Goal: Task Accomplishment & Management: Complete application form

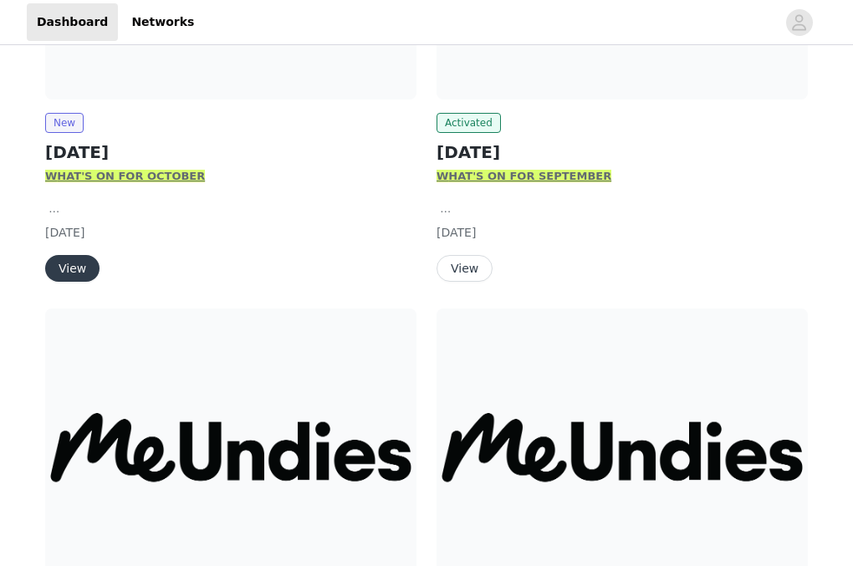
scroll to position [329, 0]
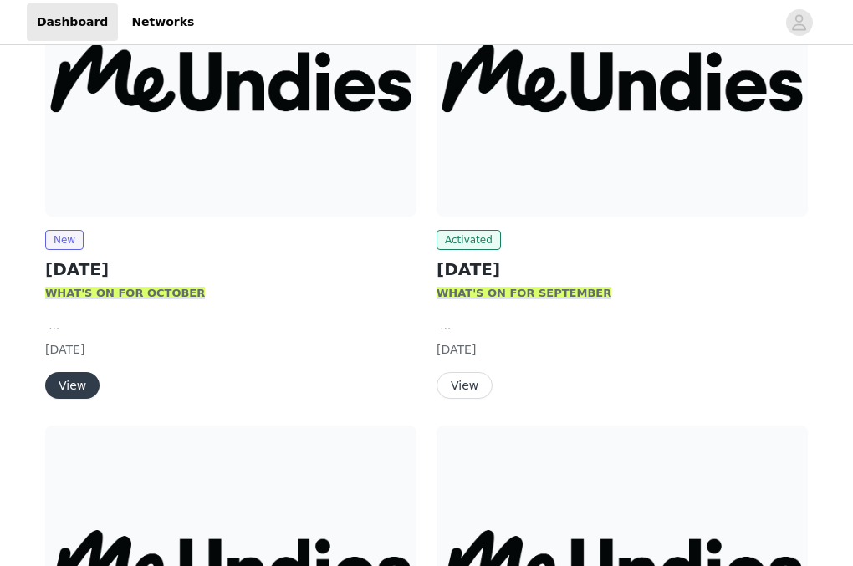
click at [77, 379] on button "View" at bounding box center [72, 385] width 54 height 27
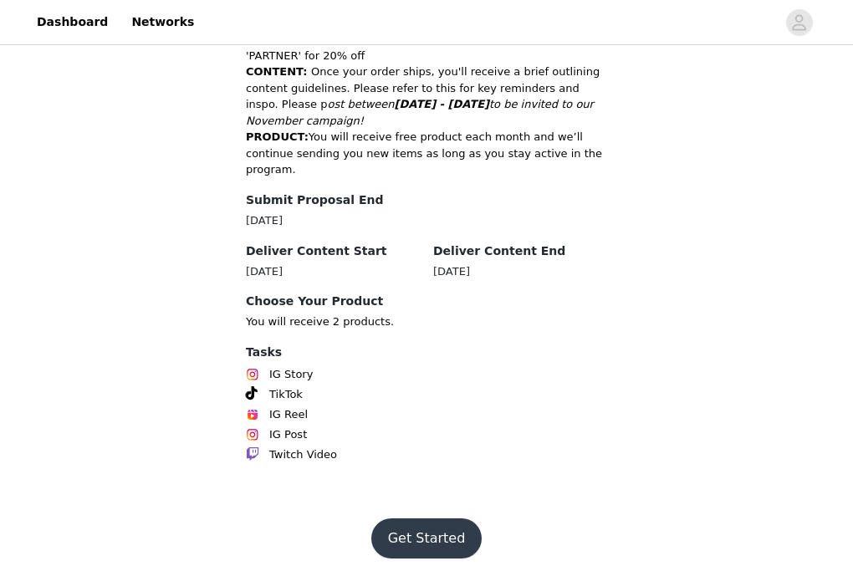
scroll to position [906, 0]
click at [426, 528] on button "Get Started" at bounding box center [426, 539] width 111 height 40
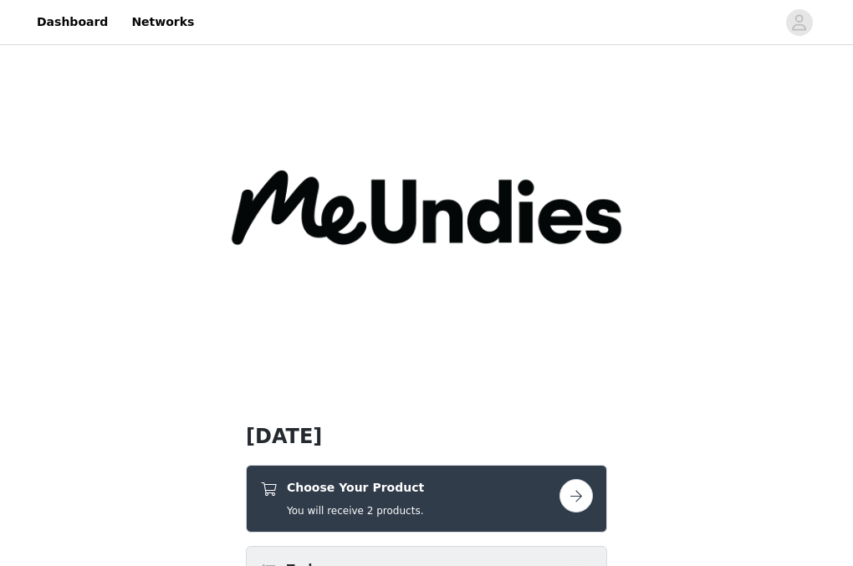
scroll to position [171, 0]
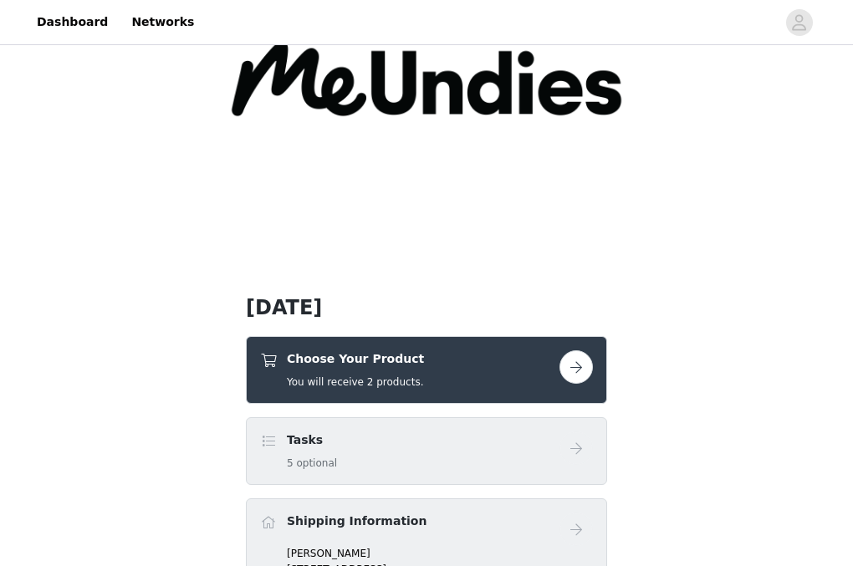
click at [569, 358] on button "button" at bounding box center [576, 367] width 33 height 33
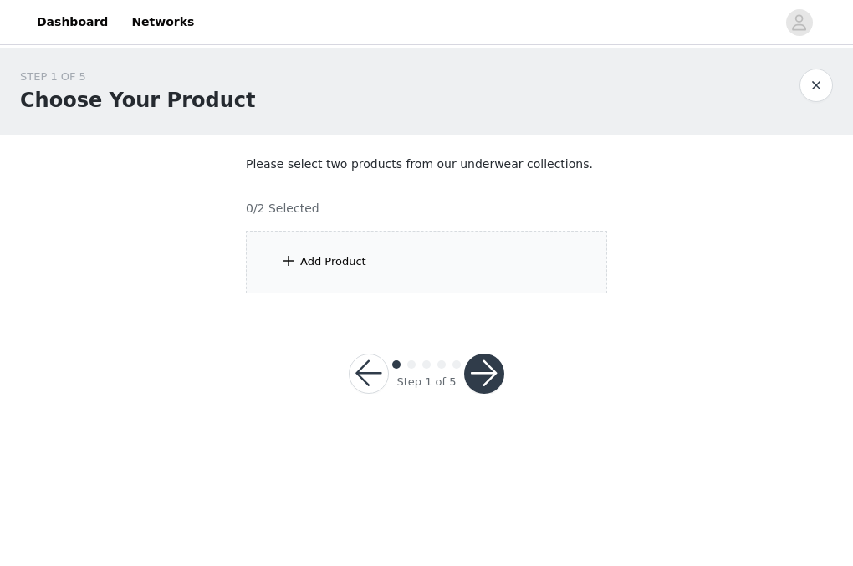
click at [470, 264] on div "Add Product" at bounding box center [426, 262] width 361 height 63
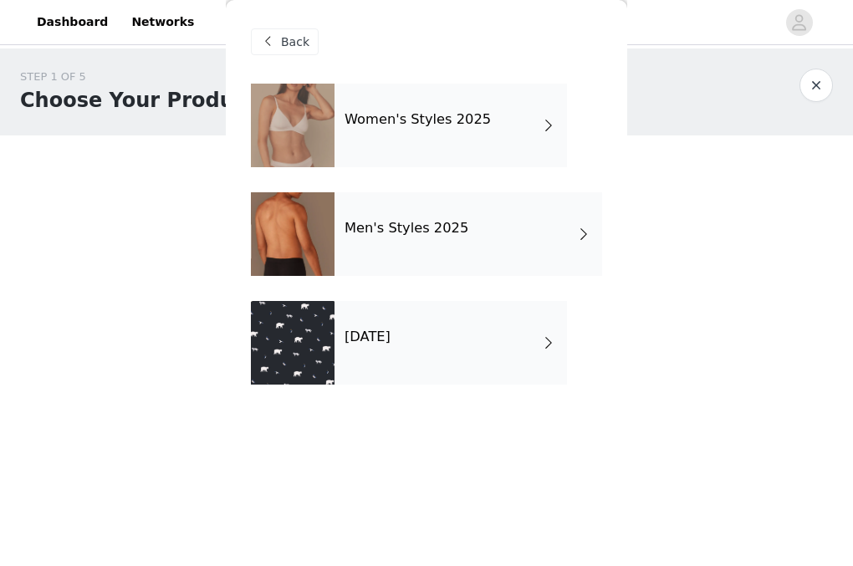
click at [448, 360] on div "[DATE]" at bounding box center [451, 343] width 233 height 84
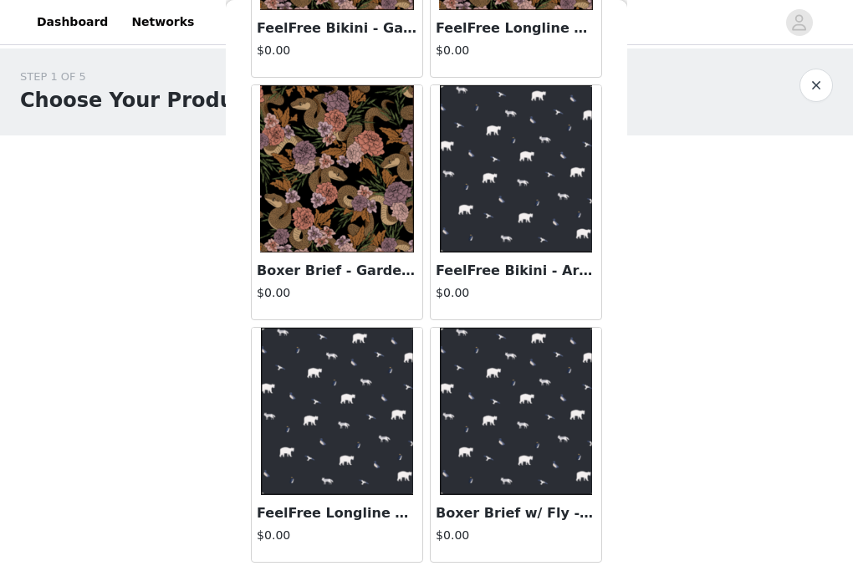
scroll to position [242, 0]
click at [340, 478] on img at bounding box center [337, 411] width 153 height 167
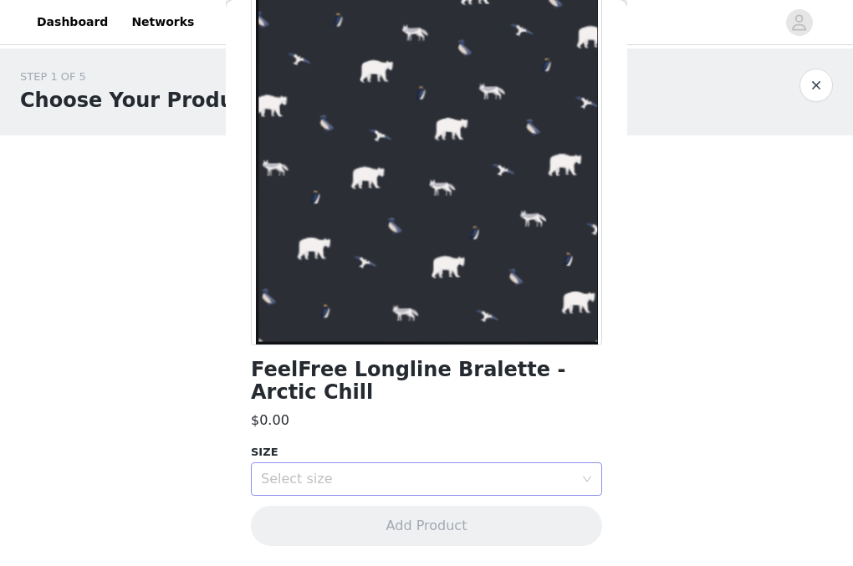
scroll to position [114, 0]
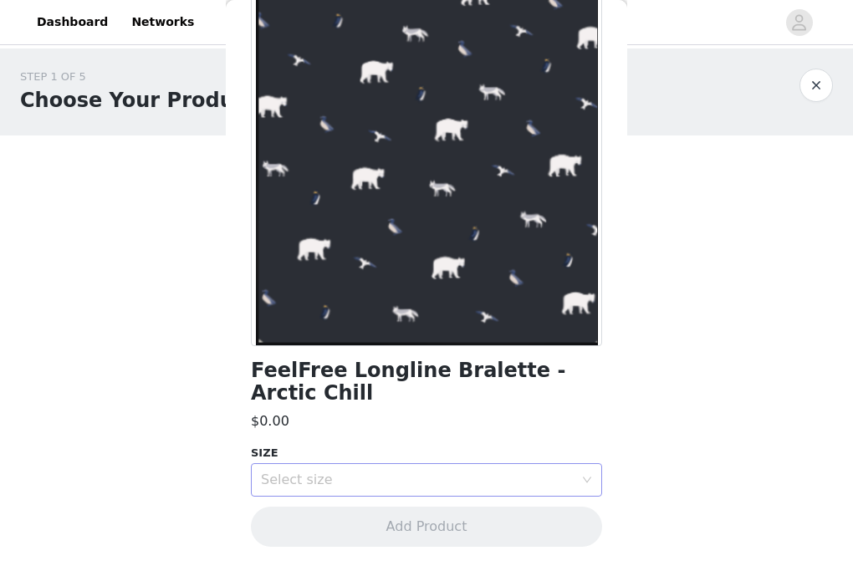
click at [376, 478] on div "Select size" at bounding box center [417, 480] width 313 height 17
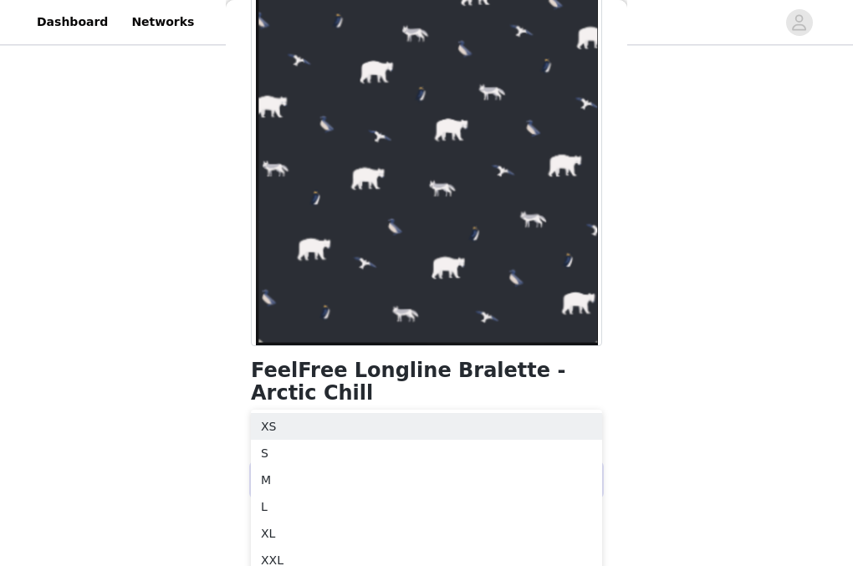
scroll to position [92, 0]
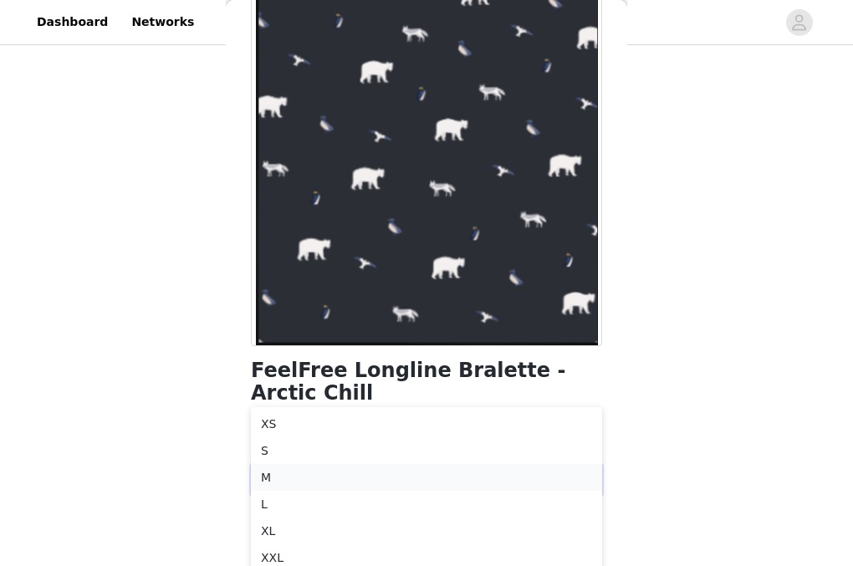
click at [366, 473] on li "M" at bounding box center [426, 477] width 351 height 27
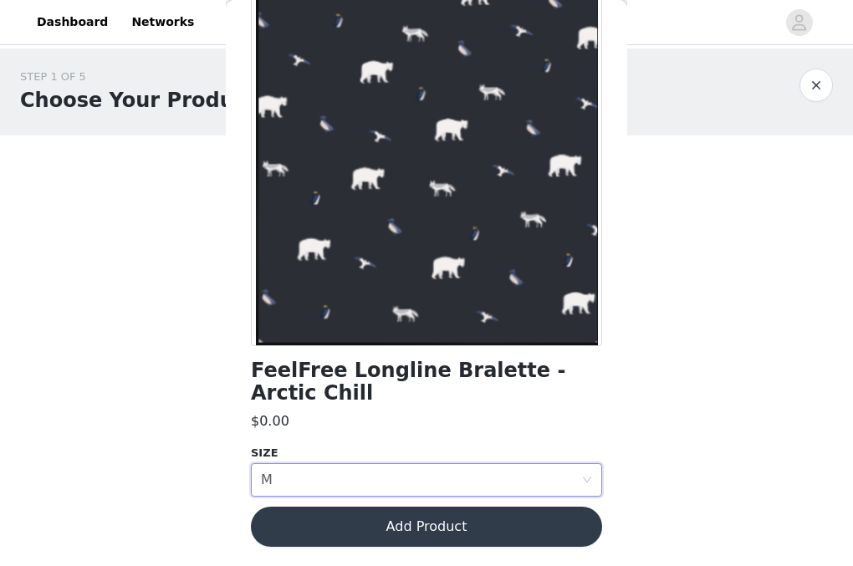
scroll to position [0, 0]
click at [369, 474] on div "Select size M" at bounding box center [421, 480] width 320 height 32
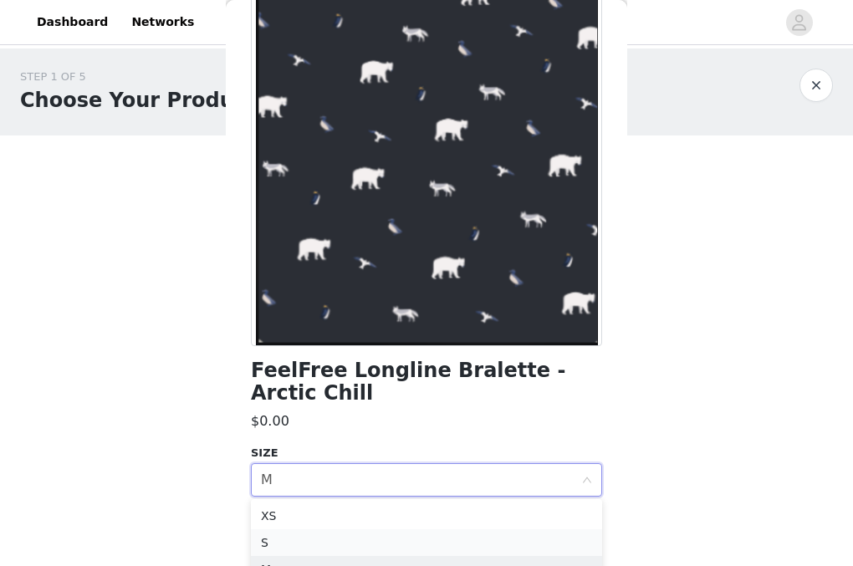
click at [338, 534] on li "S" at bounding box center [426, 543] width 351 height 27
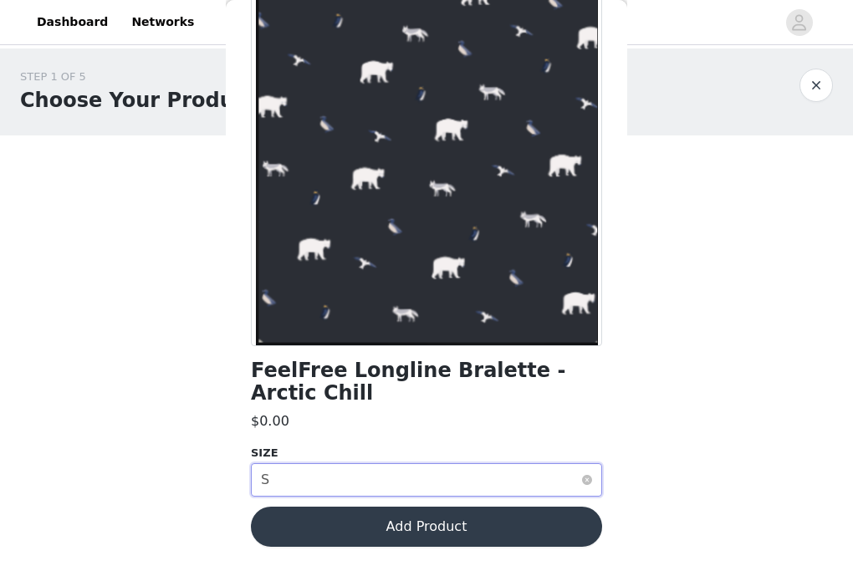
click at [343, 478] on div "Select size S" at bounding box center [421, 480] width 320 height 32
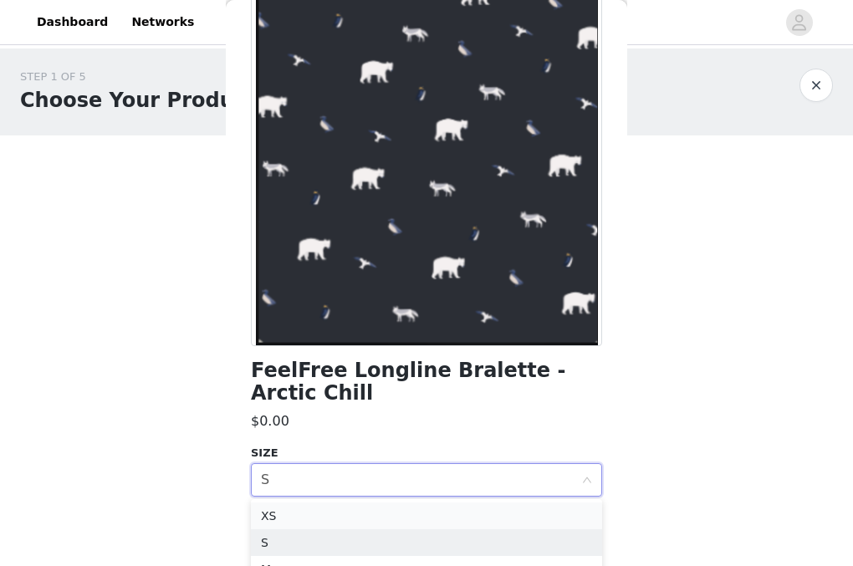
click at [324, 517] on li "XS" at bounding box center [426, 516] width 351 height 27
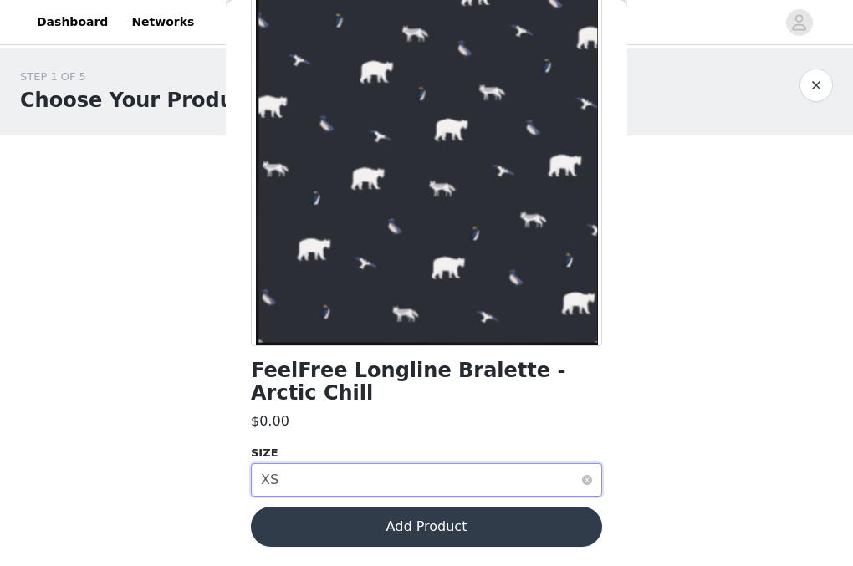
click at [355, 479] on div "Select size XS" at bounding box center [421, 480] width 320 height 32
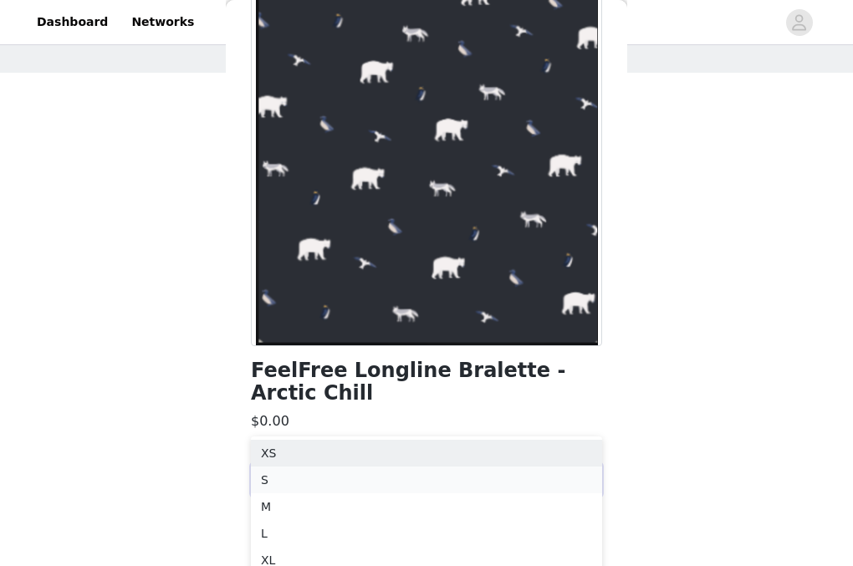
scroll to position [64, 0]
click at [343, 525] on li "L" at bounding box center [426, 532] width 351 height 27
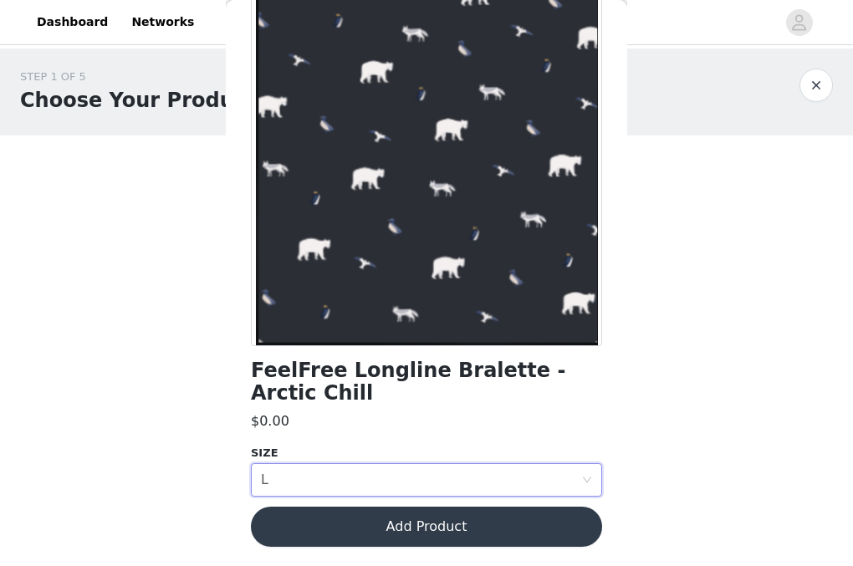
scroll to position [0, 0]
click at [361, 472] on div "Select size L" at bounding box center [421, 480] width 320 height 32
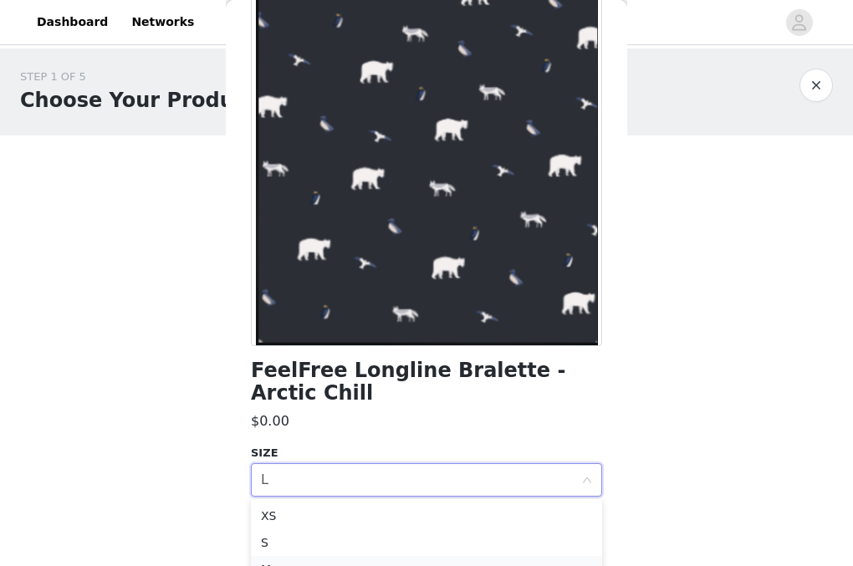
click at [324, 557] on li "M" at bounding box center [426, 569] width 351 height 27
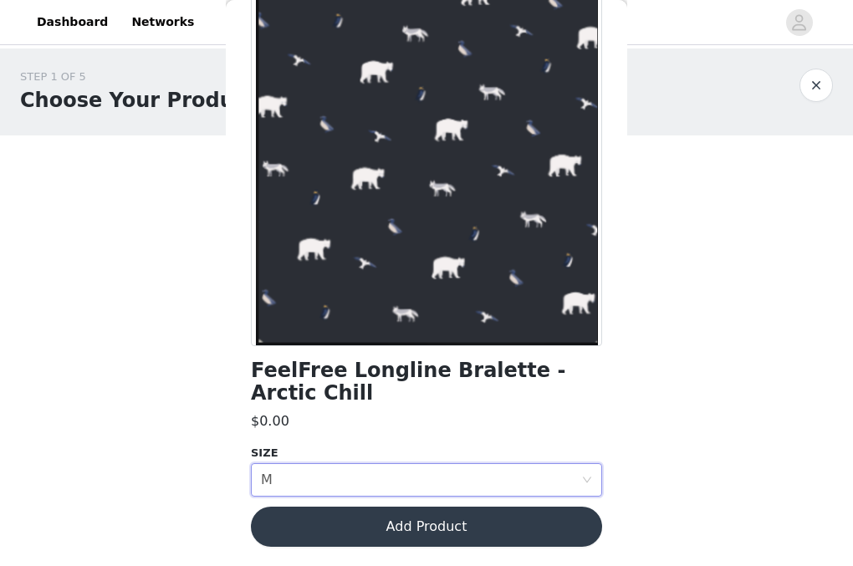
click at [343, 511] on button "Add Product" at bounding box center [426, 527] width 351 height 40
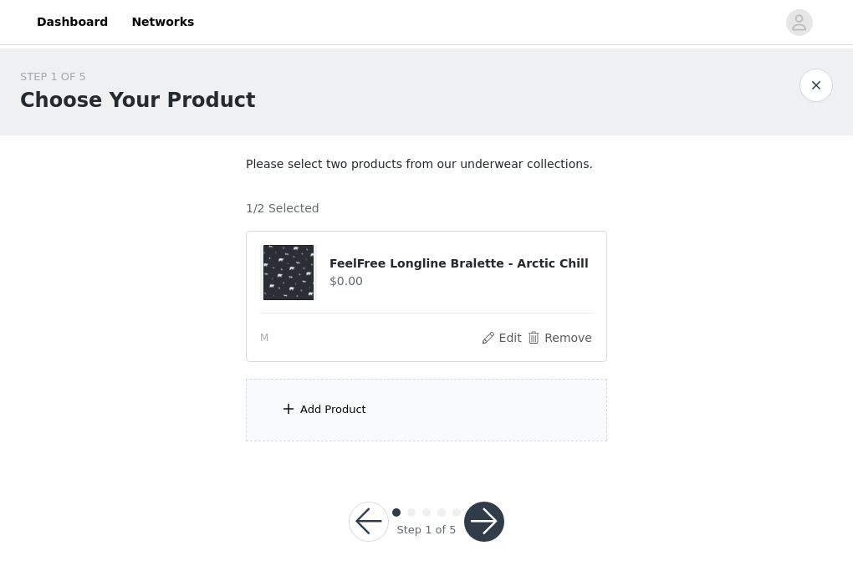
click at [344, 393] on div "Add Product" at bounding box center [426, 410] width 361 height 63
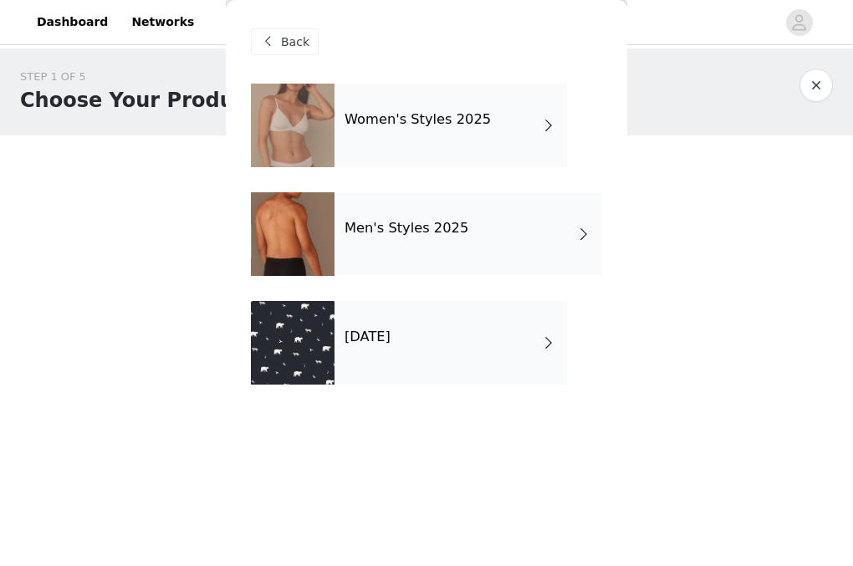
click at [449, 143] on div "Women's Styles 2025" at bounding box center [451, 126] width 233 height 84
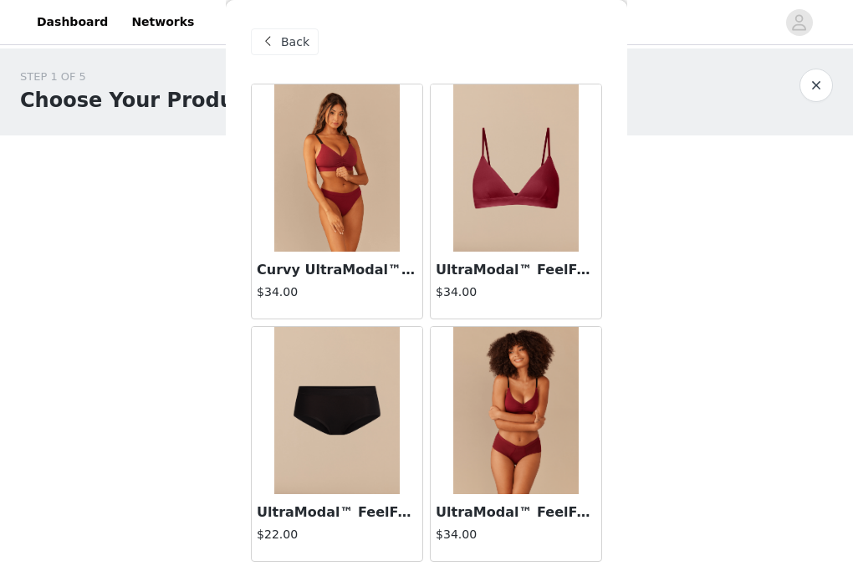
click at [287, 43] on span "Back" at bounding box center [295, 42] width 28 height 18
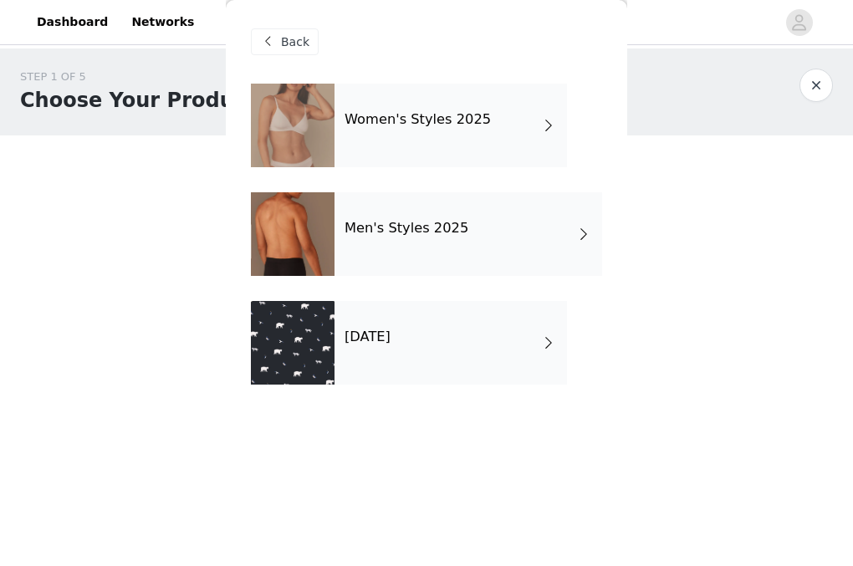
click at [499, 345] on div "[DATE]" at bounding box center [451, 343] width 233 height 84
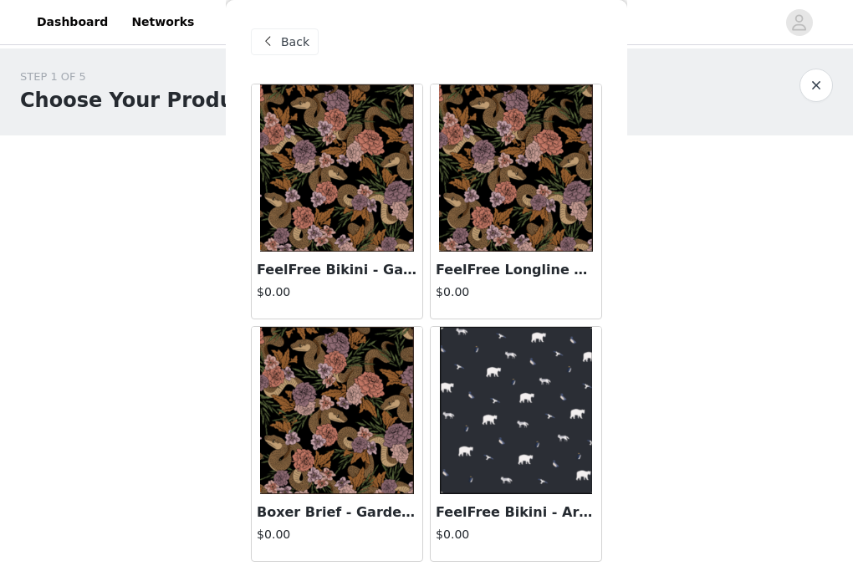
click at [547, 250] on img at bounding box center [516, 167] width 154 height 167
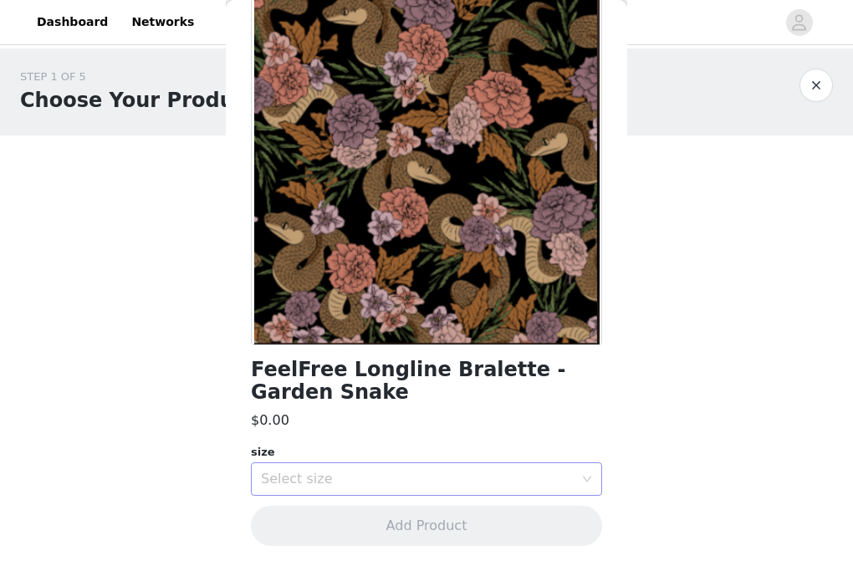
scroll to position [114, 0]
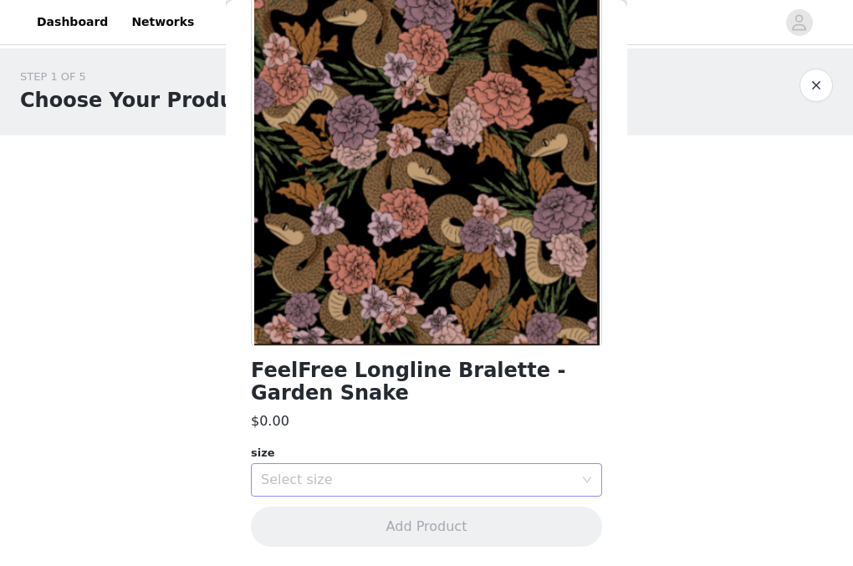
click at [448, 486] on div "Select size" at bounding box center [417, 480] width 313 height 17
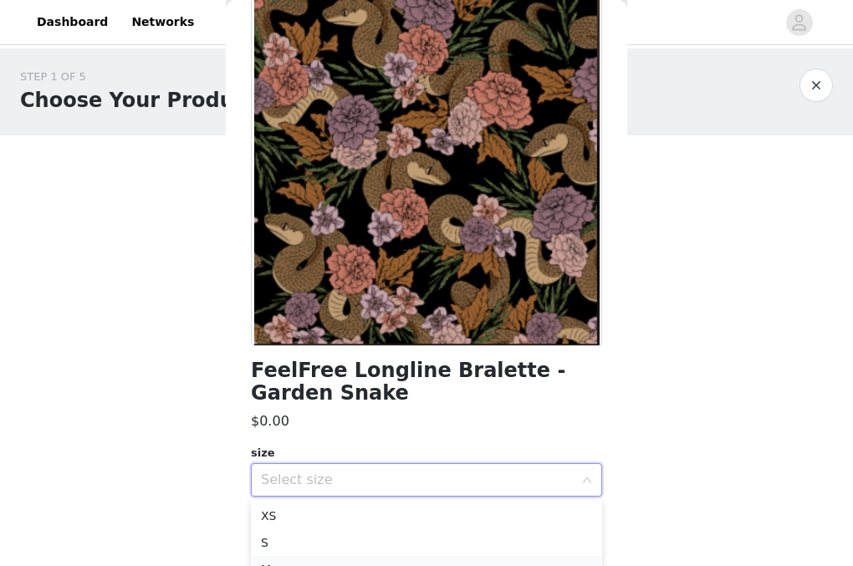
click at [367, 557] on li "M" at bounding box center [426, 569] width 351 height 27
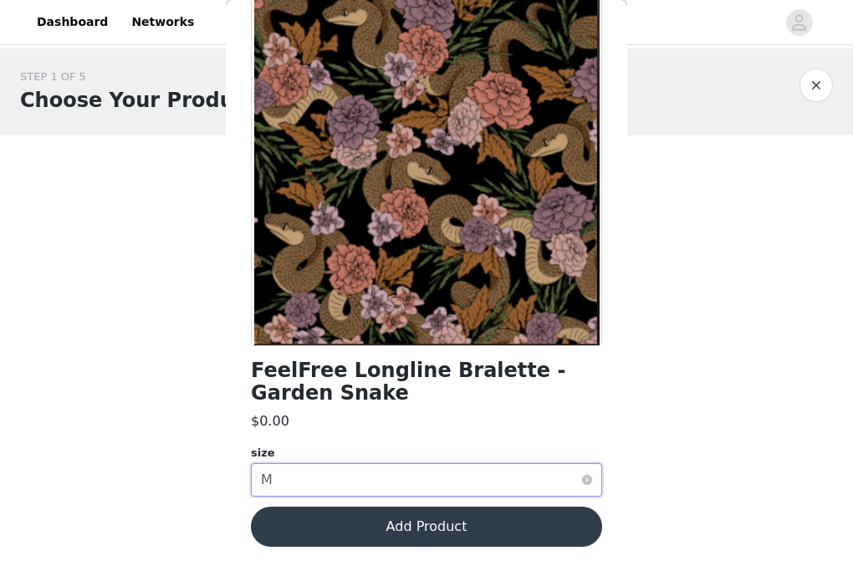
click at [376, 487] on div "Select size M" at bounding box center [421, 480] width 320 height 32
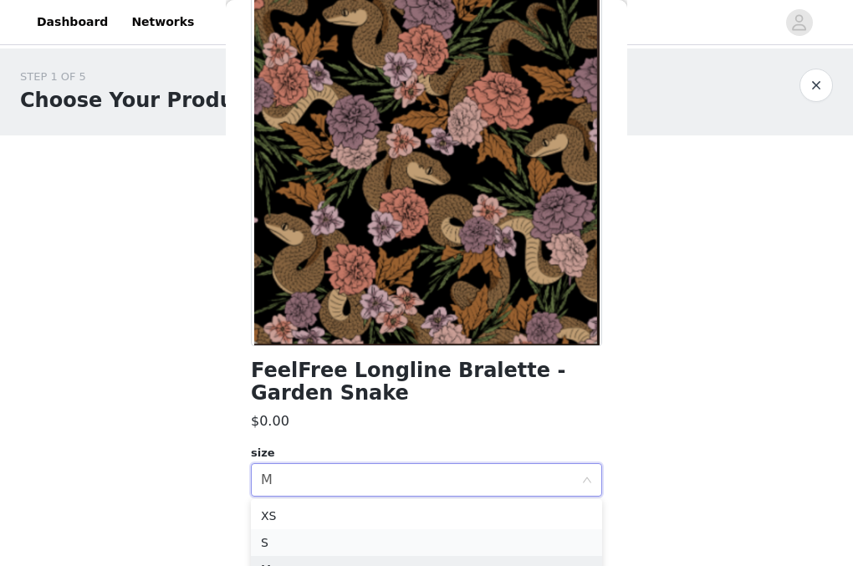
click at [362, 536] on li "S" at bounding box center [426, 543] width 351 height 27
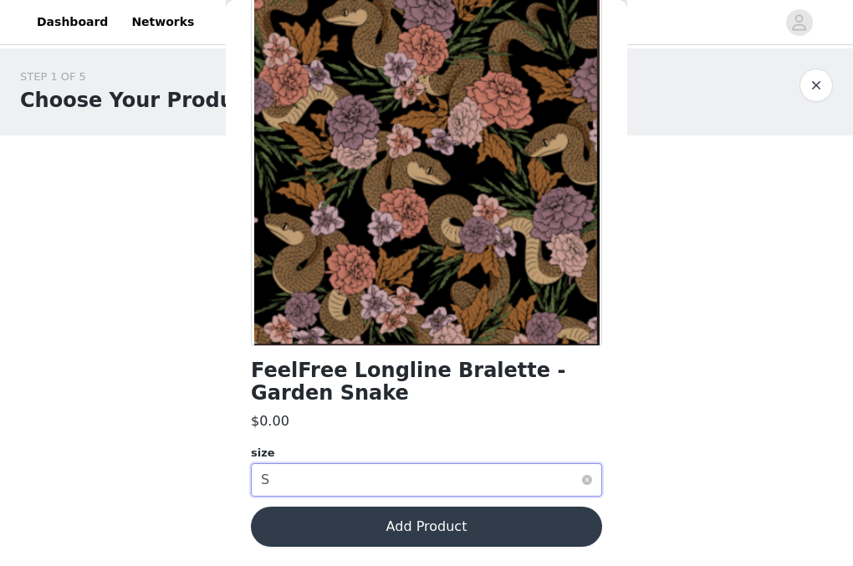
click at [364, 487] on div "Select size S" at bounding box center [421, 480] width 320 height 32
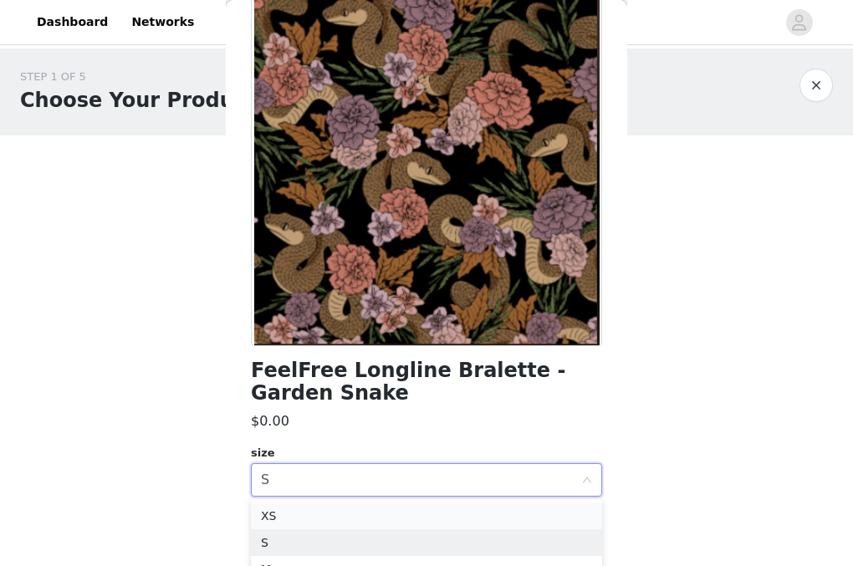
click at [361, 514] on li "XS" at bounding box center [426, 516] width 351 height 27
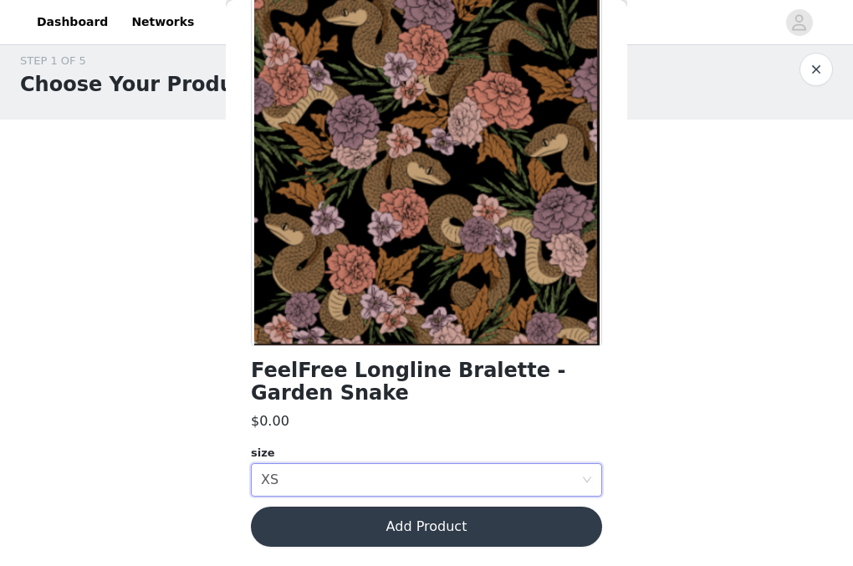
scroll to position [15, 0]
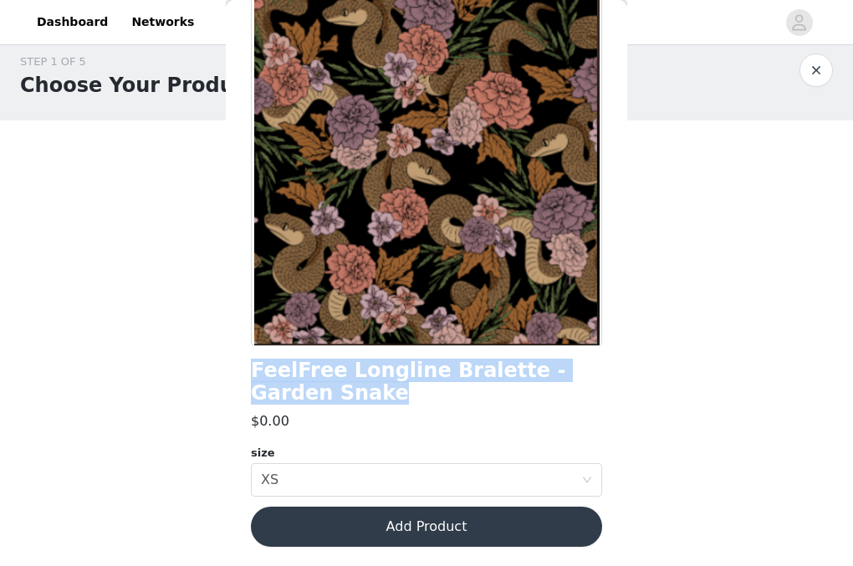
drag, startPoint x: 249, startPoint y: 367, endPoint x: 484, endPoint y: 381, distance: 234.7
click at [484, 381] on div "Back FeelFree Longline Bralette - Garden Snake $0.00 size Select size XS Add Pr…" at bounding box center [427, 283] width 402 height 566
copy h1 "FeelFree Longline Bralette - Garden Snake"
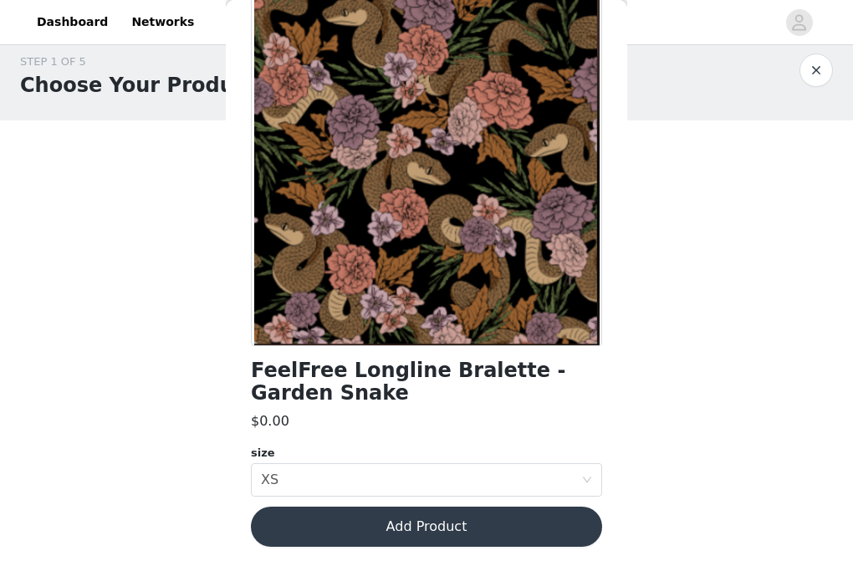
click at [406, 272] on div at bounding box center [426, 158] width 351 height 376
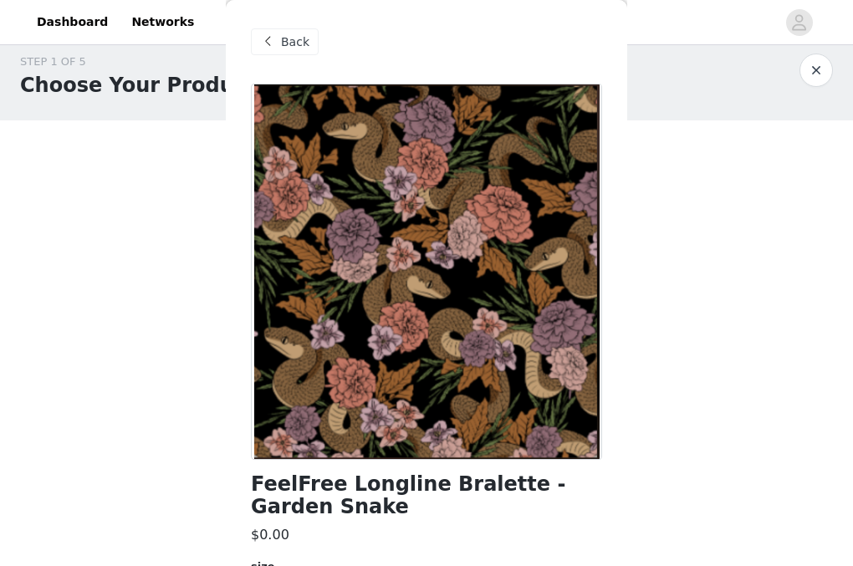
scroll to position [0, 0]
click at [280, 46] on div "Back" at bounding box center [285, 41] width 68 height 27
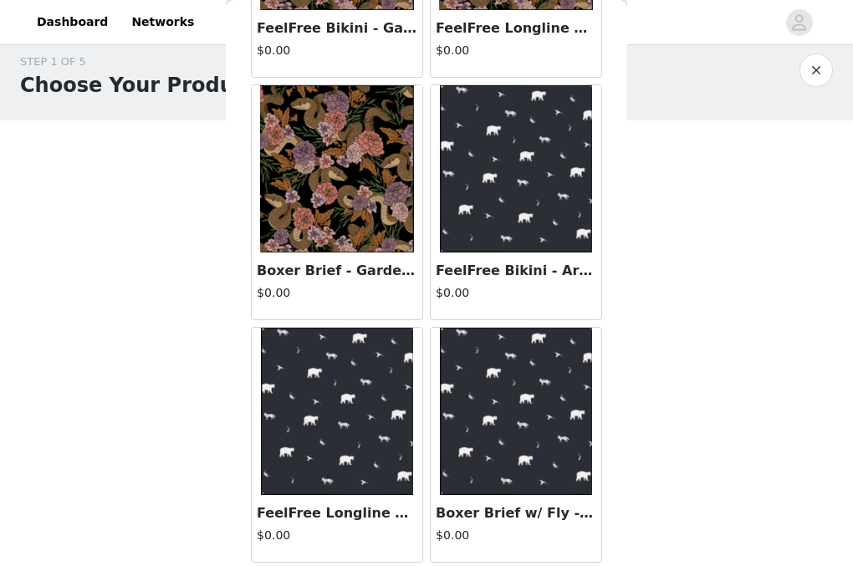
scroll to position [242, 0]
click at [366, 461] on img at bounding box center [337, 411] width 153 height 167
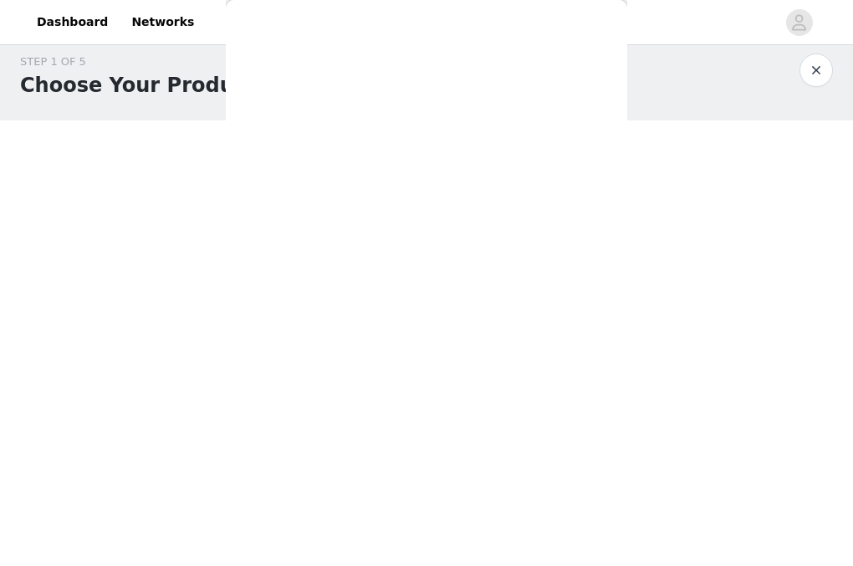
scroll to position [114, 0]
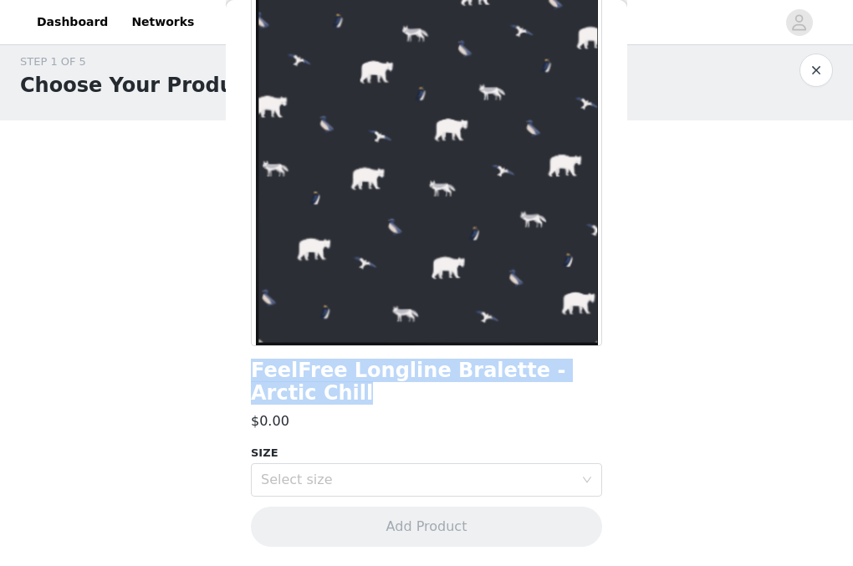
drag, startPoint x: 253, startPoint y: 367, endPoint x: 310, endPoint y: 391, distance: 60.7
click at [310, 391] on h1 "FeelFree Longline Bralette - Arctic Chill" at bounding box center [426, 382] width 351 height 45
copy h1 "FeelFree Longline Bralette - Arctic Chill"
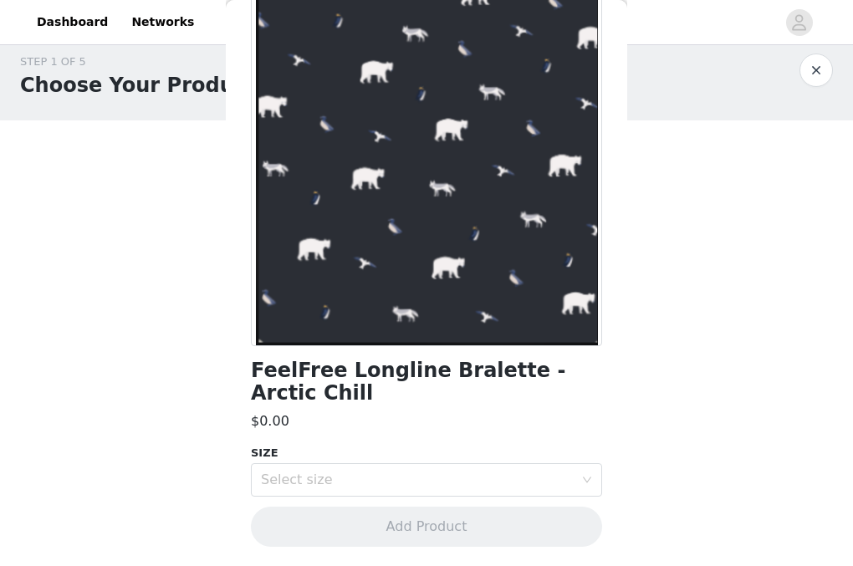
click at [351, 397] on h1 "FeelFree Longline Bralette - Arctic Chill" at bounding box center [426, 382] width 351 height 45
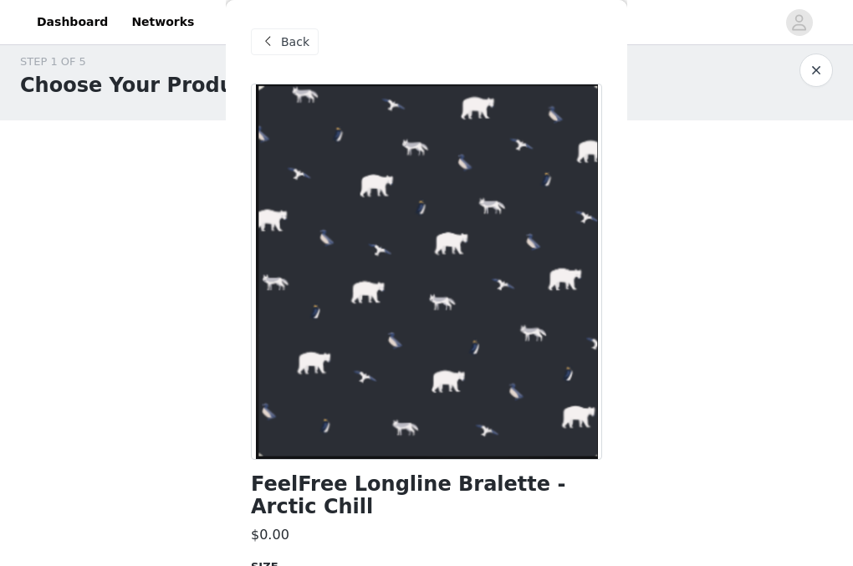
scroll to position [-1, 0]
click at [270, 50] on span at bounding box center [268, 42] width 20 height 20
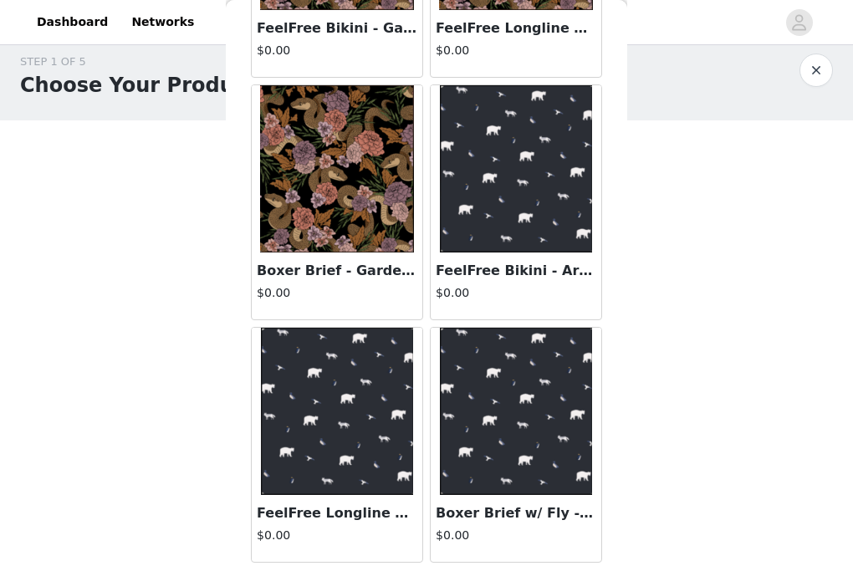
scroll to position [242, 0]
click at [523, 433] on img at bounding box center [516, 411] width 153 height 167
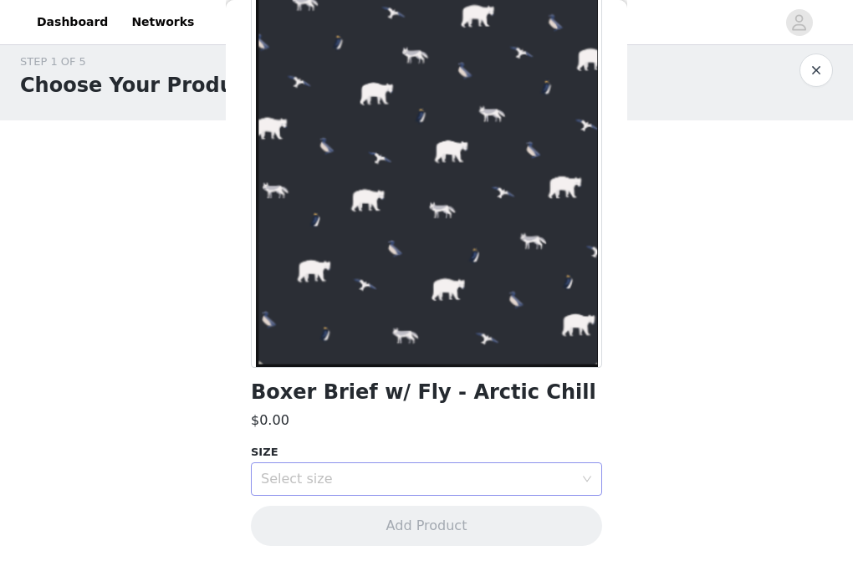
scroll to position [91, 0]
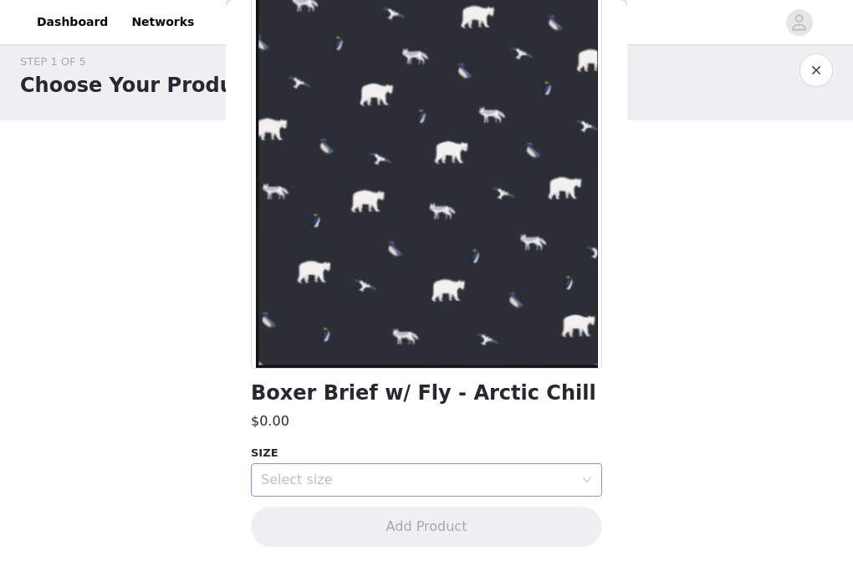
click at [350, 480] on div "Select size" at bounding box center [417, 480] width 313 height 17
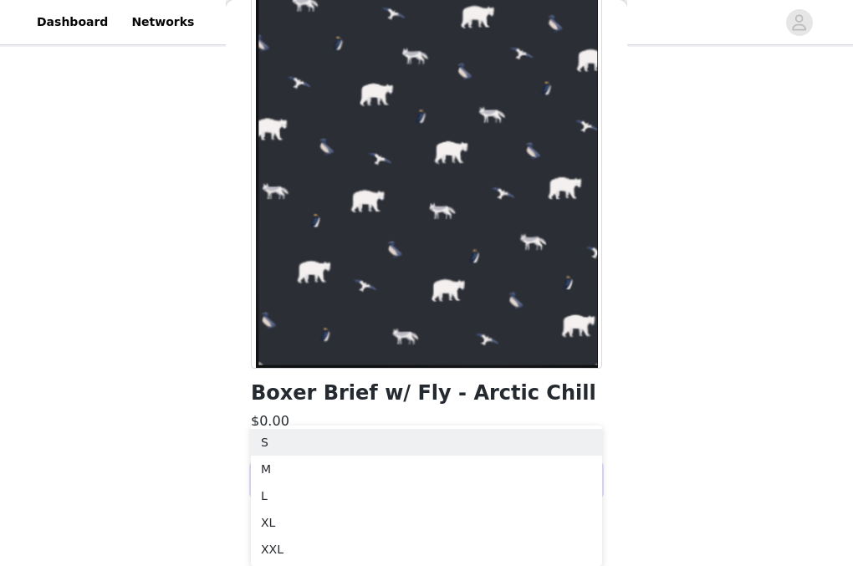
scroll to position [89, 0]
click at [356, 320] on div at bounding box center [426, 180] width 351 height 376
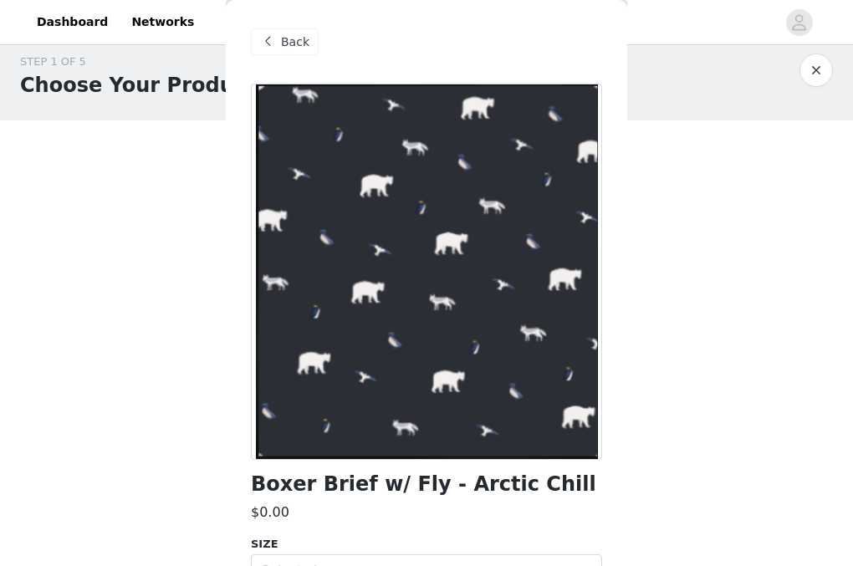
scroll to position [0, 0]
click at [299, 51] on div "Back" at bounding box center [285, 41] width 68 height 27
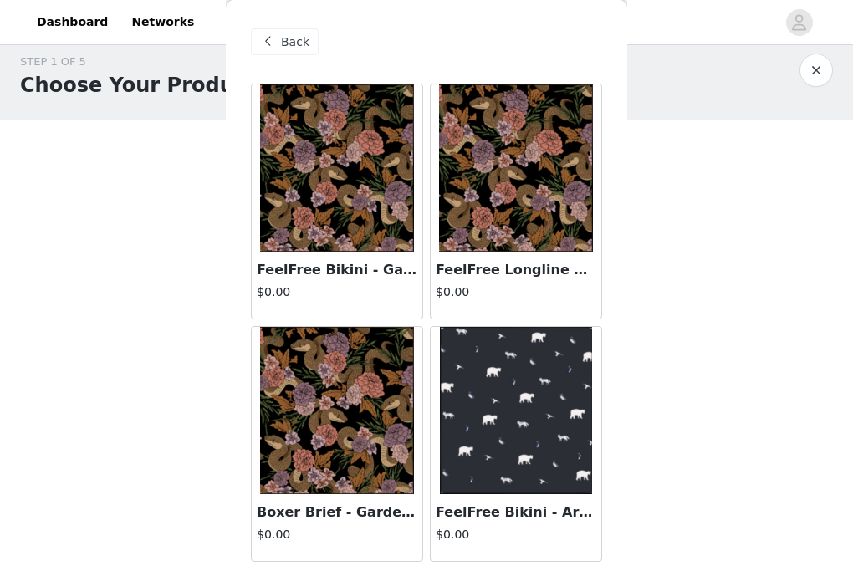
click at [292, 46] on span "Back" at bounding box center [295, 42] width 28 height 18
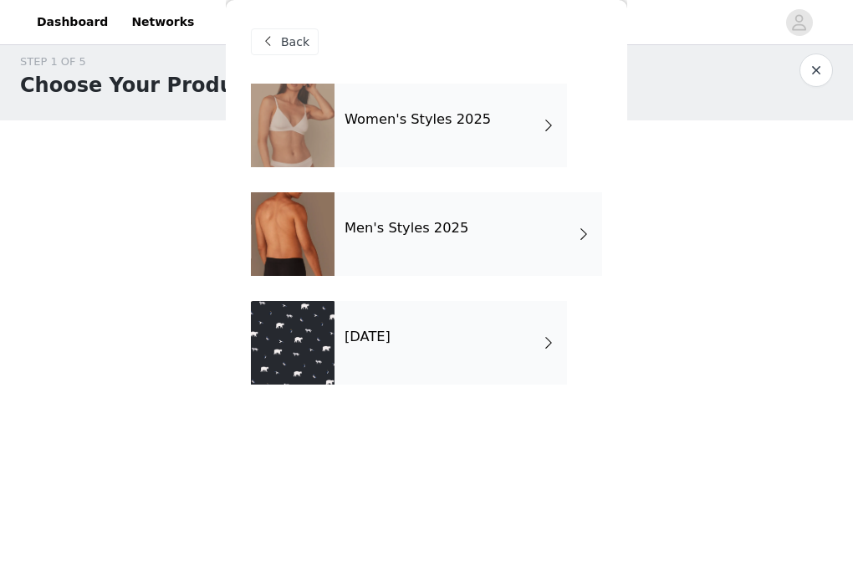
click at [484, 215] on div "Men's Styles 2025" at bounding box center [469, 234] width 268 height 84
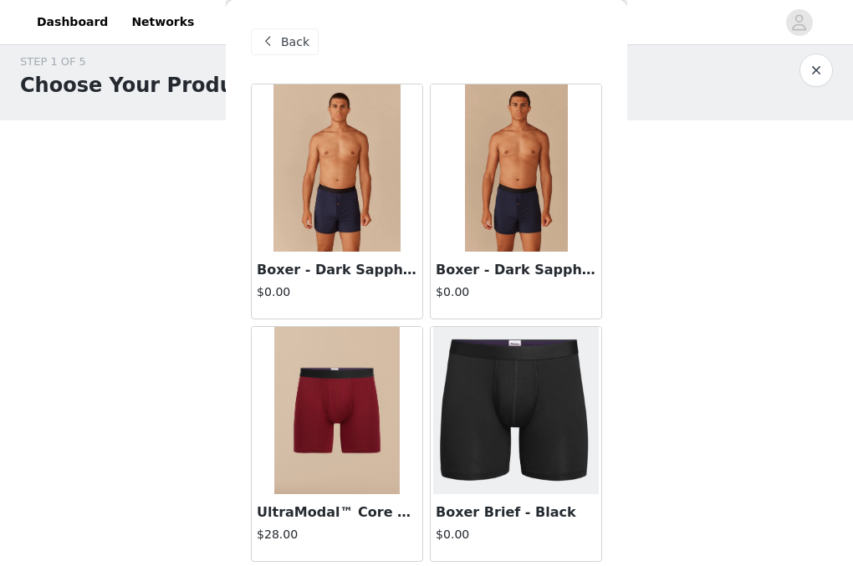
click at [294, 36] on span "Back" at bounding box center [295, 42] width 28 height 18
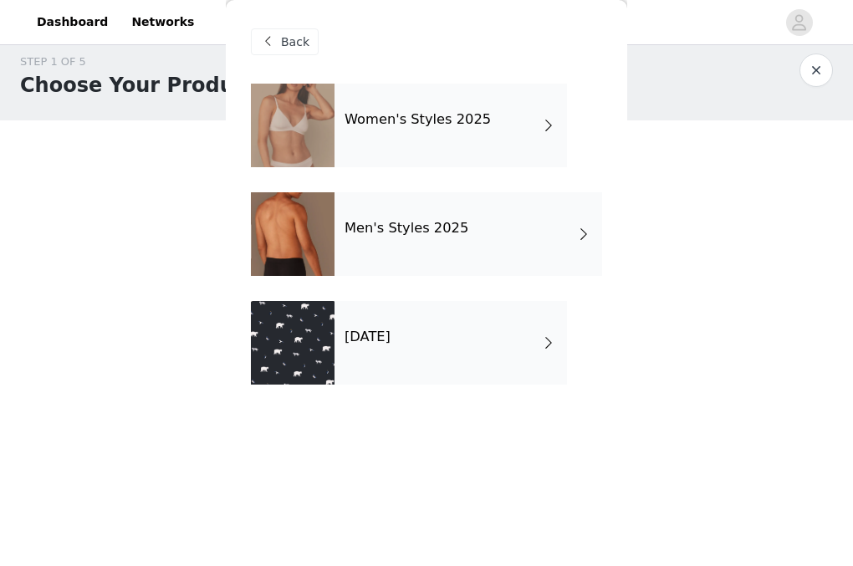
click at [460, 129] on div "Women's Styles 2025" at bounding box center [451, 126] width 233 height 84
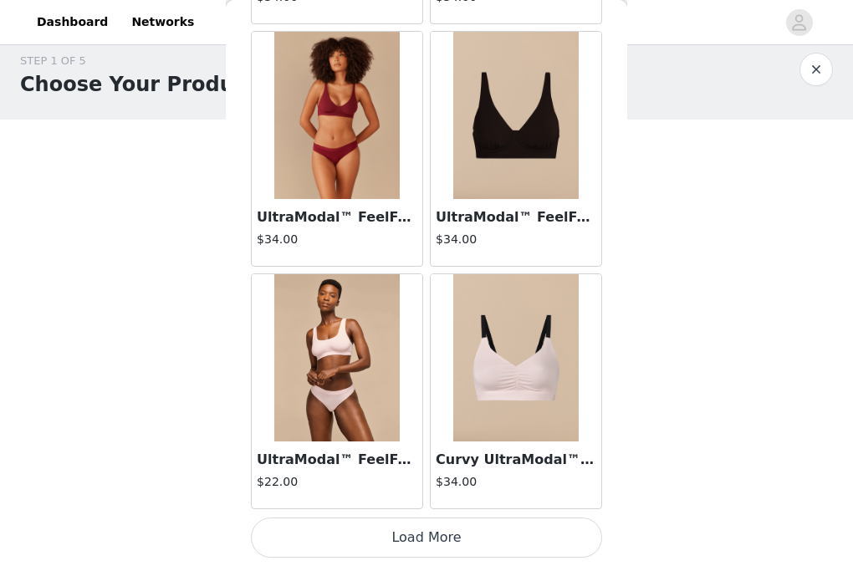
scroll to position [15, 0]
click at [402, 531] on button "Load More" at bounding box center [426, 538] width 351 height 40
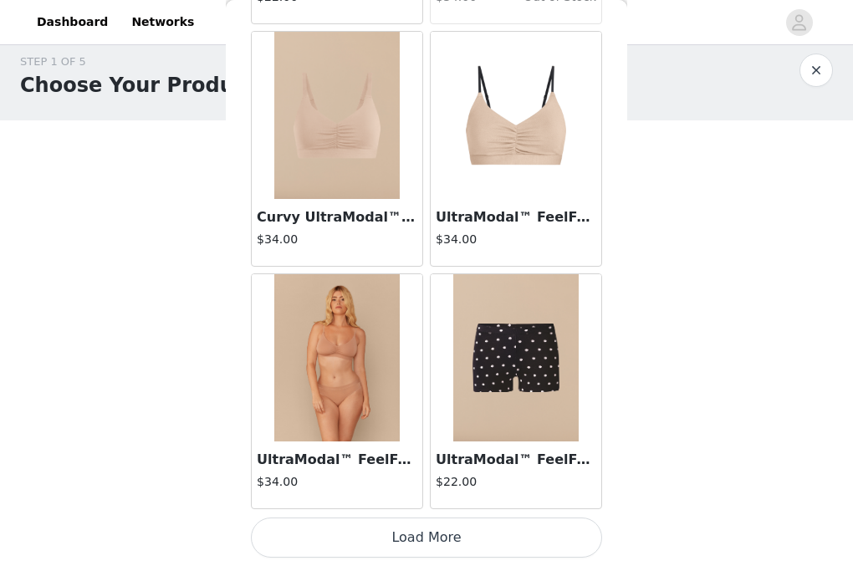
click at [441, 541] on button "Load More" at bounding box center [426, 538] width 351 height 40
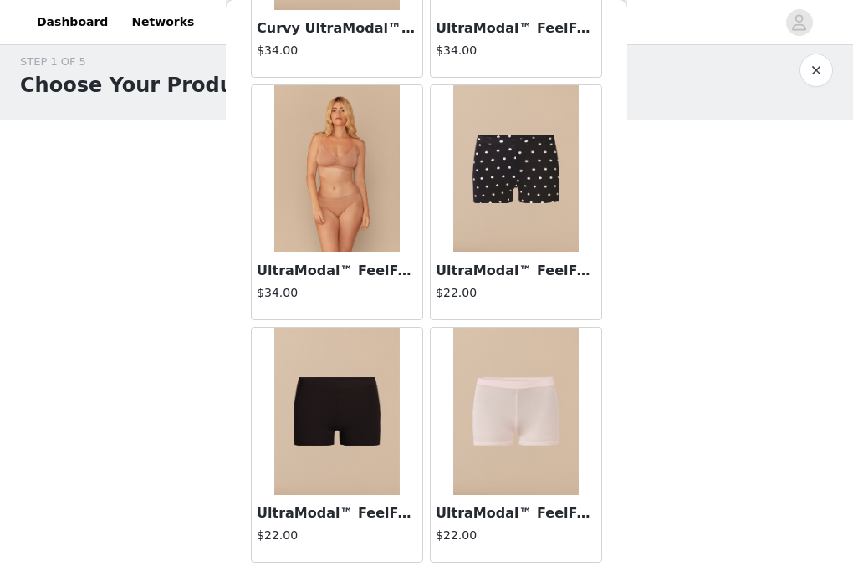
click at [515, 201] on img at bounding box center [515, 168] width 125 height 167
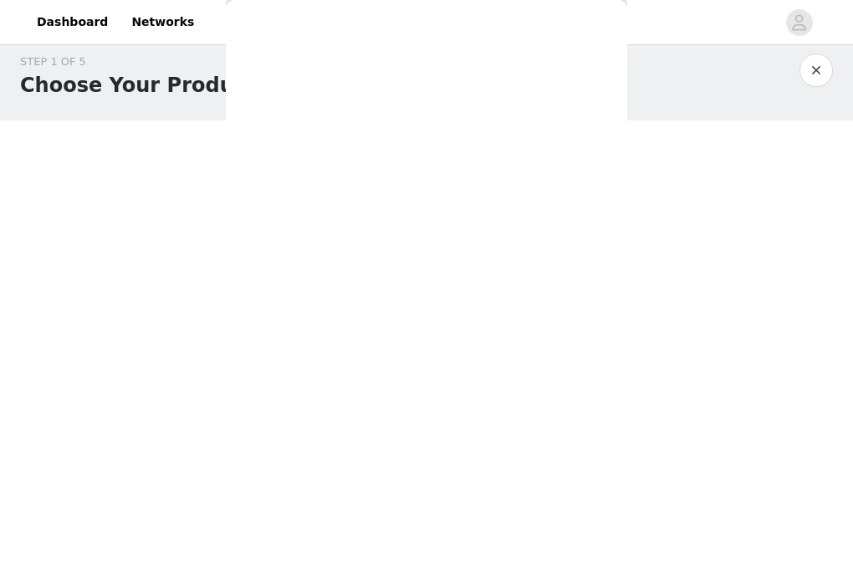
scroll to position [0, 0]
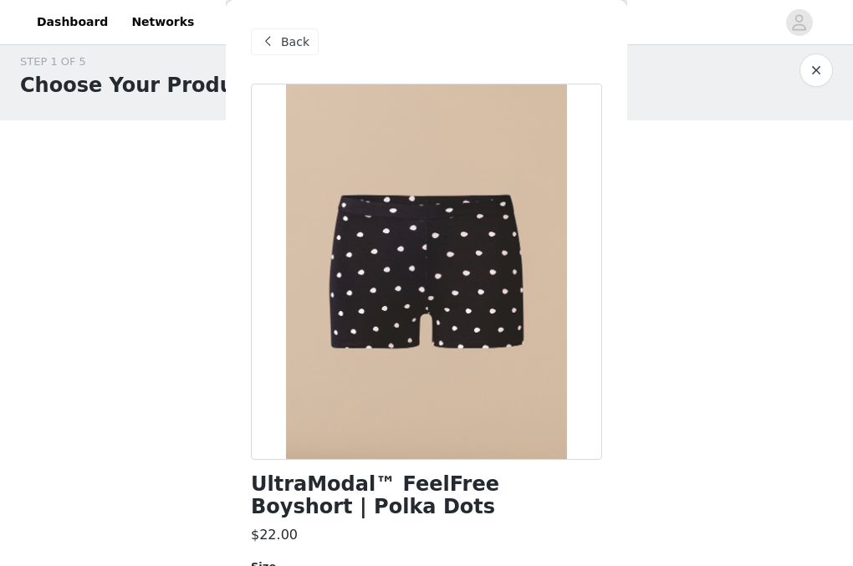
click at [290, 34] on span "Back" at bounding box center [295, 42] width 28 height 18
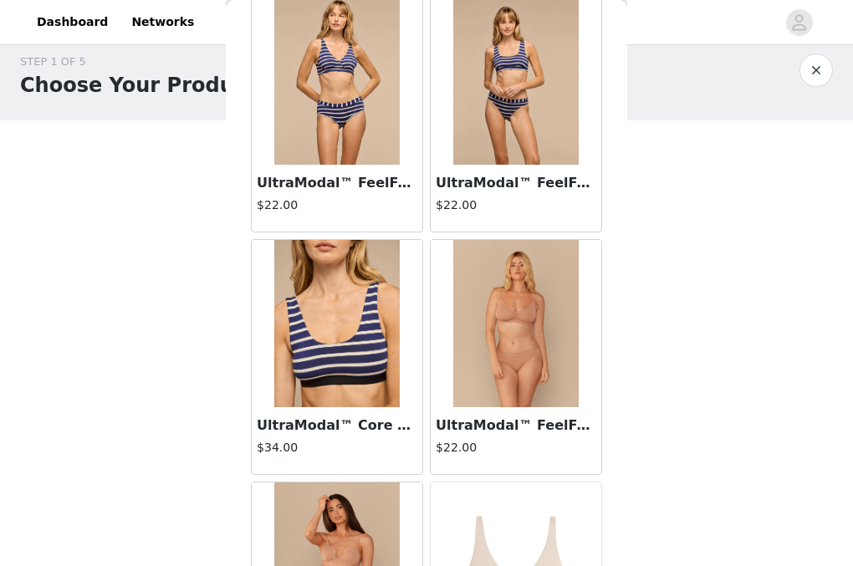
scroll to position [3717, 0]
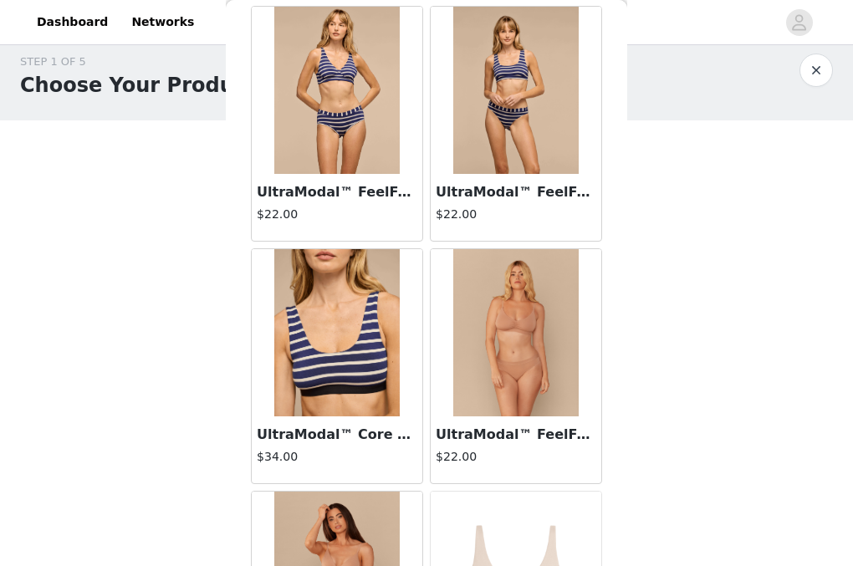
click at [363, 142] on img at bounding box center [336, 90] width 125 height 167
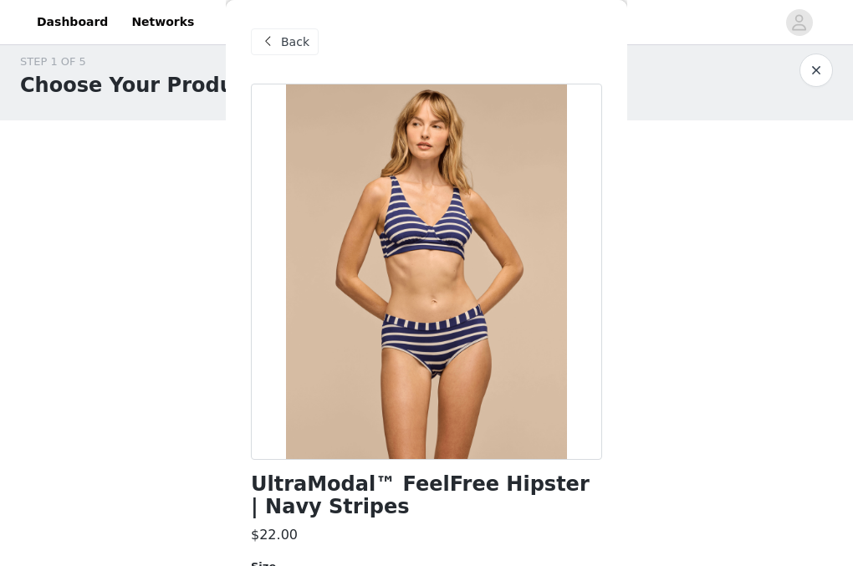
scroll to position [0, 0]
click at [275, 41] on span at bounding box center [268, 42] width 20 height 20
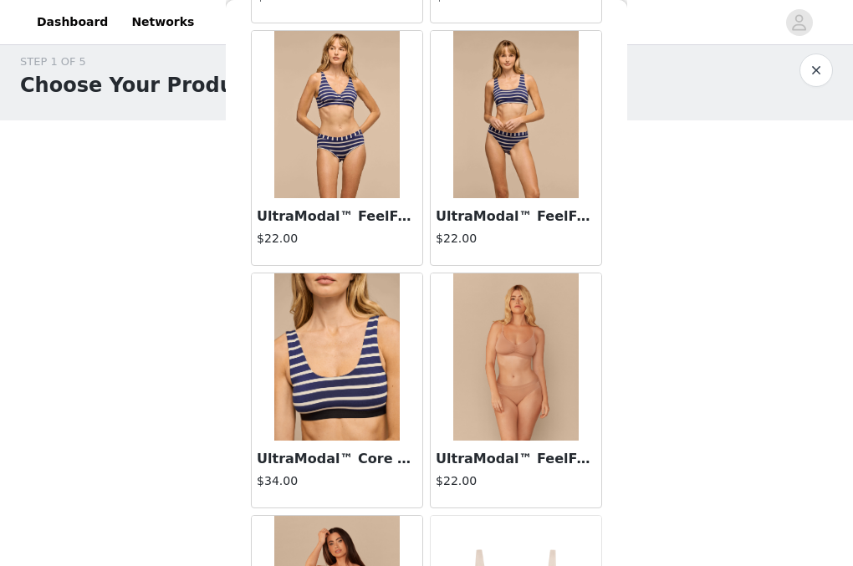
scroll to position [3659, 0]
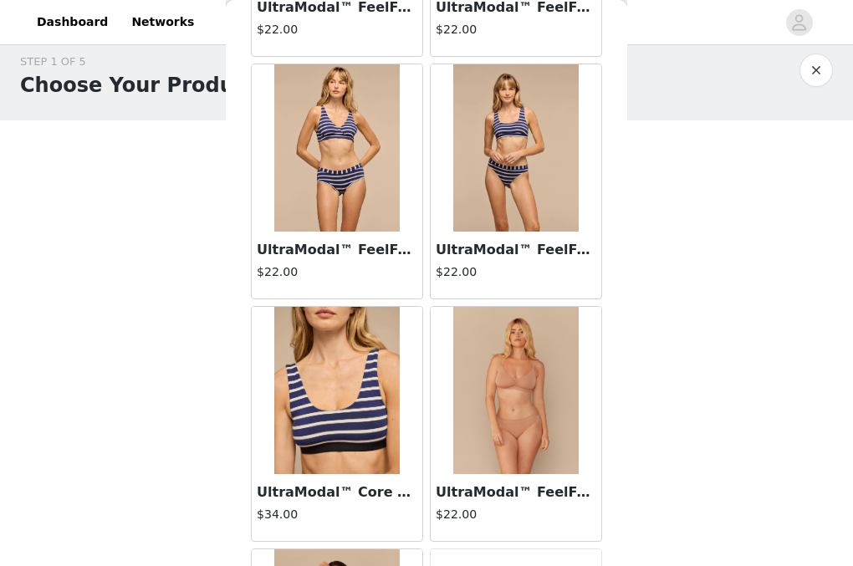
click at [371, 390] on img at bounding box center [336, 390] width 125 height 167
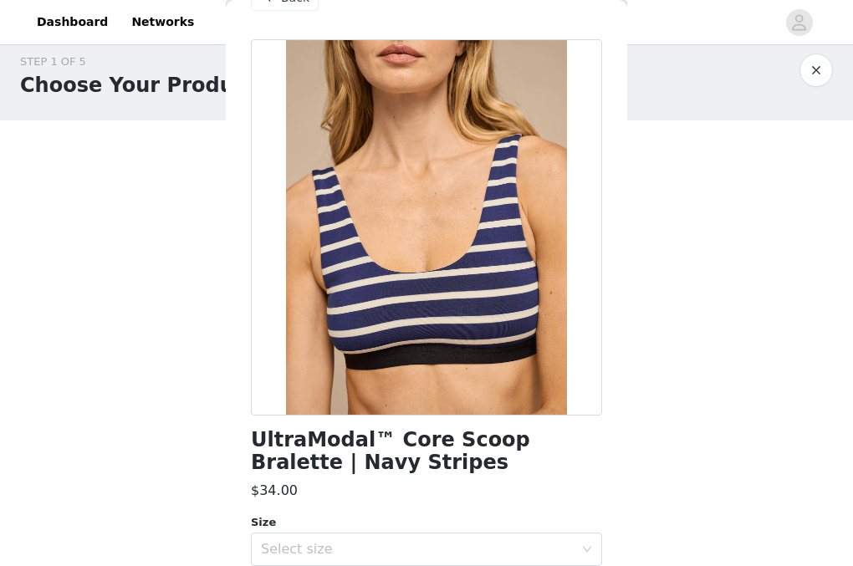
scroll to position [62, 0]
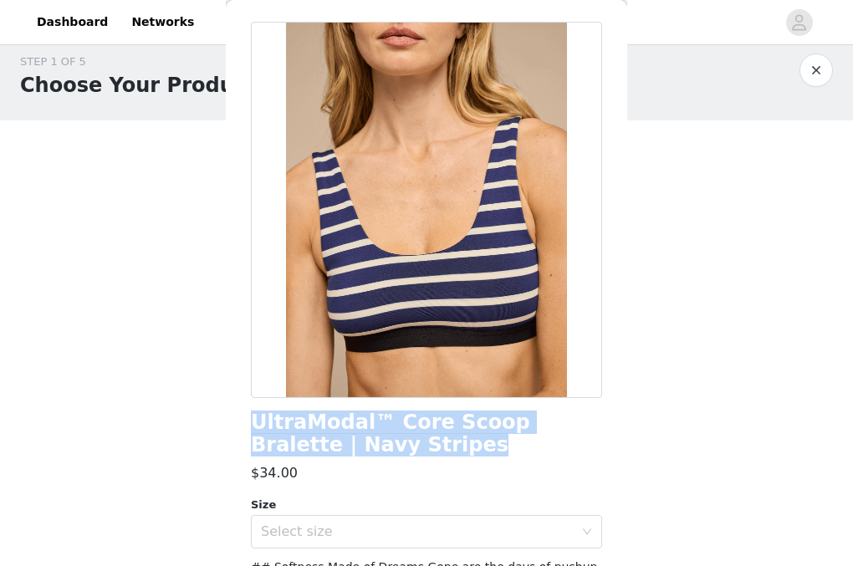
drag, startPoint x: 254, startPoint y: 425, endPoint x: 376, endPoint y: 451, distance: 124.9
click at [376, 451] on h1 "UltraModal™ Core Scoop Bralette | Navy Stripes" at bounding box center [426, 434] width 351 height 45
copy h1 "UltraModal™ Core Scoop Bralette | Navy Stripes"
click at [438, 446] on h1 "UltraModal™ Core Scoop Bralette | Navy Stripes" at bounding box center [426, 434] width 351 height 45
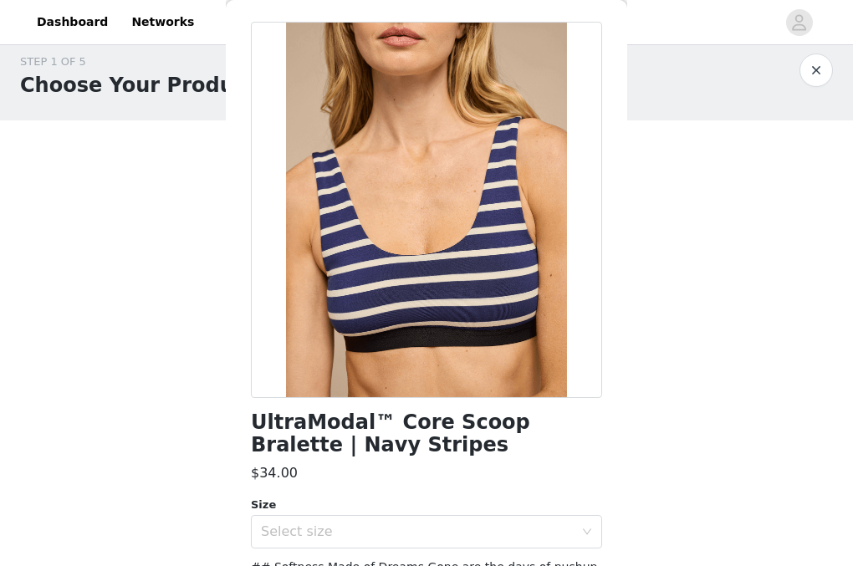
scroll to position [0, 0]
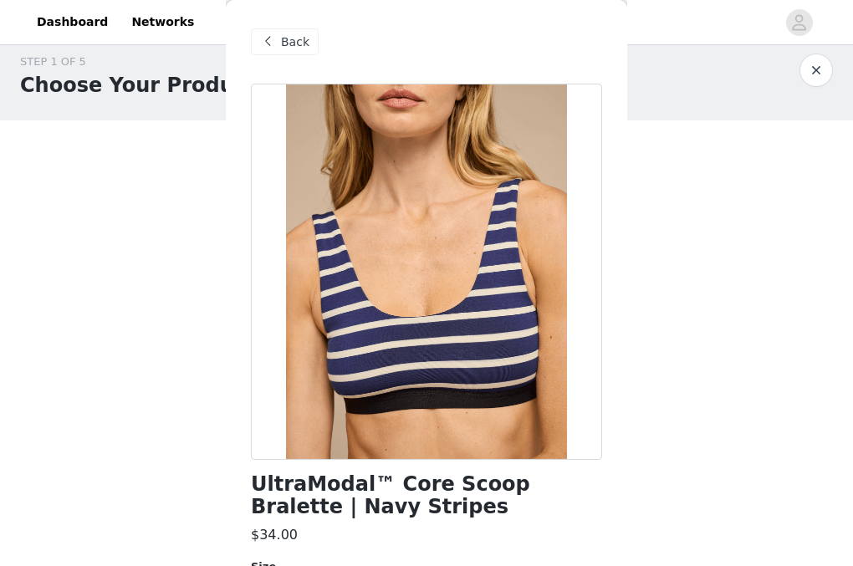
click at [272, 39] on span at bounding box center [268, 42] width 20 height 20
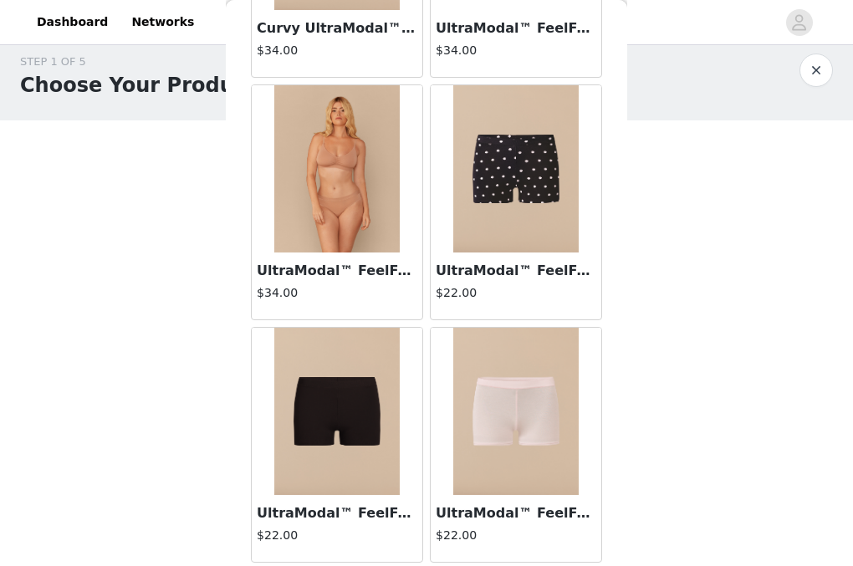
scroll to position [4609, 0]
click at [515, 221] on img at bounding box center [515, 168] width 125 height 167
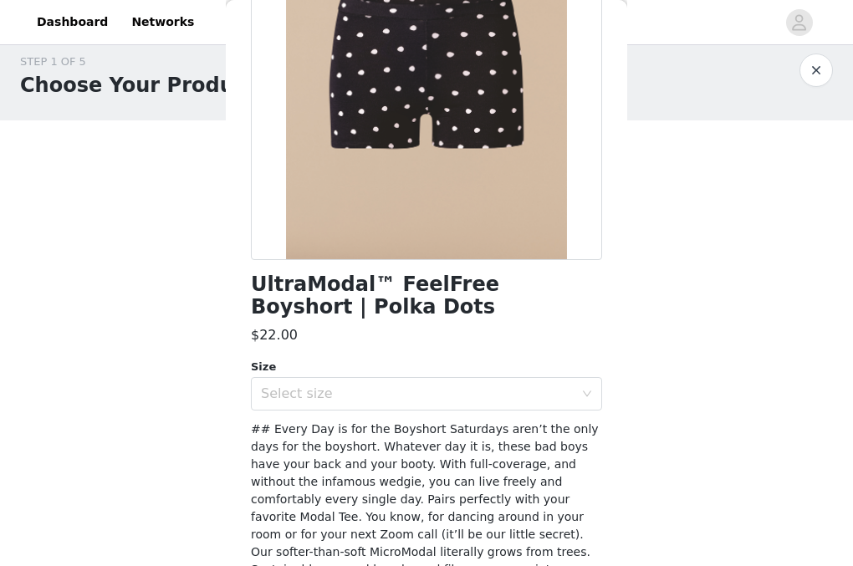
scroll to position [190, 0]
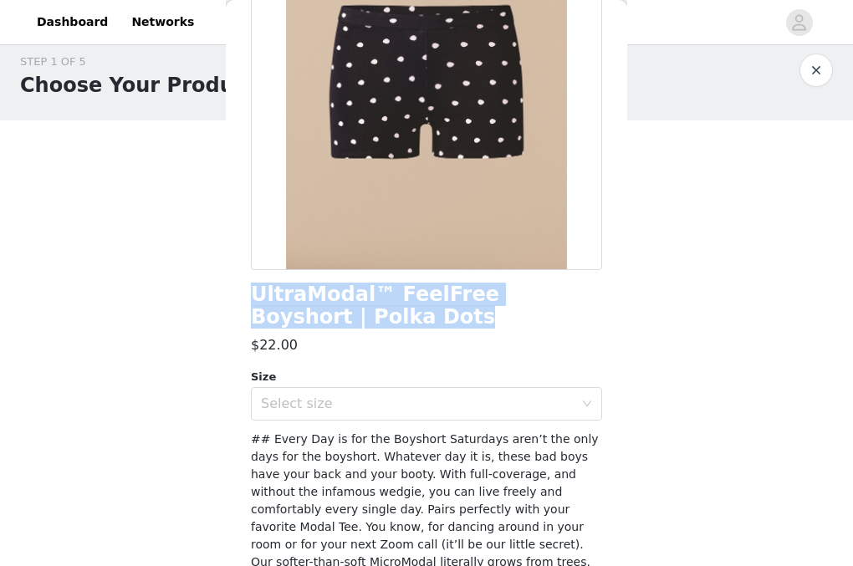
drag, startPoint x: 252, startPoint y: 292, endPoint x: 329, endPoint y: 313, distance: 79.8
click at [329, 313] on h1 "UltraModal™ FeelFree Boyshort | Polka Dots" at bounding box center [426, 306] width 351 height 45
copy h1 "UltraModal™ FeelFree Boyshort | Polka Dots"
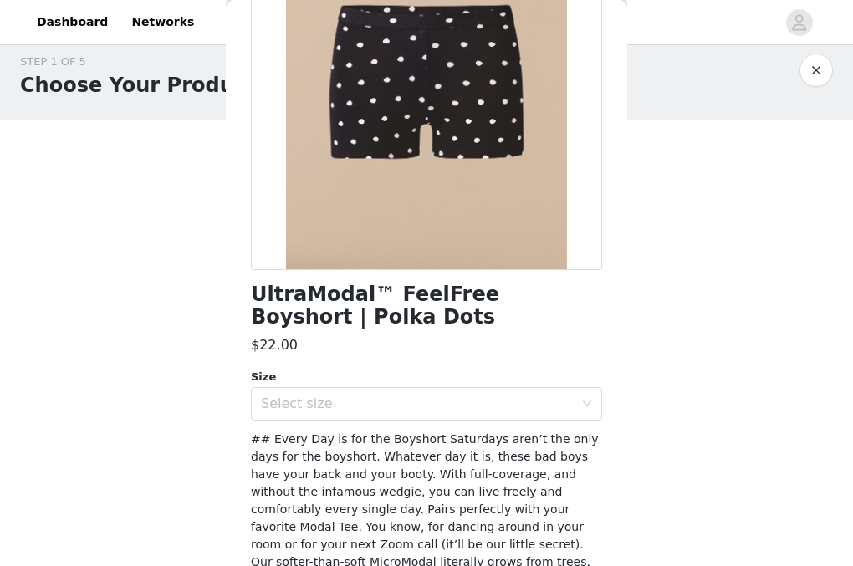
click at [351, 319] on h1 "UltraModal™ FeelFree Boyshort | Polka Dots" at bounding box center [426, 306] width 351 height 45
click at [366, 402] on div "Select size" at bounding box center [417, 404] width 313 height 17
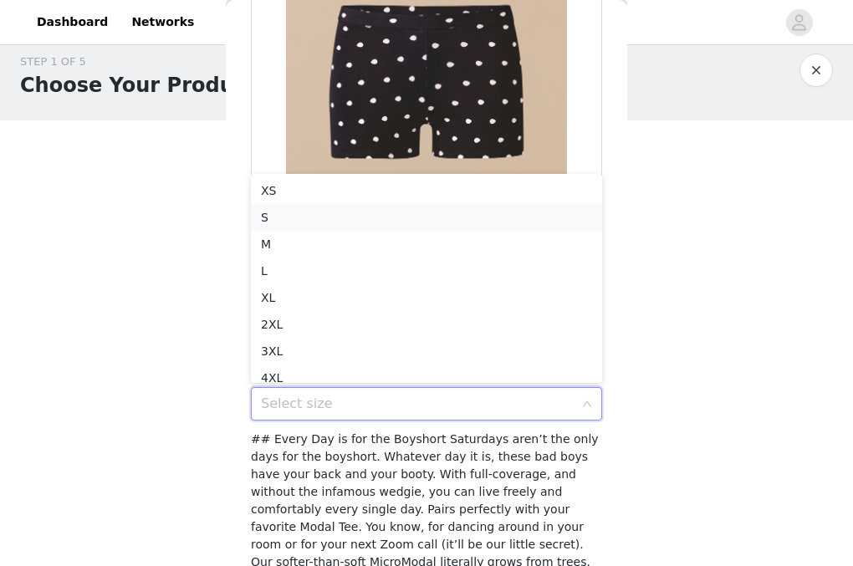
click at [375, 224] on li "S" at bounding box center [426, 217] width 351 height 27
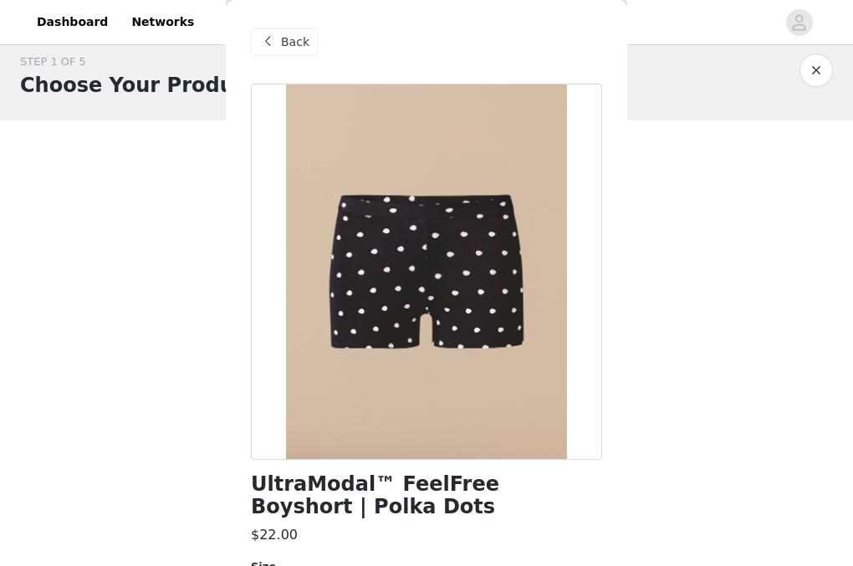
scroll to position [-1, 0]
click at [286, 54] on div "Back" at bounding box center [285, 41] width 68 height 27
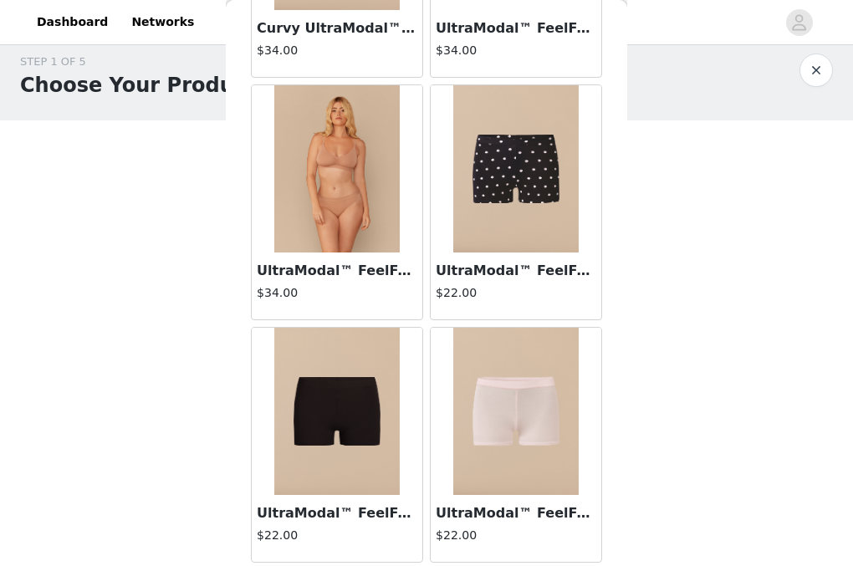
scroll to position [4609, 0]
click at [330, 389] on img at bounding box center [336, 411] width 125 height 167
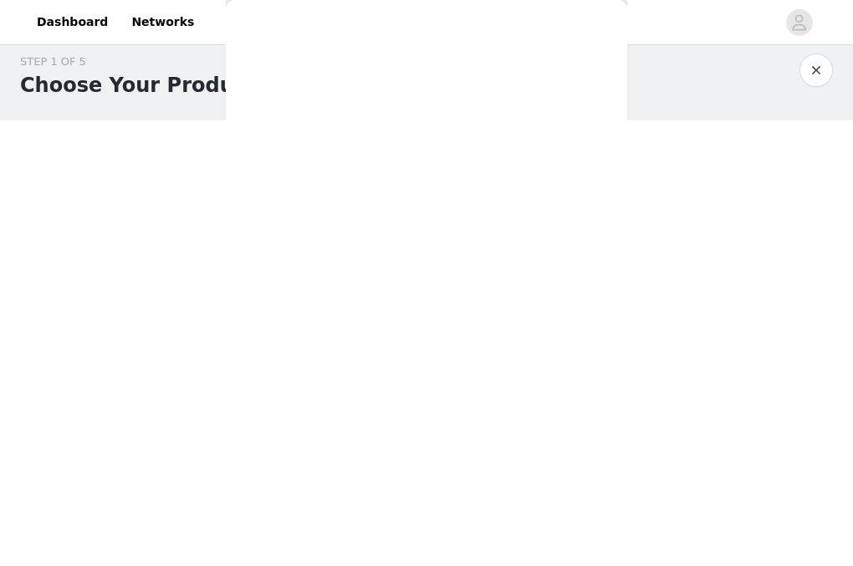
scroll to position [0, 0]
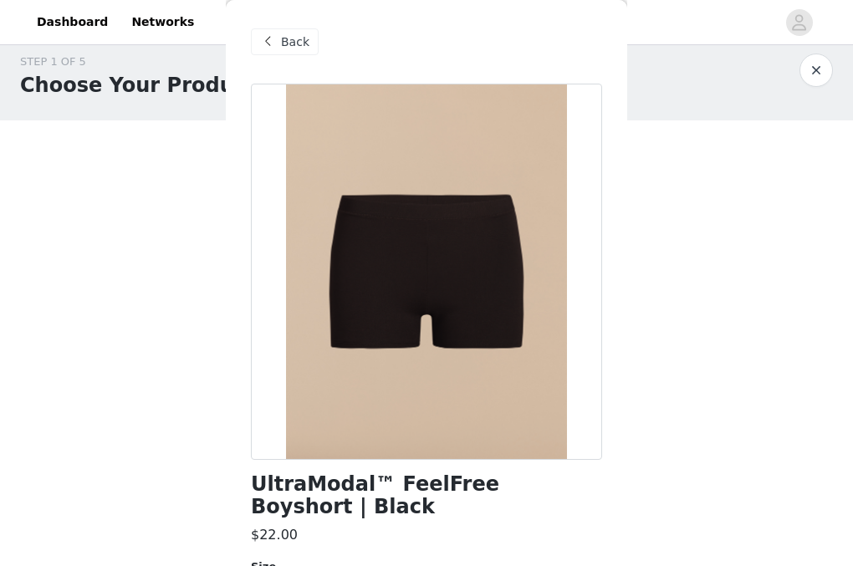
click at [272, 41] on span at bounding box center [268, 42] width 20 height 20
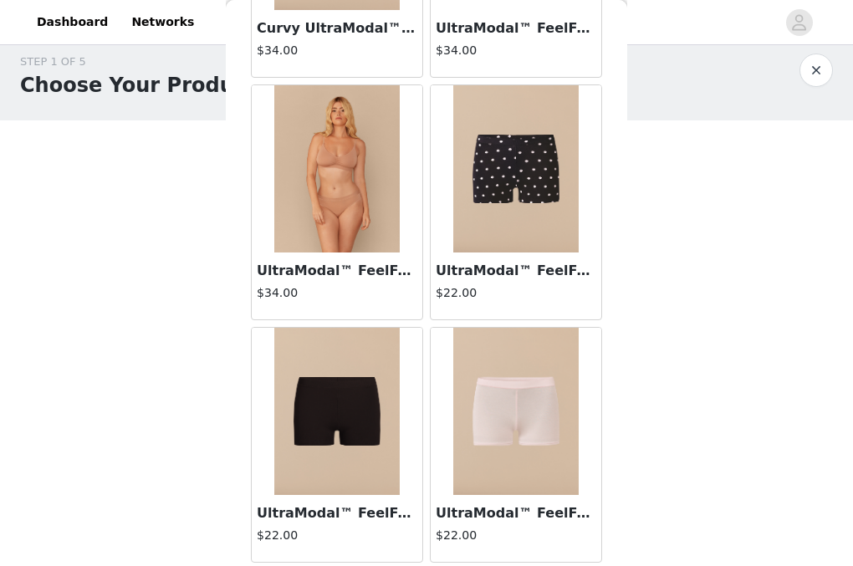
click at [530, 174] on img at bounding box center [515, 168] width 125 height 167
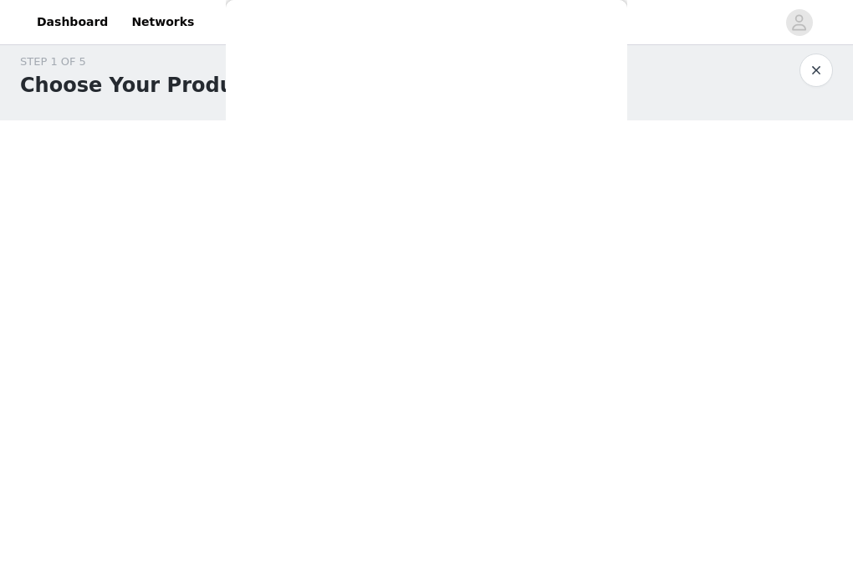
scroll to position [387, 0]
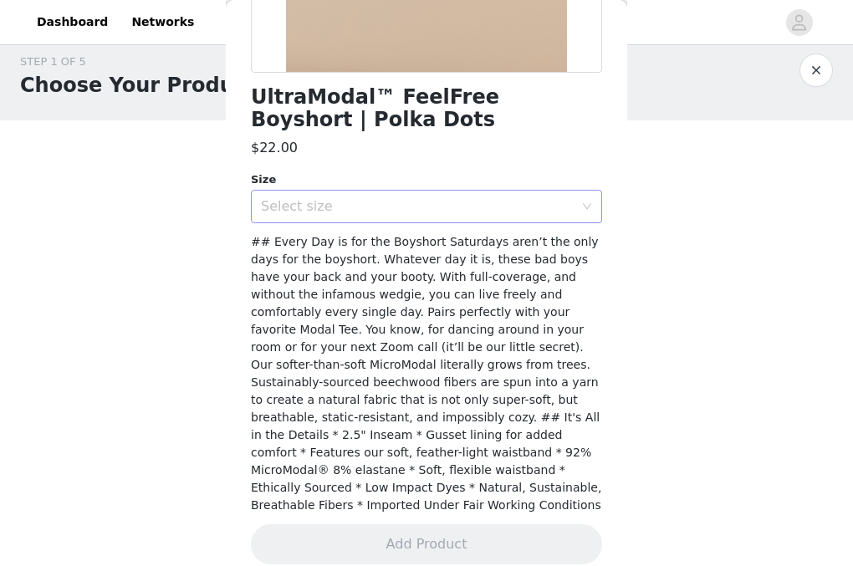
click at [447, 218] on div "Select size" at bounding box center [421, 207] width 320 height 32
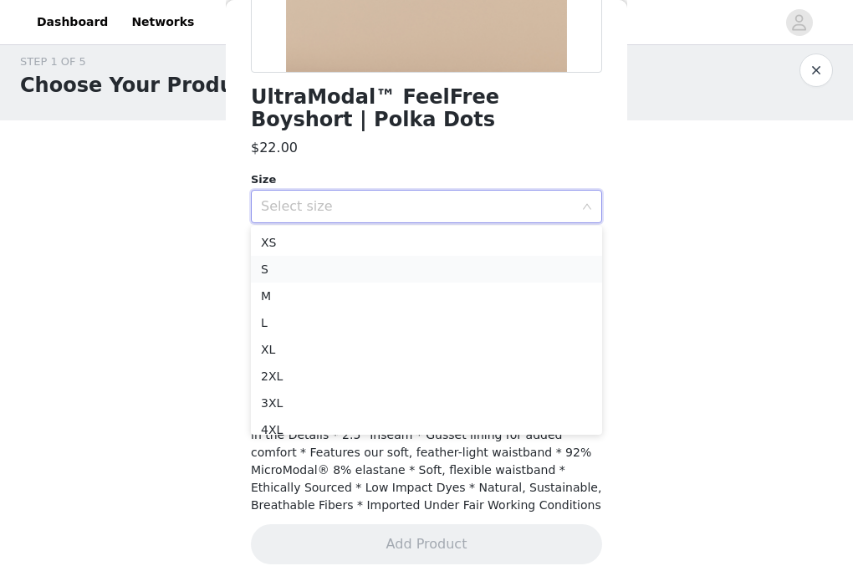
click at [427, 267] on li "S" at bounding box center [426, 269] width 351 height 27
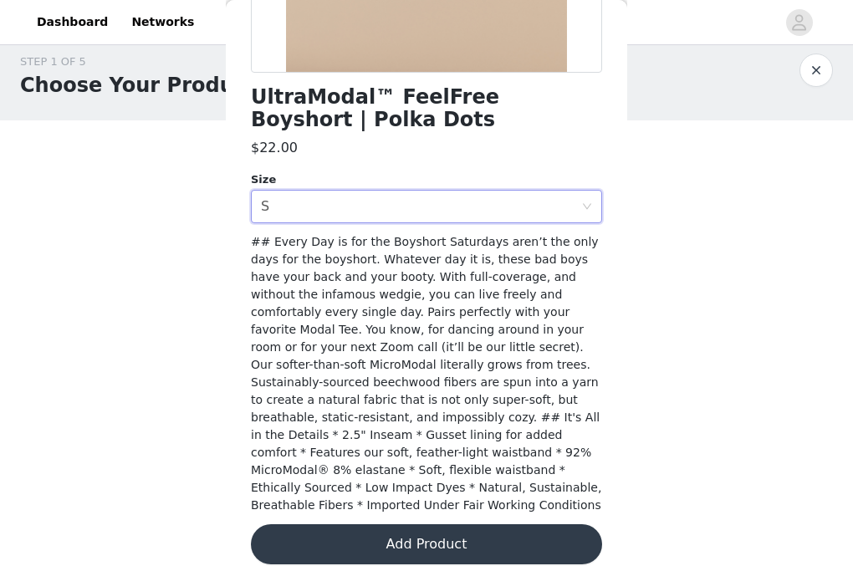
click at [393, 525] on button "Add Product" at bounding box center [426, 545] width 351 height 40
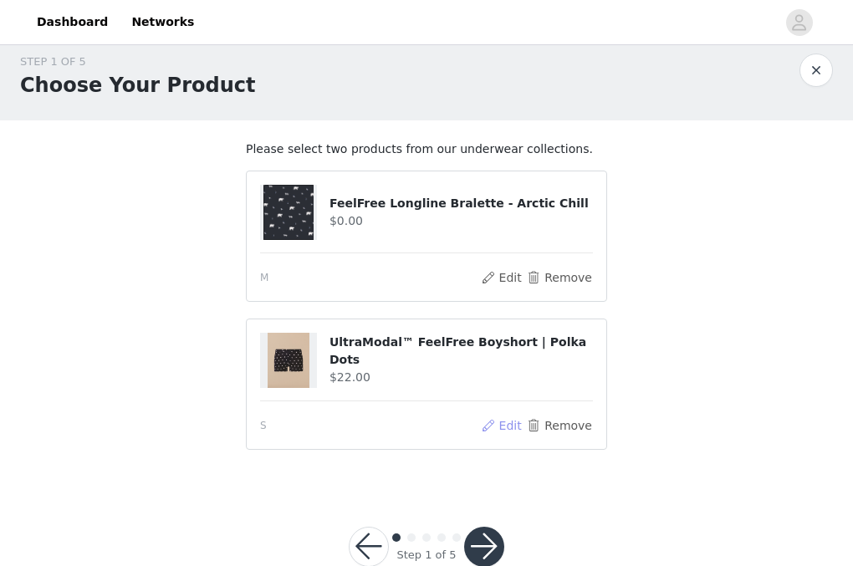
click at [504, 422] on button "Edit" at bounding box center [501, 426] width 43 height 20
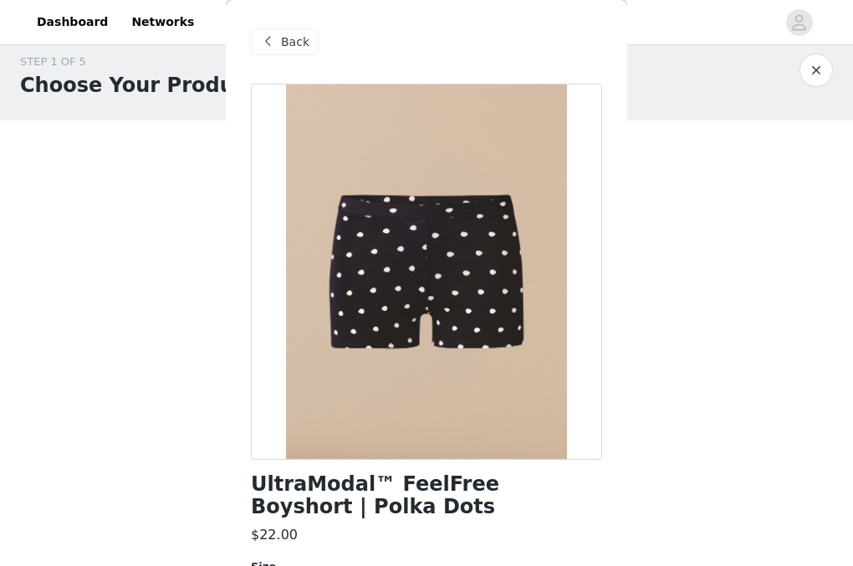
click at [305, 46] on span "Back" at bounding box center [295, 42] width 28 height 18
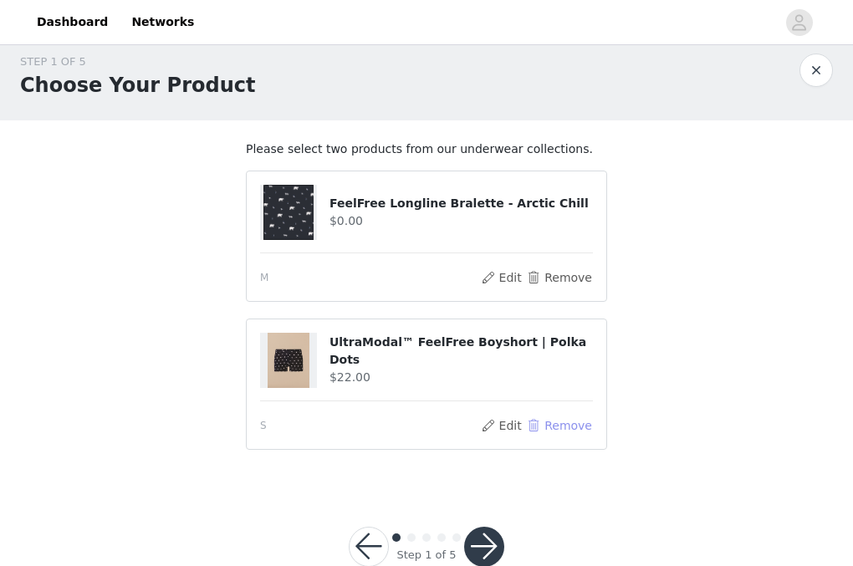
click at [551, 422] on button "Remove" at bounding box center [559, 426] width 67 height 20
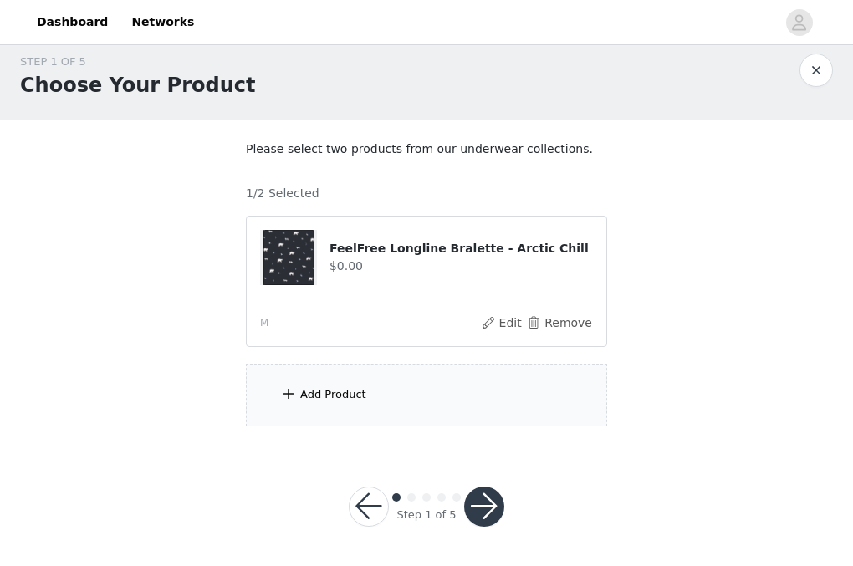
click at [436, 393] on div "Add Product" at bounding box center [426, 395] width 361 height 63
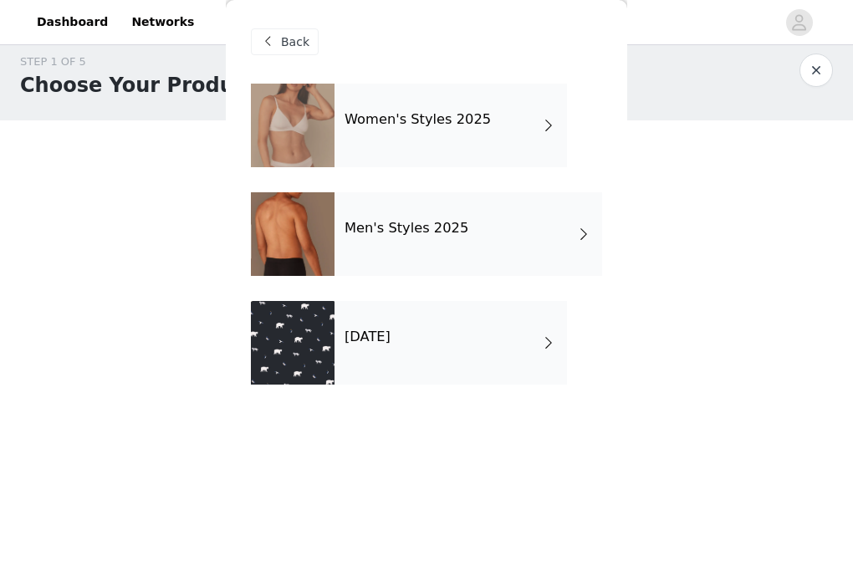
click at [452, 151] on div "Women's Styles 2025" at bounding box center [451, 126] width 233 height 84
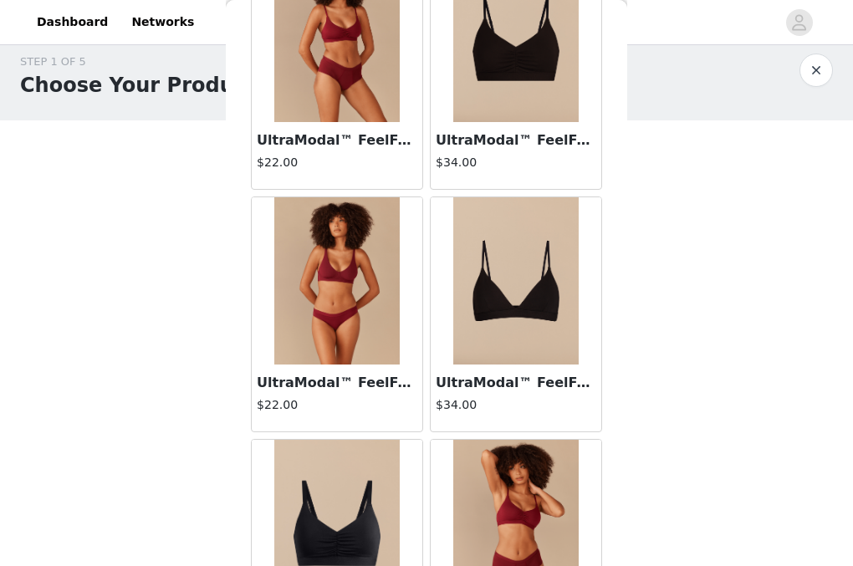
scroll to position [1344, 0]
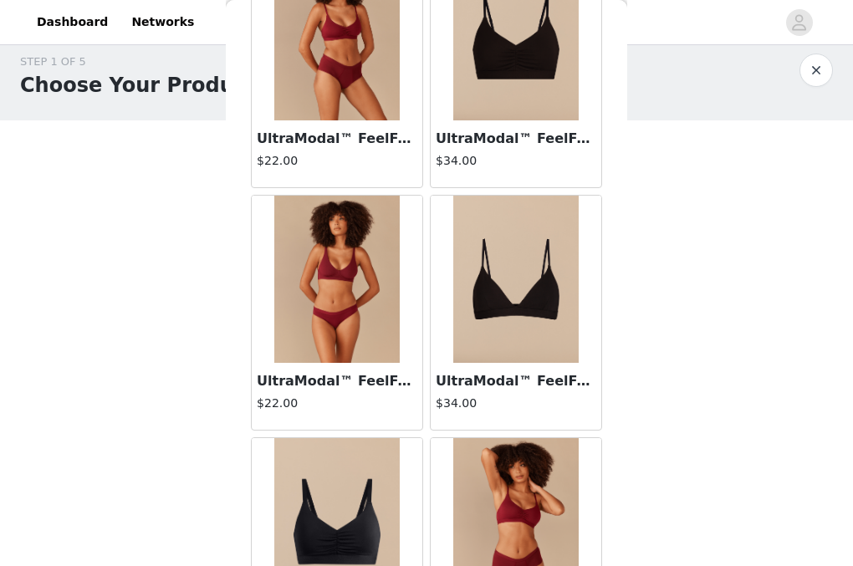
click at [374, 323] on img at bounding box center [336, 279] width 125 height 167
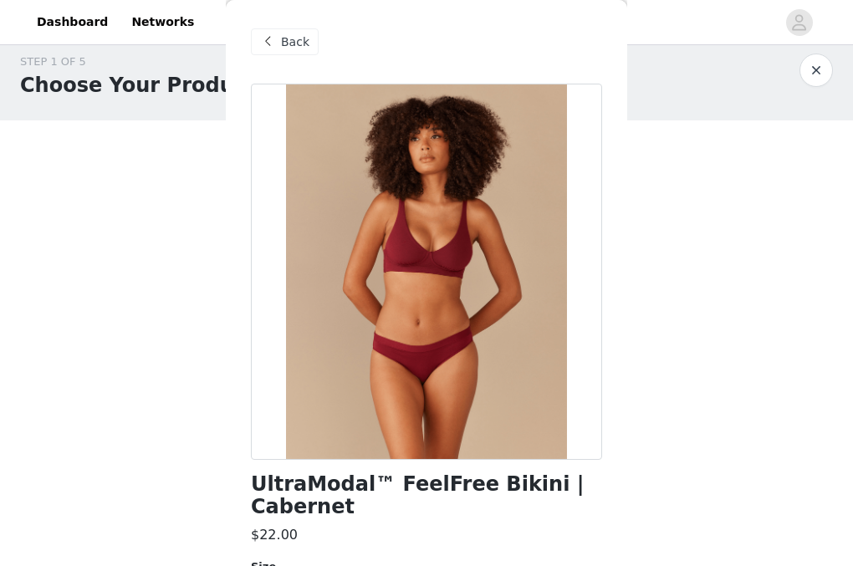
scroll to position [0, 0]
click at [269, 43] on span at bounding box center [268, 42] width 20 height 20
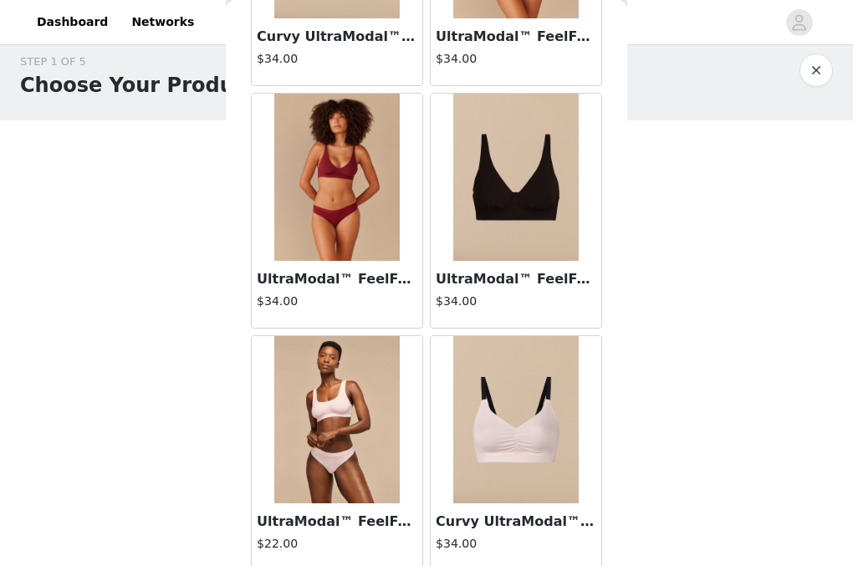
scroll to position [1935, 0]
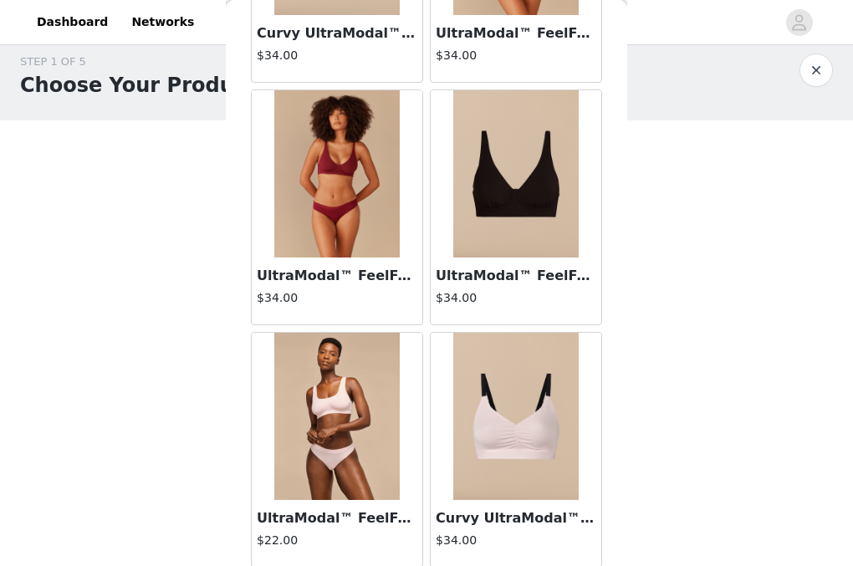
click at [375, 236] on img at bounding box center [336, 173] width 125 height 167
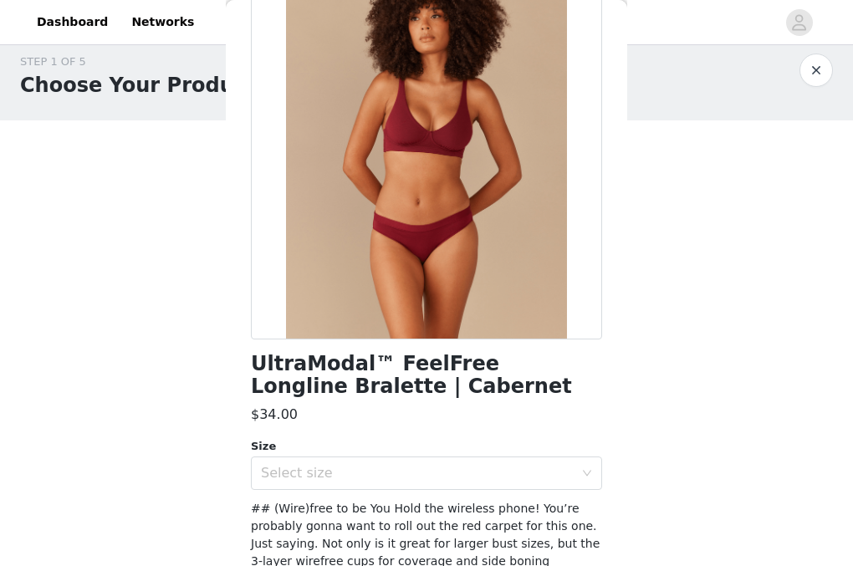
scroll to position [217, 0]
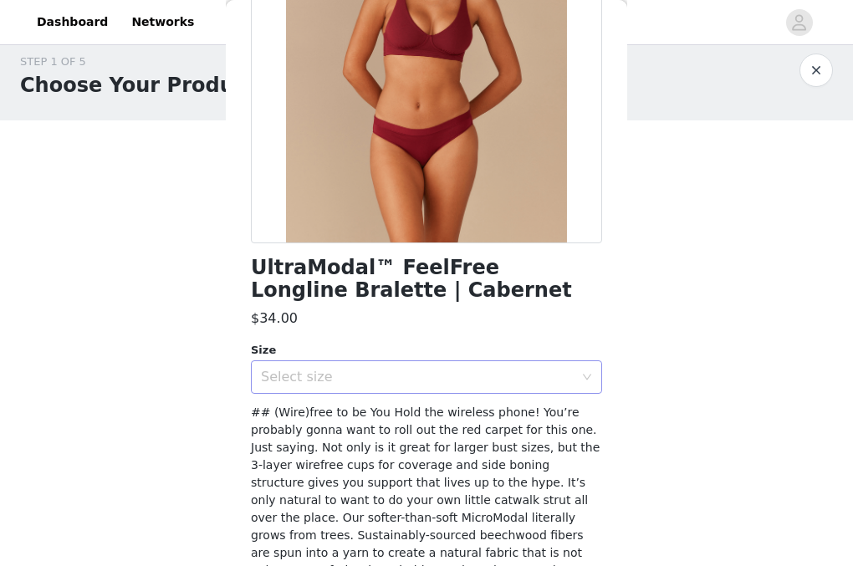
click at [365, 381] on div "Select size" at bounding box center [417, 377] width 313 height 17
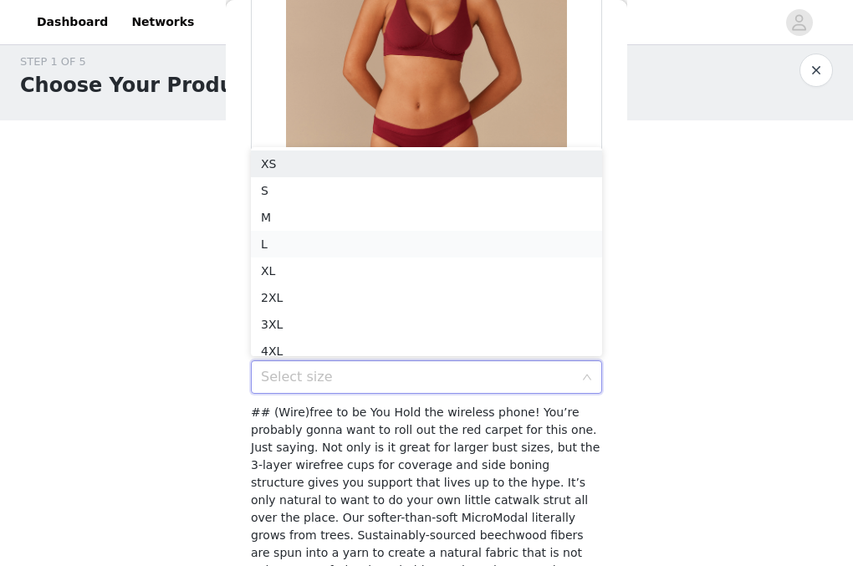
scroll to position [8, 0]
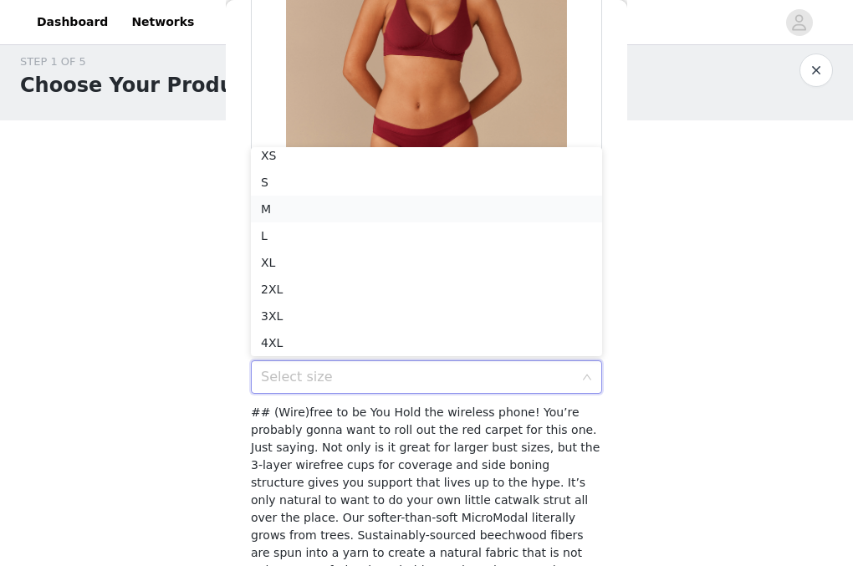
click at [363, 210] on li "M" at bounding box center [426, 209] width 351 height 27
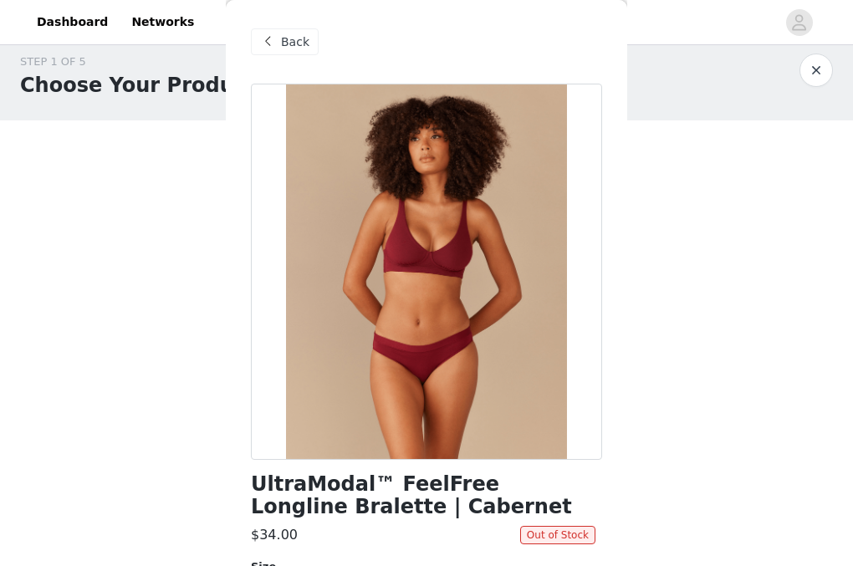
scroll to position [0, 0]
click at [270, 49] on span at bounding box center [268, 42] width 20 height 20
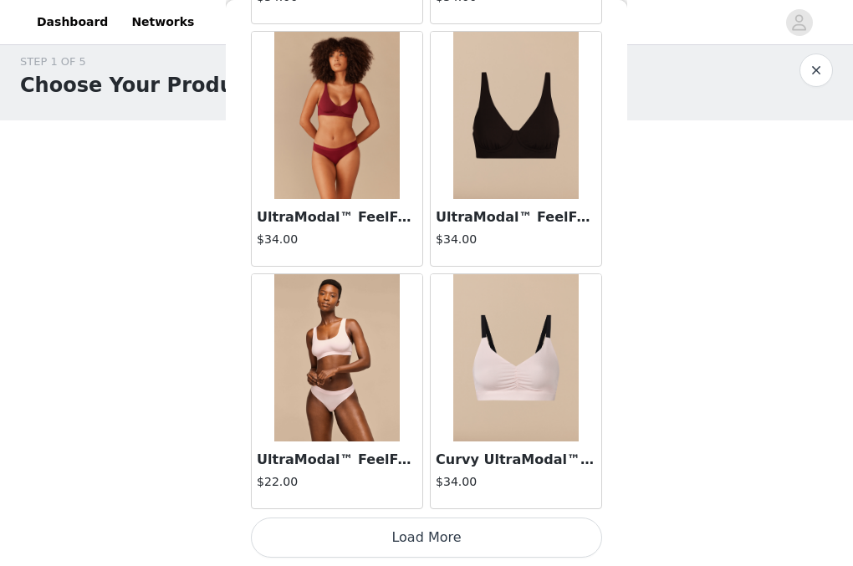
scroll to position [1993, 0]
click at [361, 527] on button "Load More" at bounding box center [426, 538] width 351 height 40
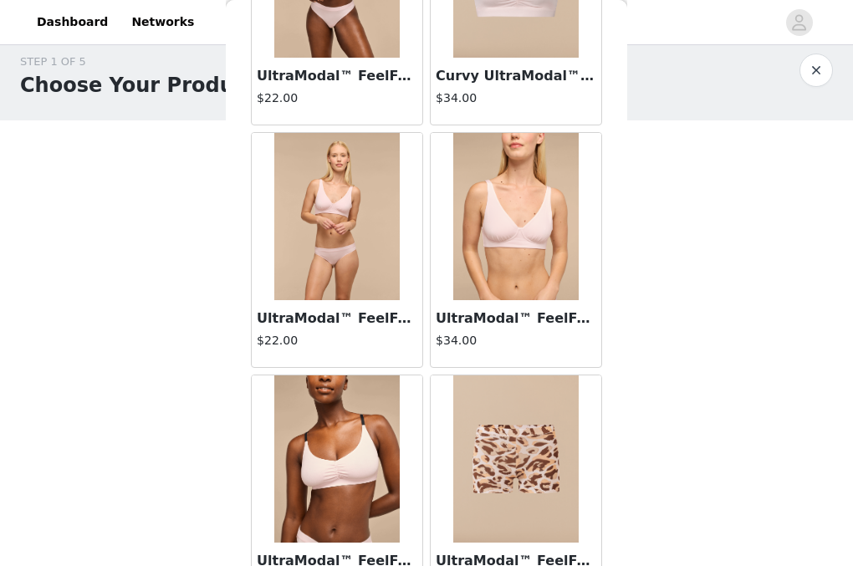
scroll to position [2382, 0]
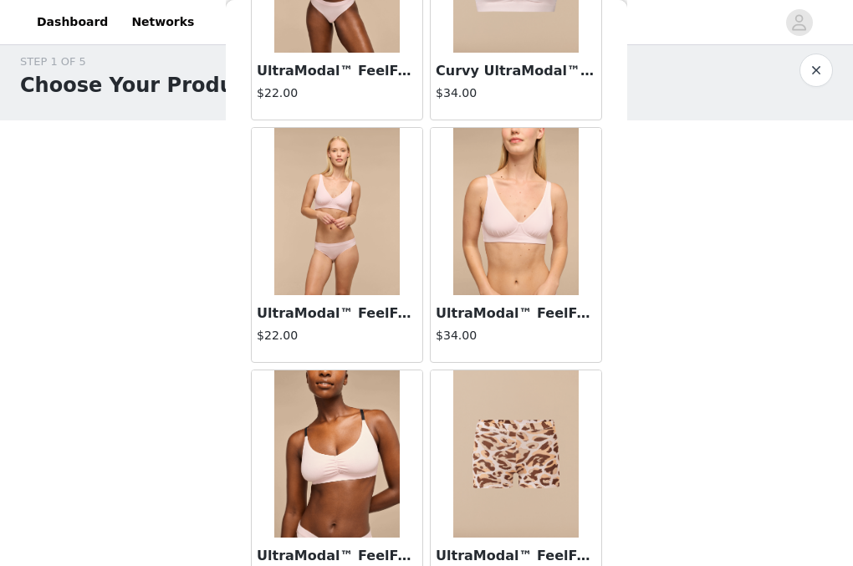
click at [513, 278] on img at bounding box center [515, 211] width 125 height 167
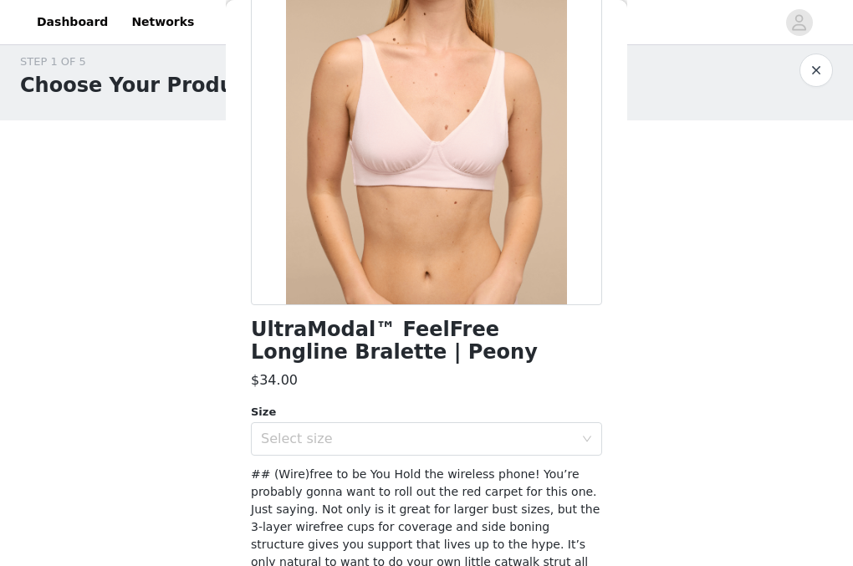
scroll to position [279, 0]
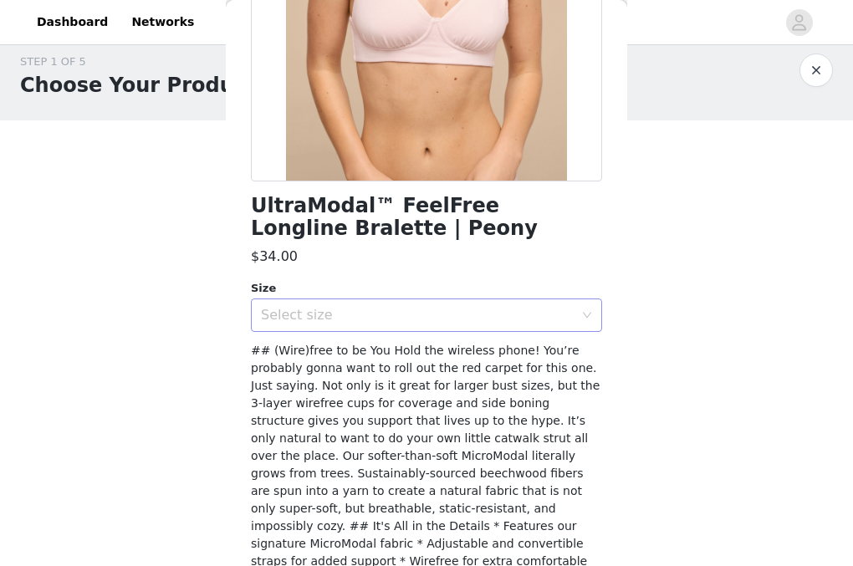
click at [448, 315] on div "Select size" at bounding box center [417, 315] width 313 height 17
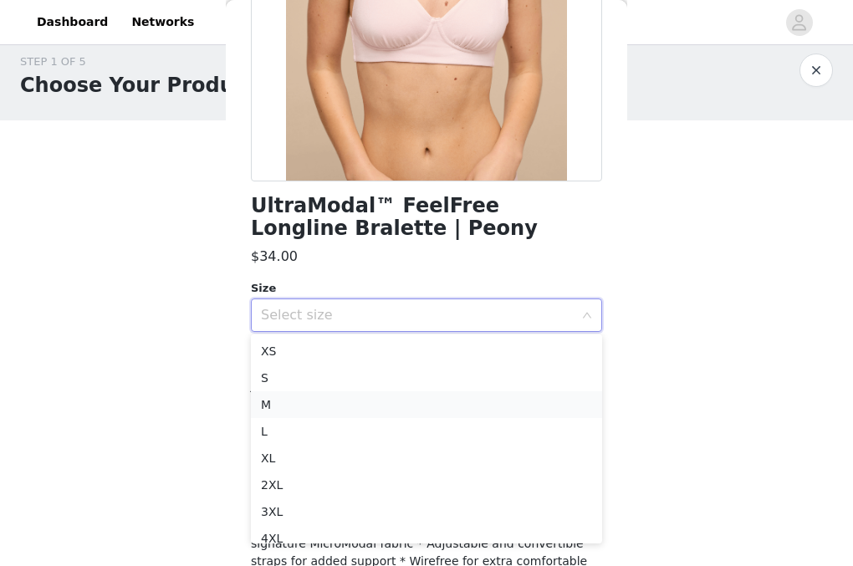
click at [408, 410] on li "M" at bounding box center [426, 405] width 351 height 27
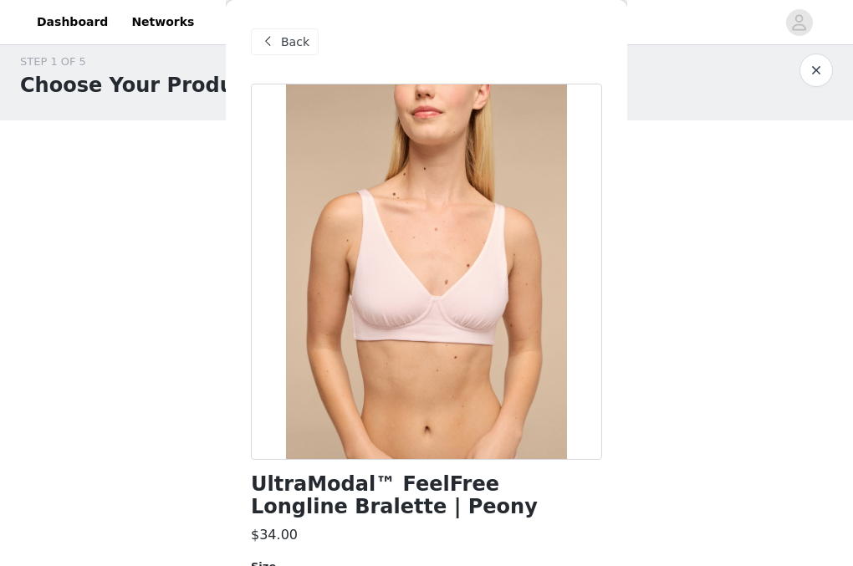
scroll to position [0, 0]
click at [291, 48] on span "Back" at bounding box center [295, 42] width 28 height 18
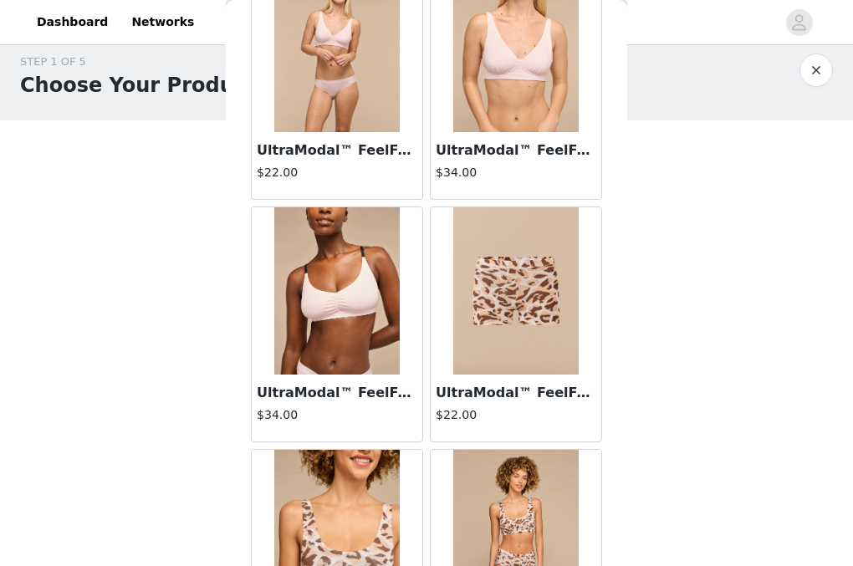
scroll to position [2557, 0]
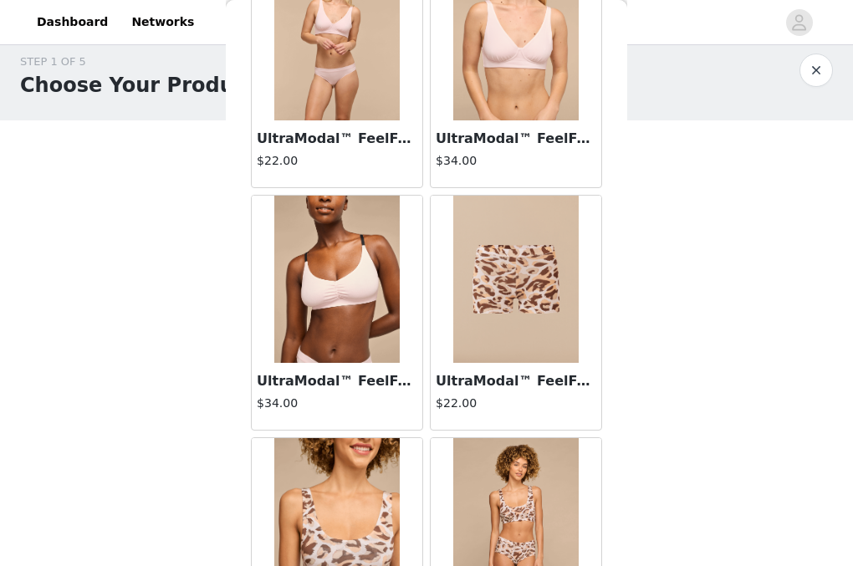
click at [534, 84] on img at bounding box center [515, 36] width 125 height 167
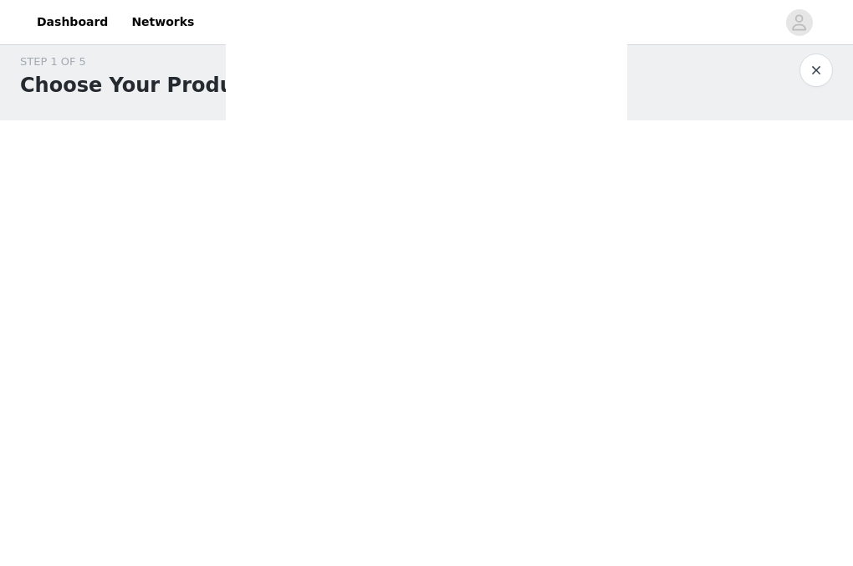
scroll to position [405, 0]
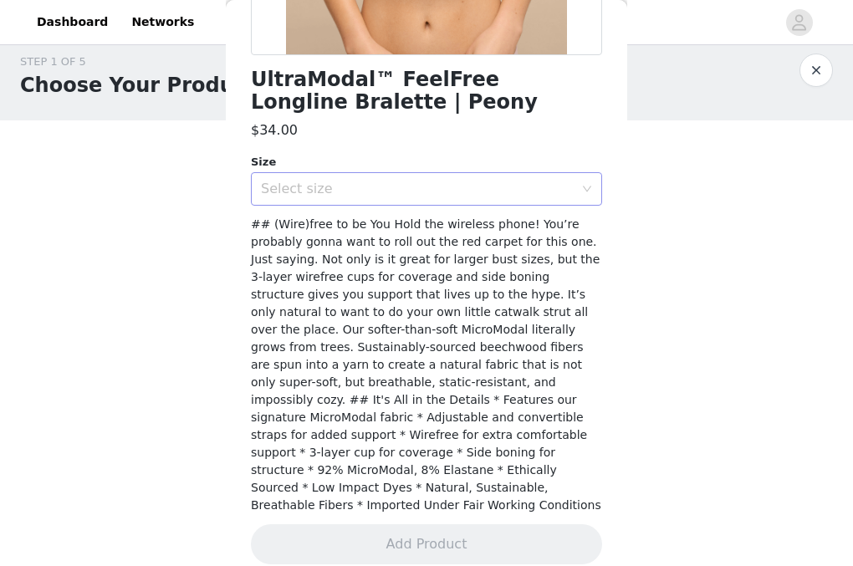
click at [461, 179] on div "Select size" at bounding box center [421, 189] width 320 height 32
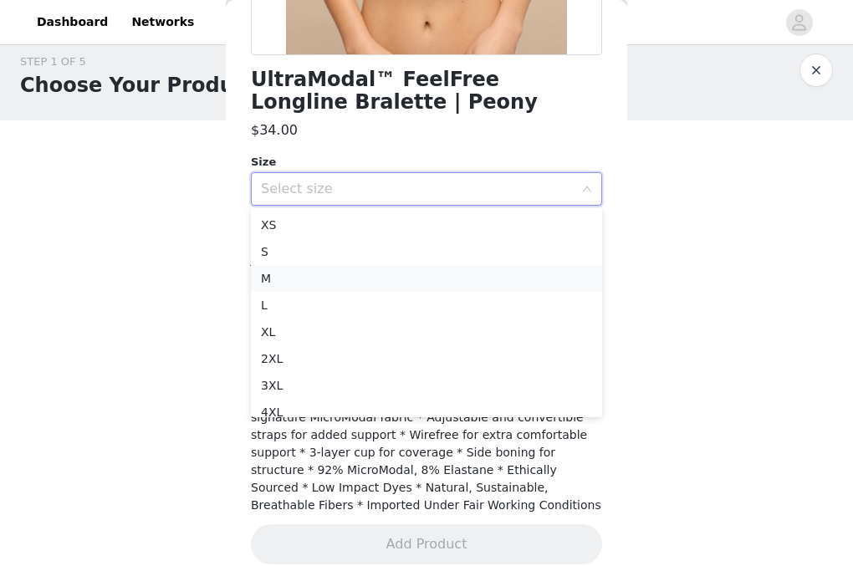
click at [397, 274] on li "M" at bounding box center [426, 278] width 351 height 27
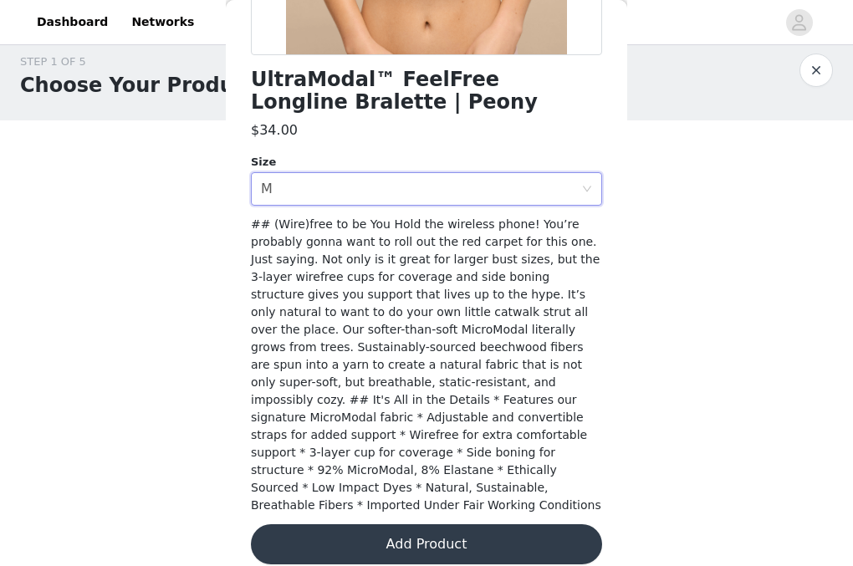
click at [334, 525] on button "Add Product" at bounding box center [426, 545] width 351 height 40
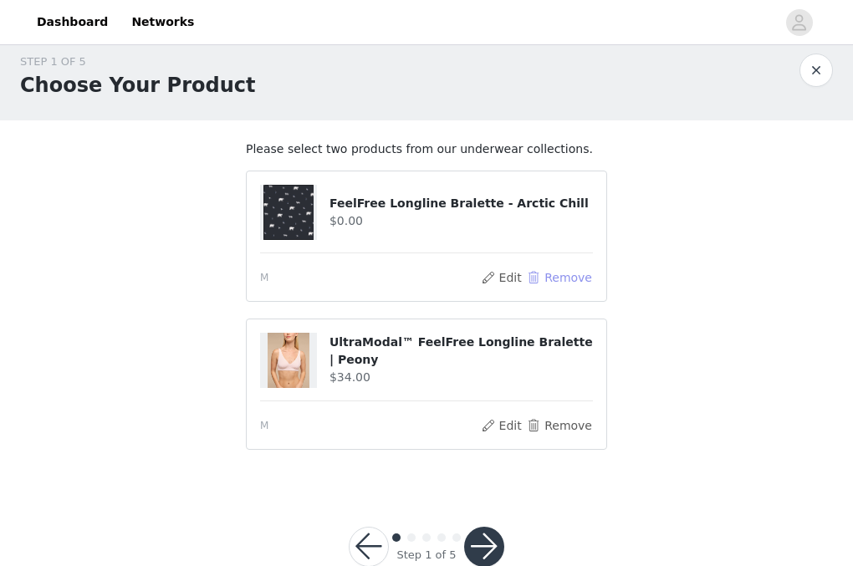
click at [558, 275] on button "Remove" at bounding box center [559, 278] width 67 height 20
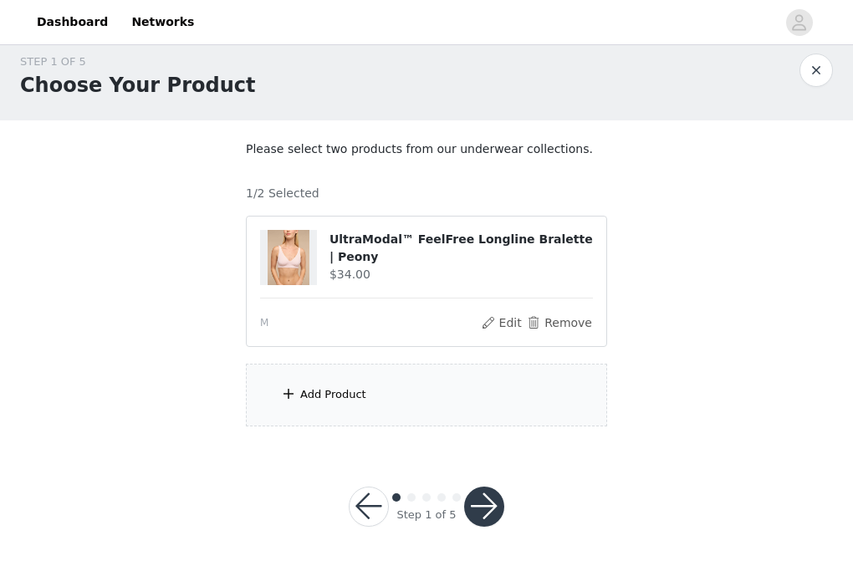
click at [375, 392] on div "Add Product" at bounding box center [426, 395] width 361 height 63
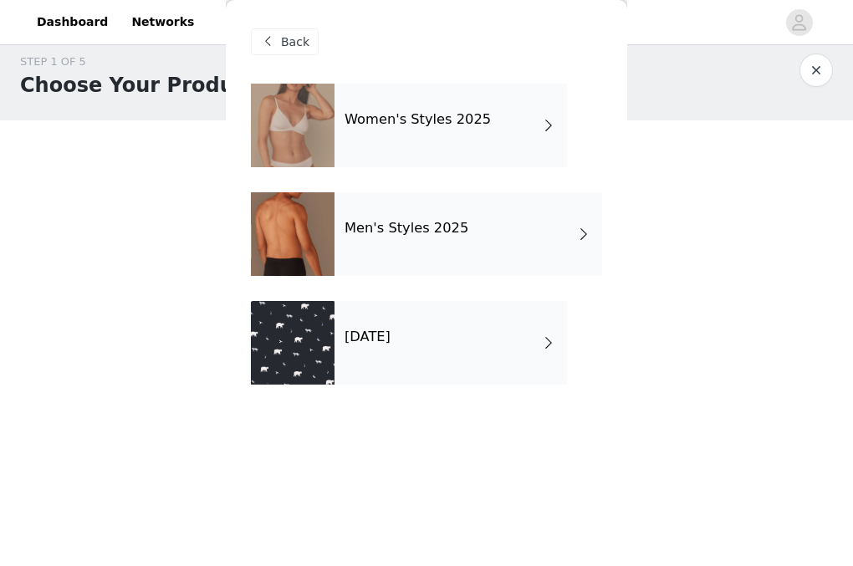
click at [476, 141] on div "Women's Styles 2025" at bounding box center [451, 126] width 233 height 84
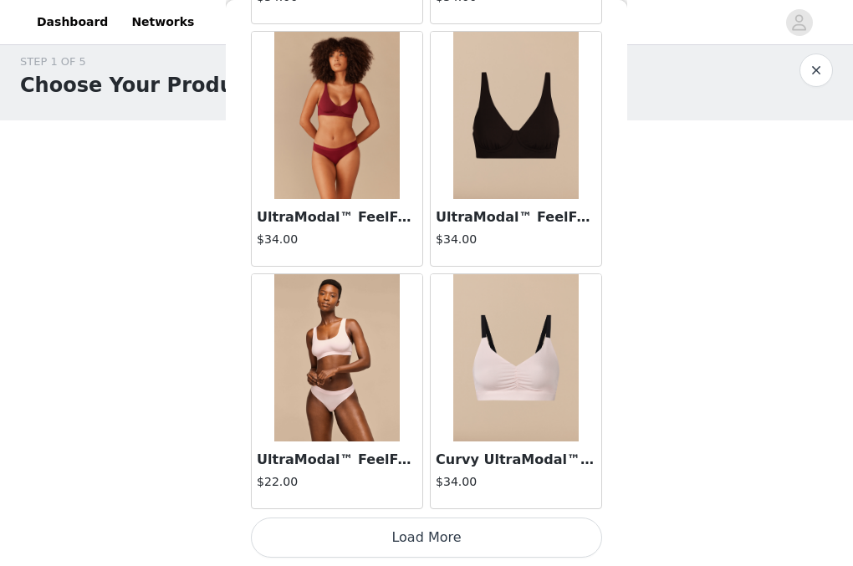
click at [438, 532] on button "Load More" at bounding box center [426, 538] width 351 height 40
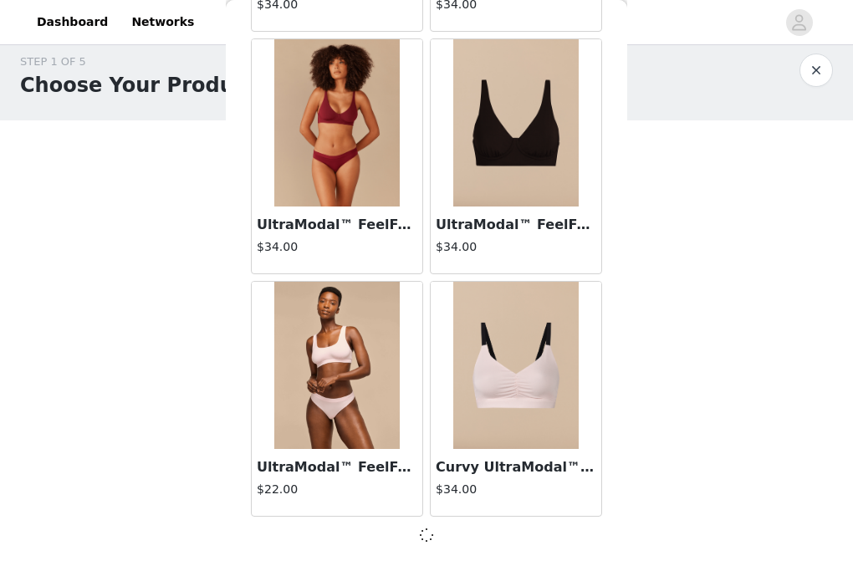
scroll to position [1986, 0]
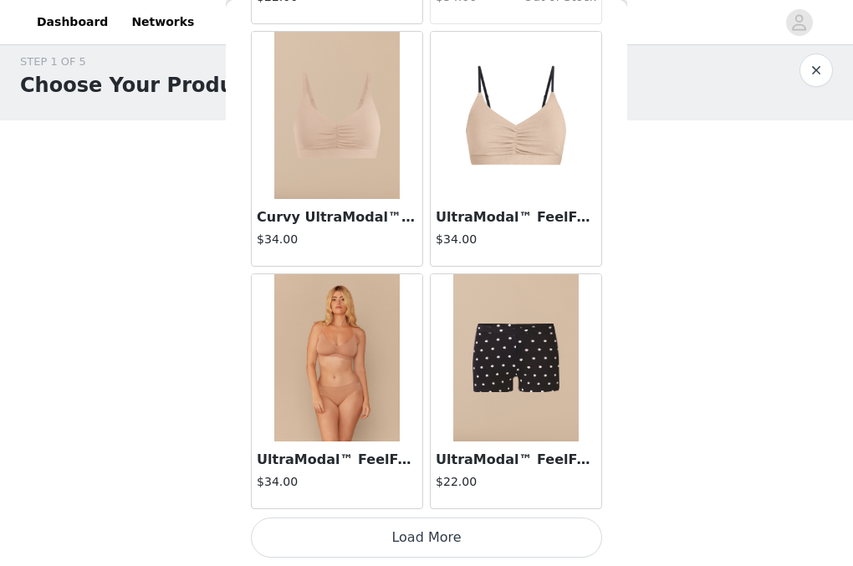
click at [463, 535] on button "Load More" at bounding box center [426, 538] width 351 height 40
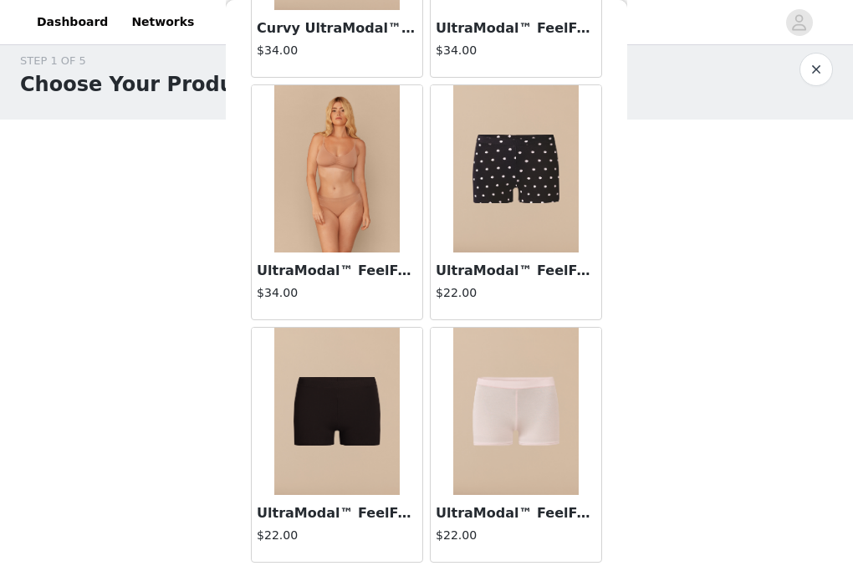
scroll to position [15, 0]
click at [546, 212] on img at bounding box center [515, 168] width 125 height 167
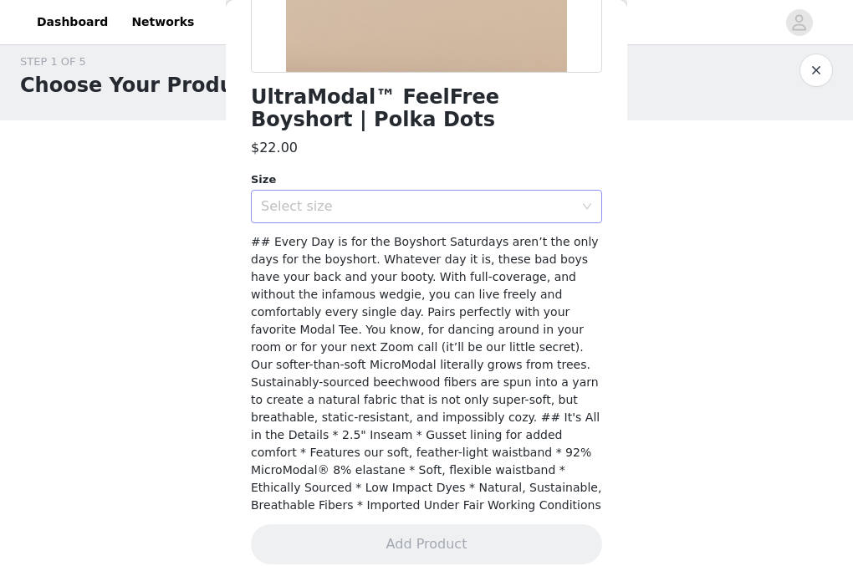
click at [457, 211] on div "Select size" at bounding box center [417, 206] width 313 height 17
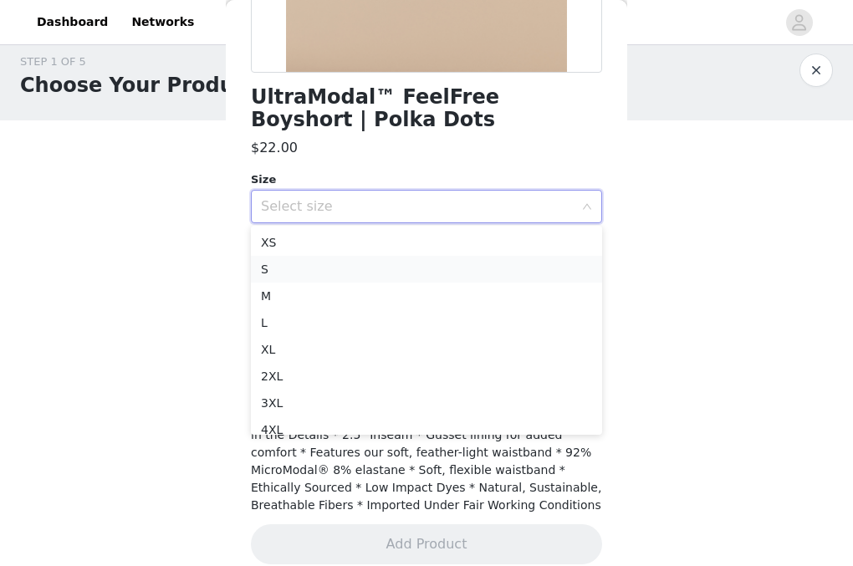
click at [403, 274] on li "S" at bounding box center [426, 269] width 351 height 27
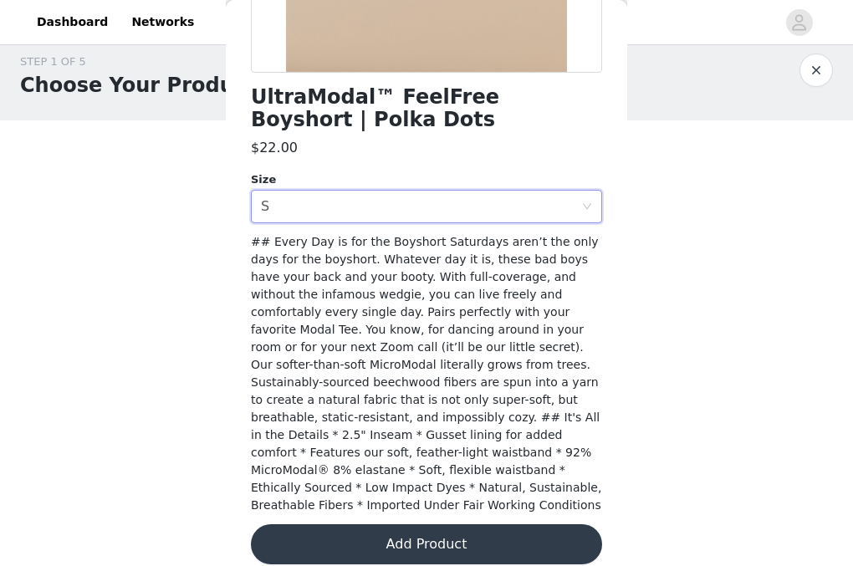
click at [423, 525] on button "Add Product" at bounding box center [426, 545] width 351 height 40
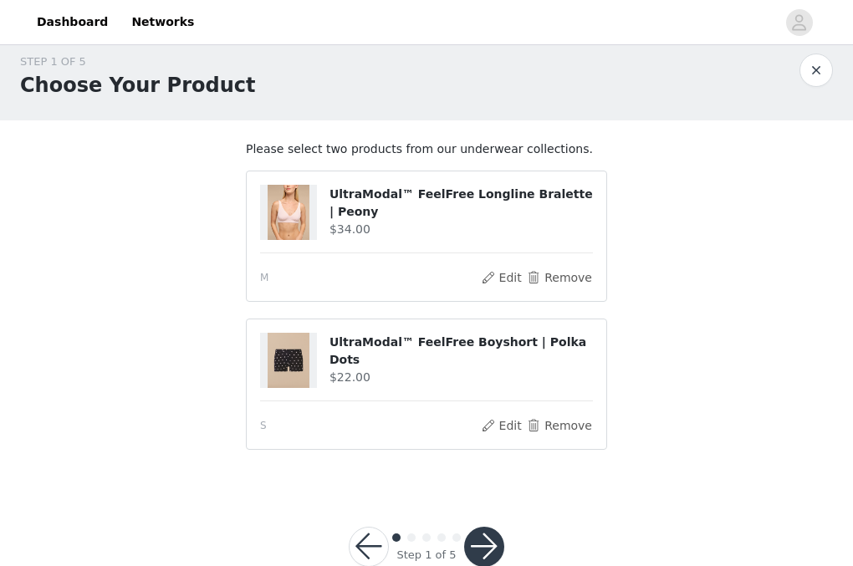
click at [488, 545] on button "button" at bounding box center [484, 547] width 40 height 40
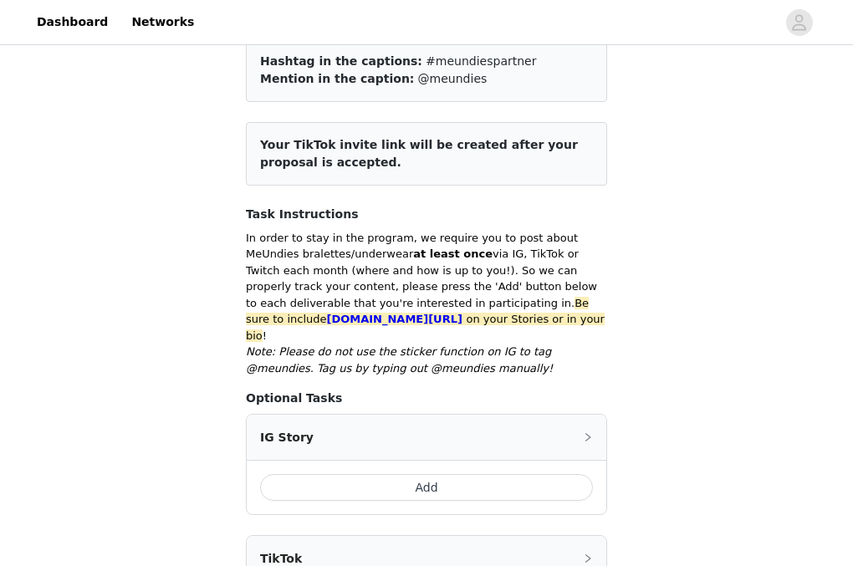
scroll to position [180, 0]
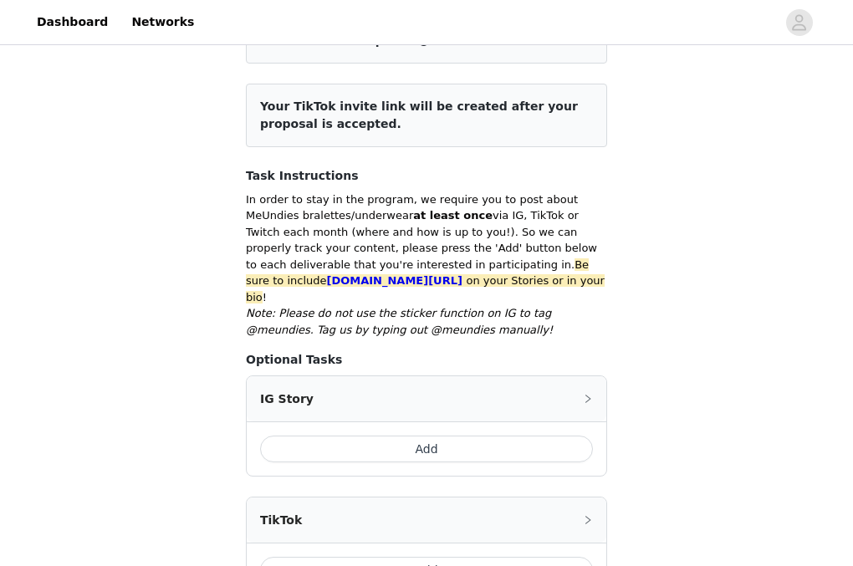
click at [429, 436] on button "Add" at bounding box center [426, 449] width 333 height 27
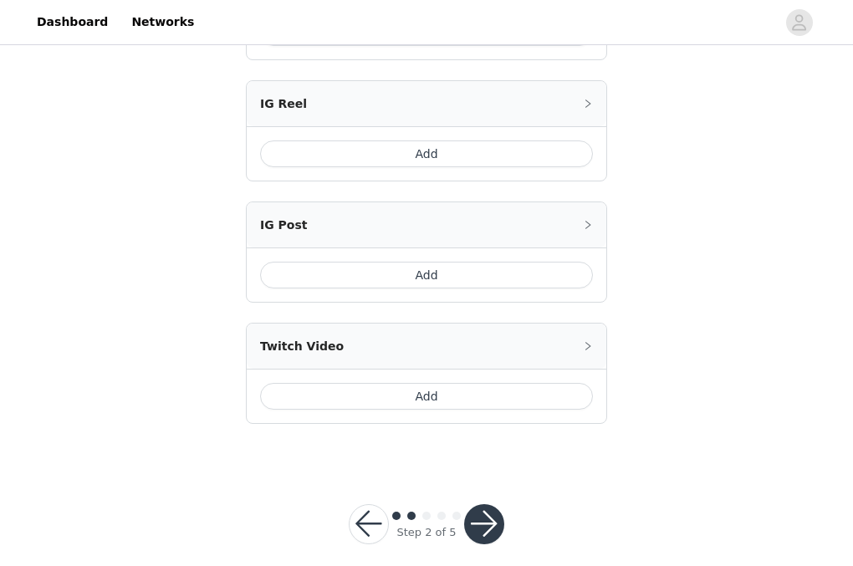
scroll to position [891, 0]
click at [483, 506] on button "button" at bounding box center [484, 526] width 40 height 40
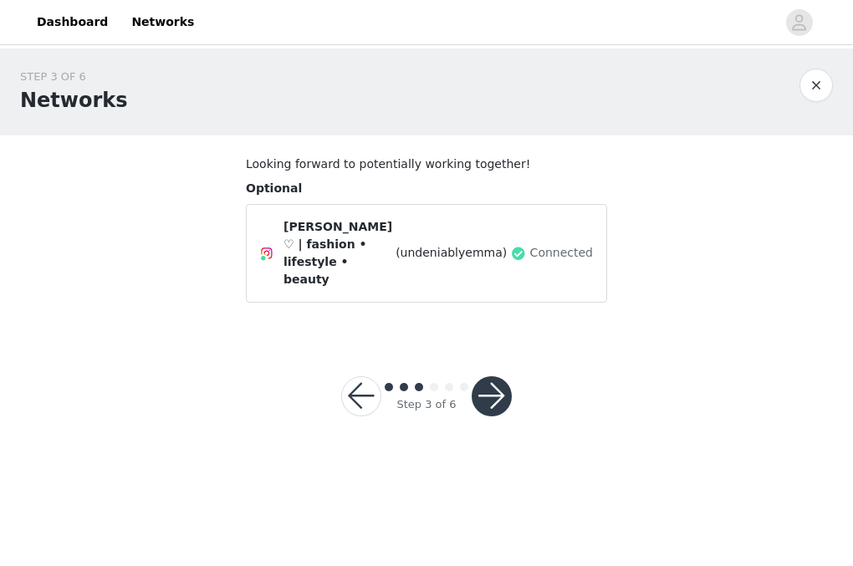
click at [496, 381] on button "button" at bounding box center [492, 396] width 40 height 40
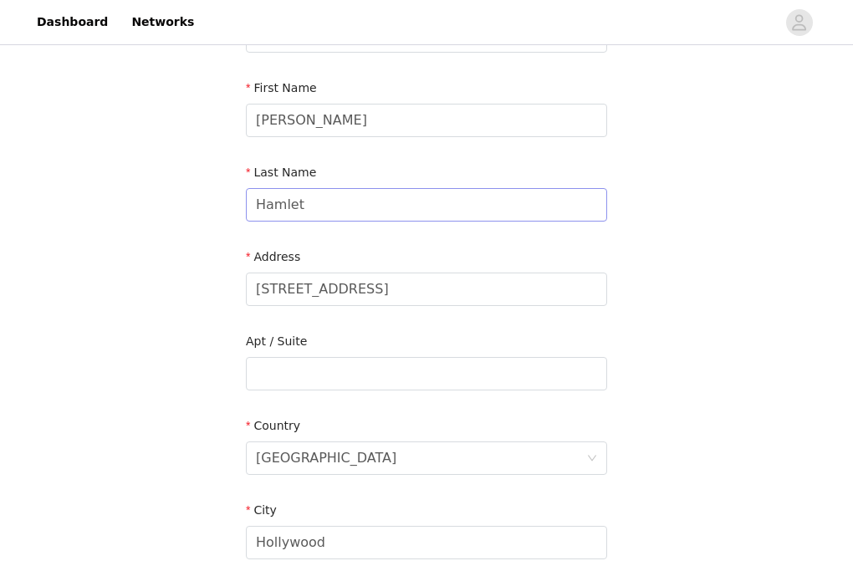
scroll to position [218, 0]
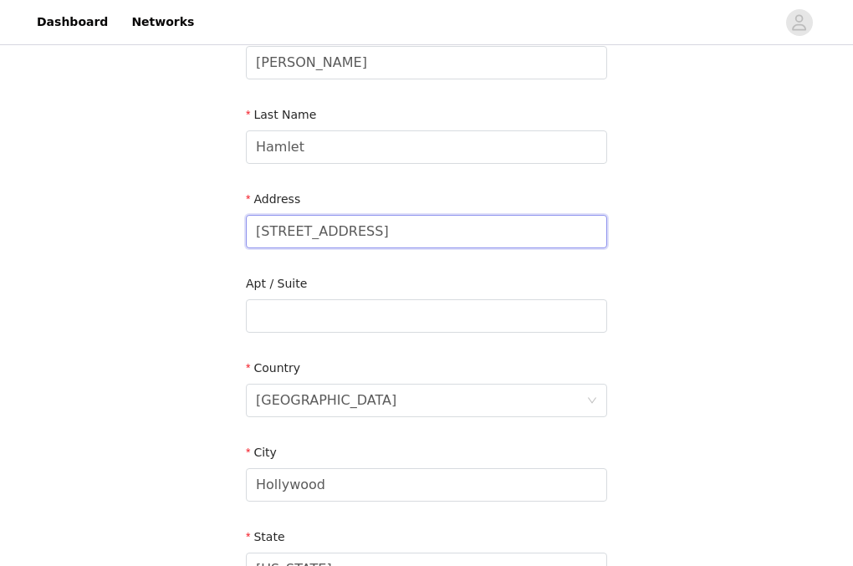
drag, startPoint x: 434, startPoint y: 239, endPoint x: -15, endPoint y: 230, distance: 449.3
type input "6345 6th Avenue S"
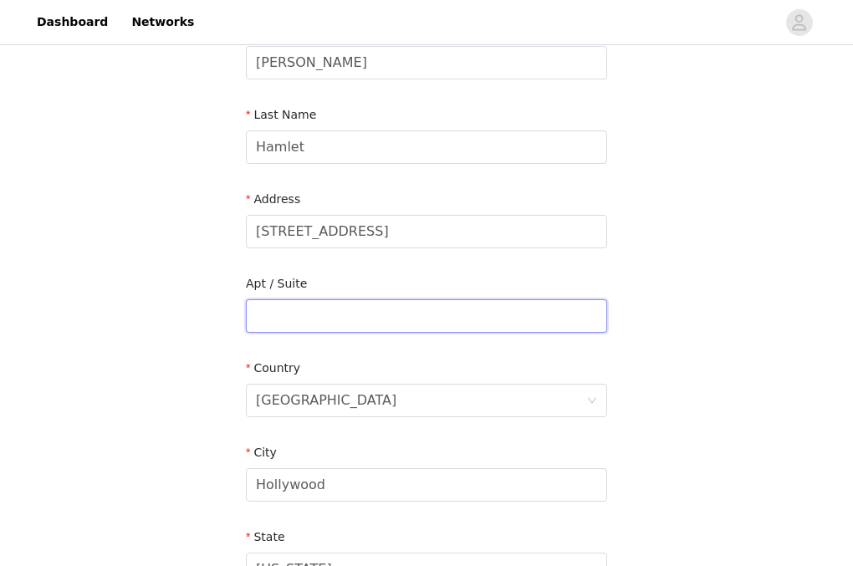
click at [302, 318] on input "text" at bounding box center [426, 315] width 361 height 33
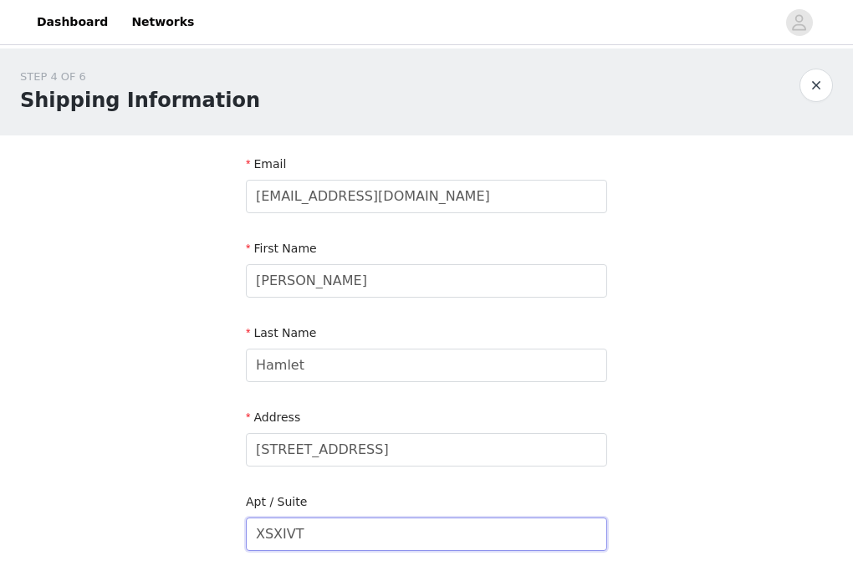
type input "XSXIVT"
click at [631, 381] on div "STEP 4 OF 6 Shipping Information Email undeniablyy.emma@gmail.com First Name Em…" at bounding box center [426, 535] width 853 height 972
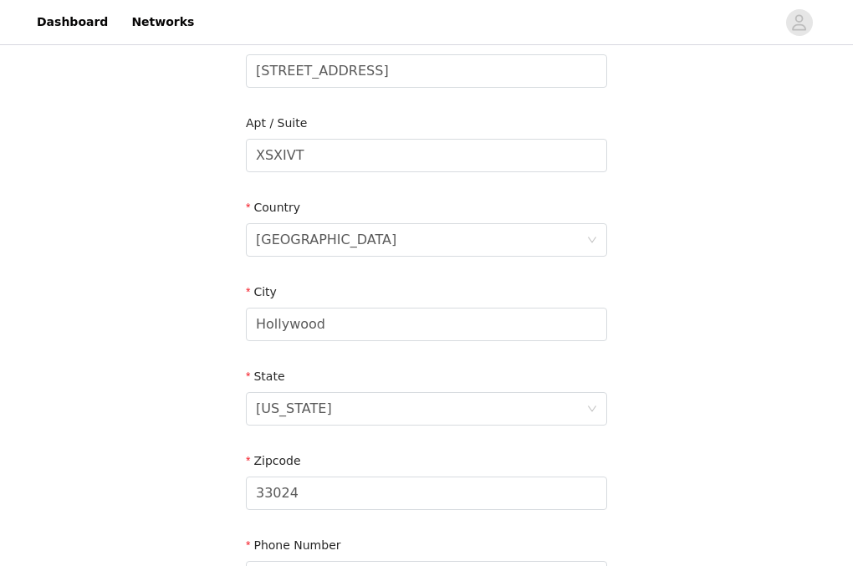
scroll to position [312, 0]
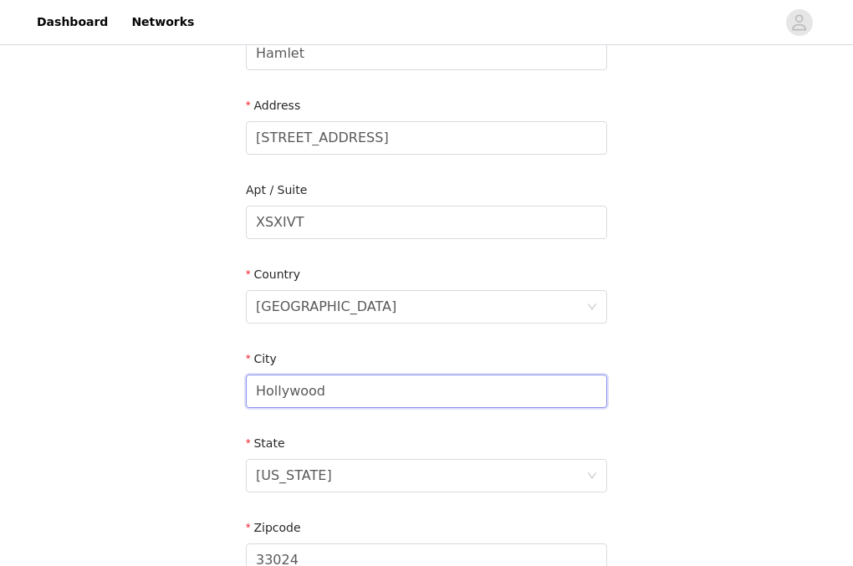
drag, startPoint x: 410, startPoint y: 394, endPoint x: 187, endPoint y: 392, distance: 223.4
type input "Seattle"
click at [347, 474] on div "Florida" at bounding box center [421, 476] width 330 height 32
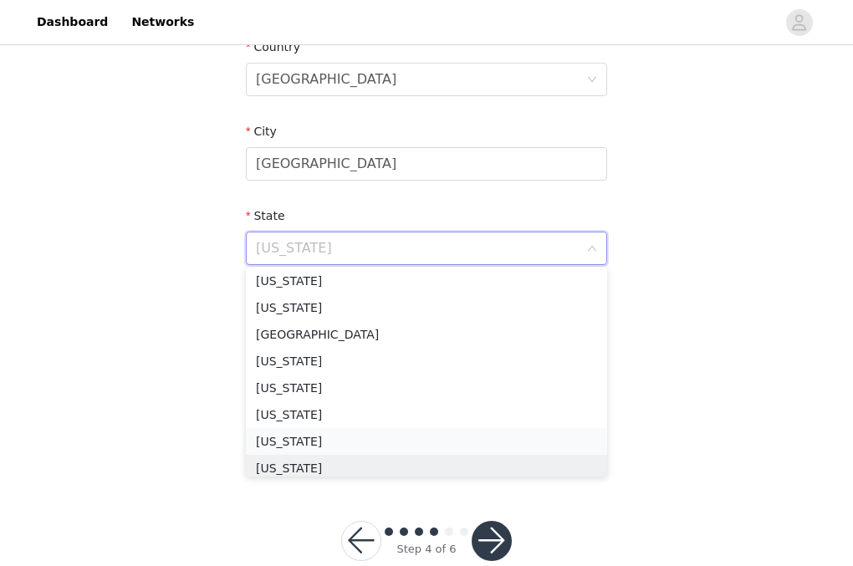
scroll to position [1454, 0]
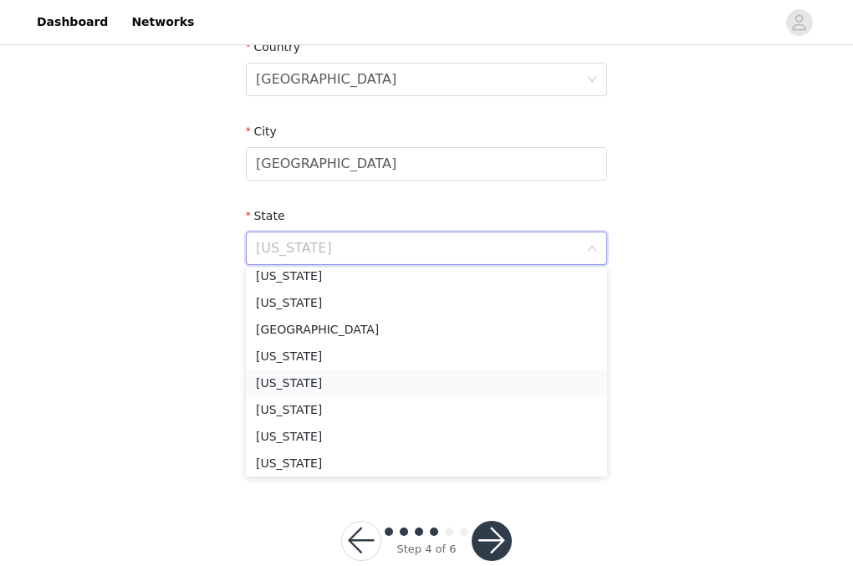
click at [326, 382] on li "Washington" at bounding box center [426, 383] width 361 height 27
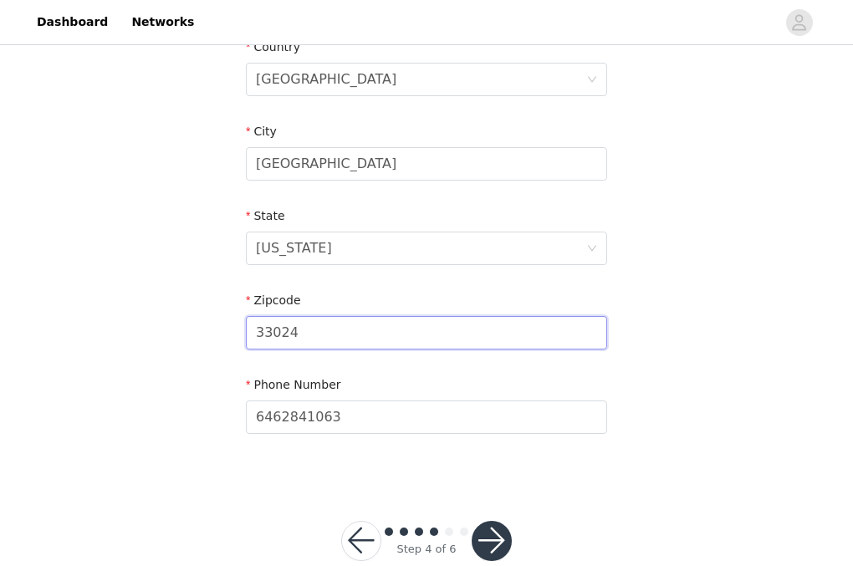
drag, startPoint x: 351, startPoint y: 335, endPoint x: 207, endPoint y: 333, distance: 144.7
type input "98108"
click at [218, 514] on div "STEP 4 OF 6 Shipping Information Email undeniablyy.emma@gmail.com First Name Em…" at bounding box center [426, 55] width 853 height 1093
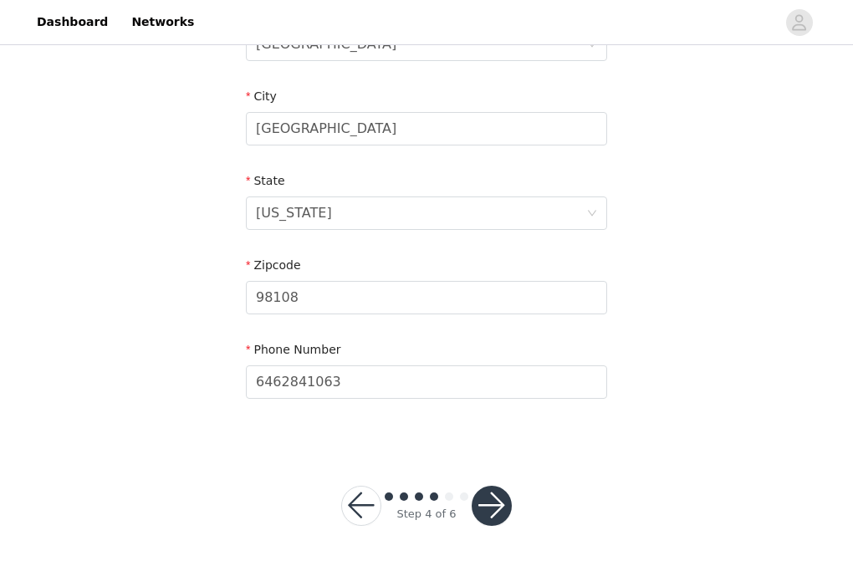
scroll to position [574, 0]
click at [484, 499] on button "button" at bounding box center [492, 507] width 40 height 40
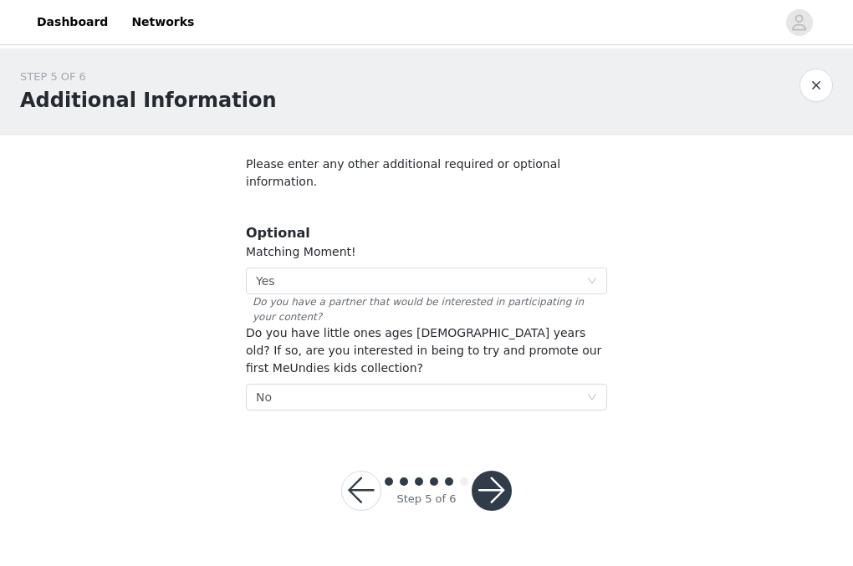
click at [499, 471] on button "button" at bounding box center [492, 491] width 40 height 40
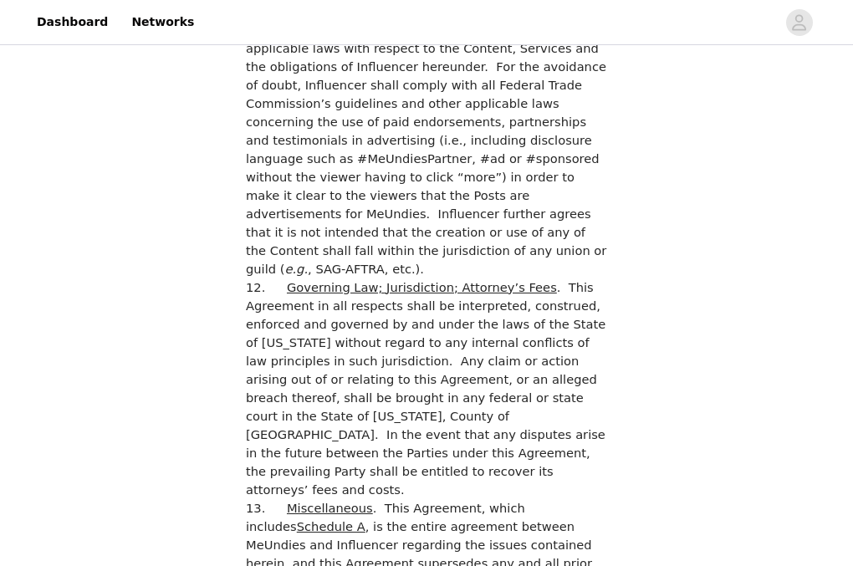
scroll to position [4633, 0]
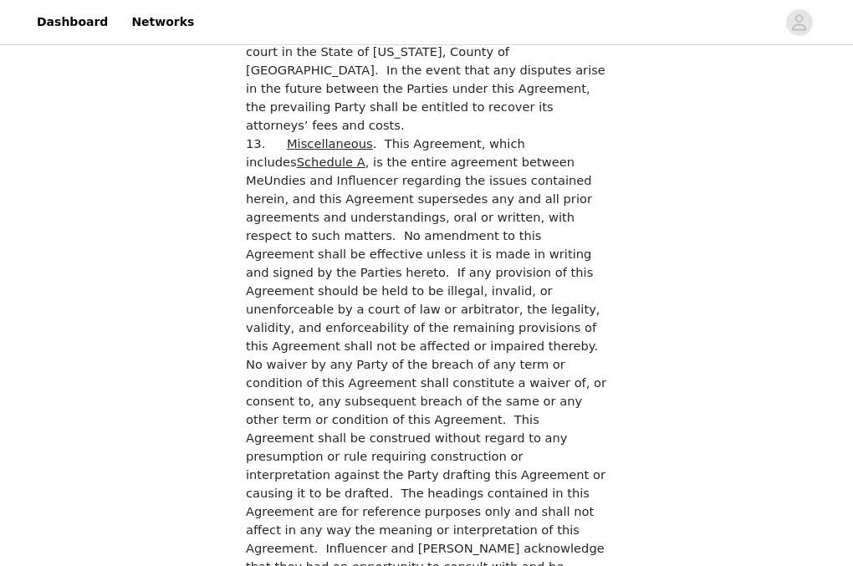
checkbox input "true"
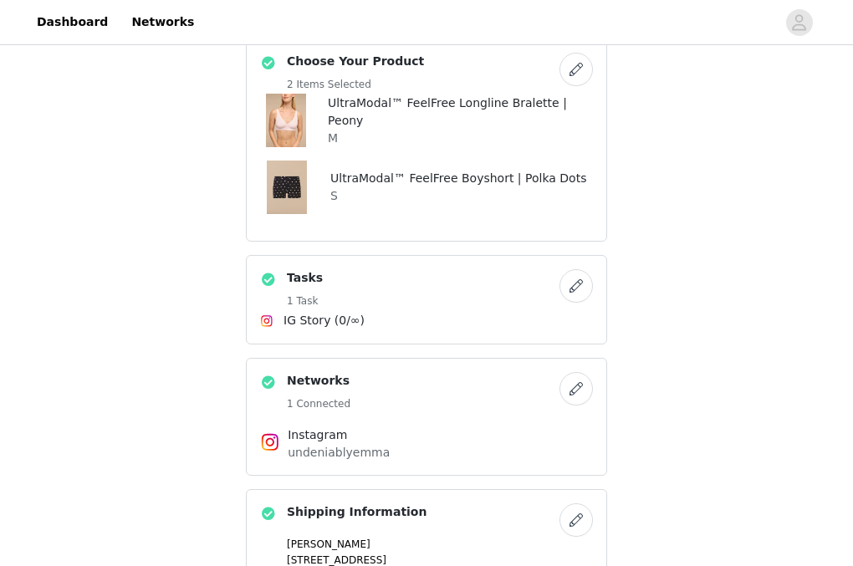
scroll to position [434, 0]
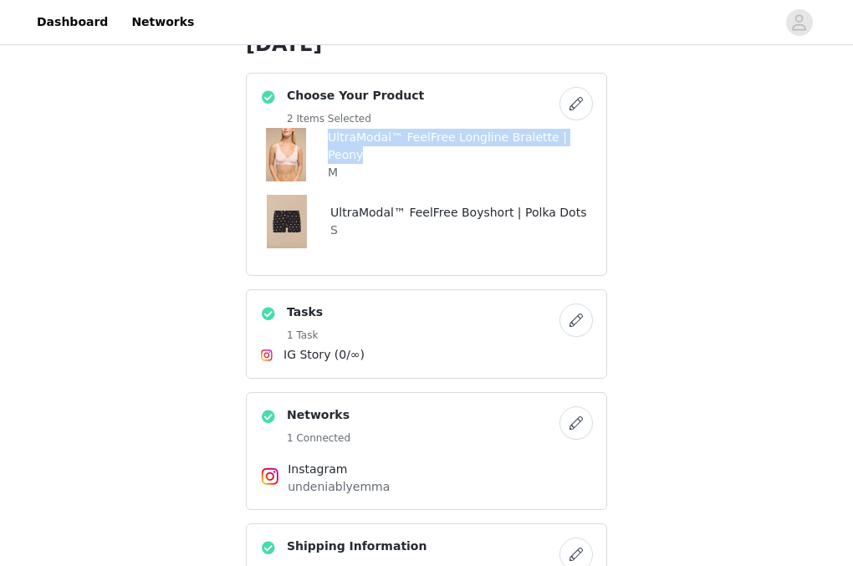
drag, startPoint x: 330, startPoint y: 144, endPoint x: 599, endPoint y: 151, distance: 268.6
click at [599, 151] on div "Choose Your Product 2 Items Selected UltraModal™ FeelFree Longline Bralette | P…" at bounding box center [426, 174] width 361 height 203
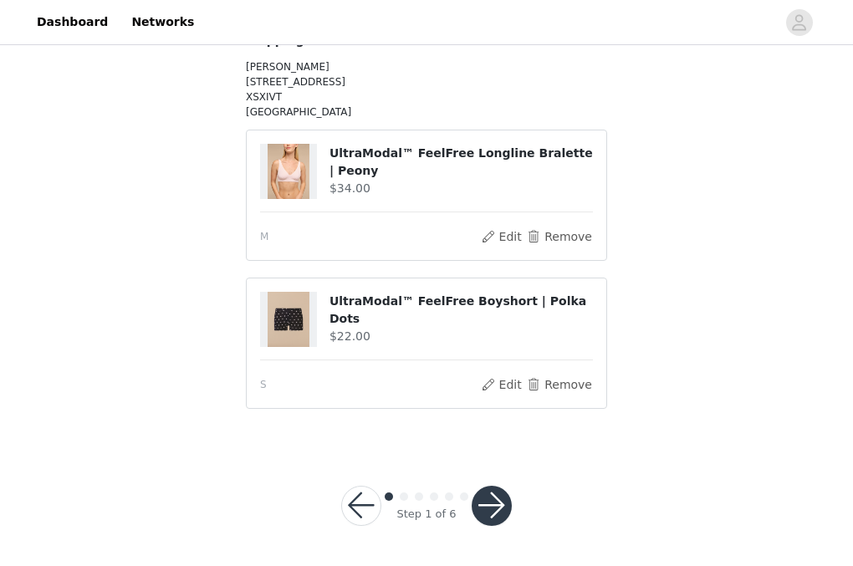
scroll to position [181, 0]
click at [499, 504] on button "button" at bounding box center [492, 507] width 40 height 40
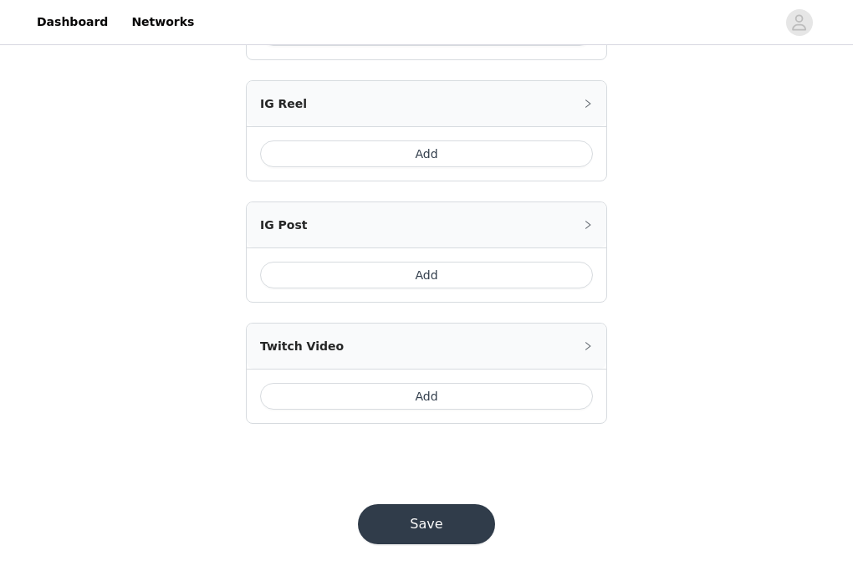
scroll to position [891, 0]
click at [438, 506] on button "Save" at bounding box center [426, 526] width 137 height 40
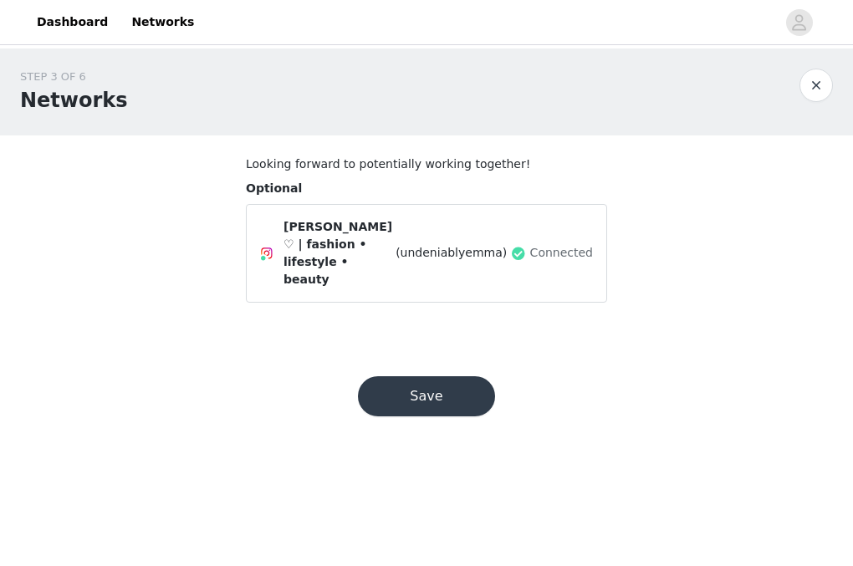
click at [426, 391] on button "Save" at bounding box center [426, 396] width 137 height 40
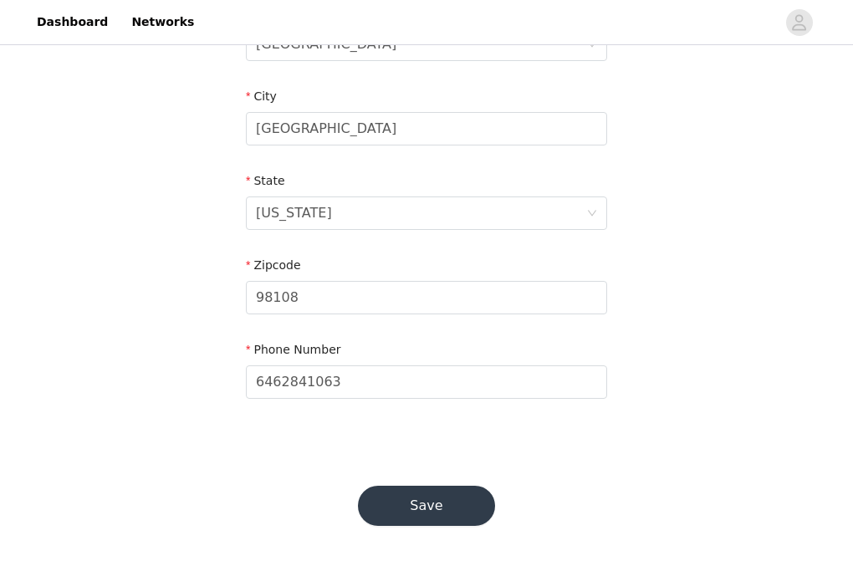
scroll to position [574, 0]
click at [416, 506] on button "Save" at bounding box center [426, 507] width 137 height 40
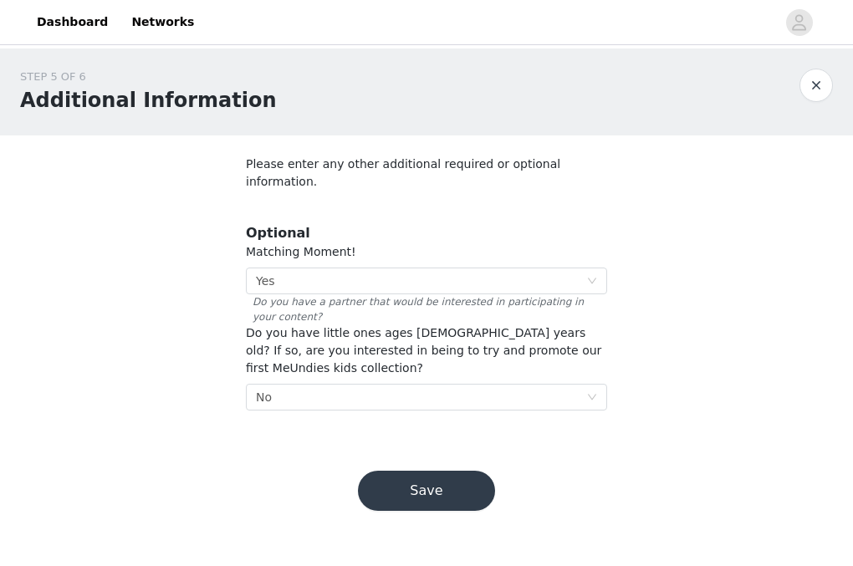
click at [411, 476] on button "Save" at bounding box center [426, 491] width 137 height 40
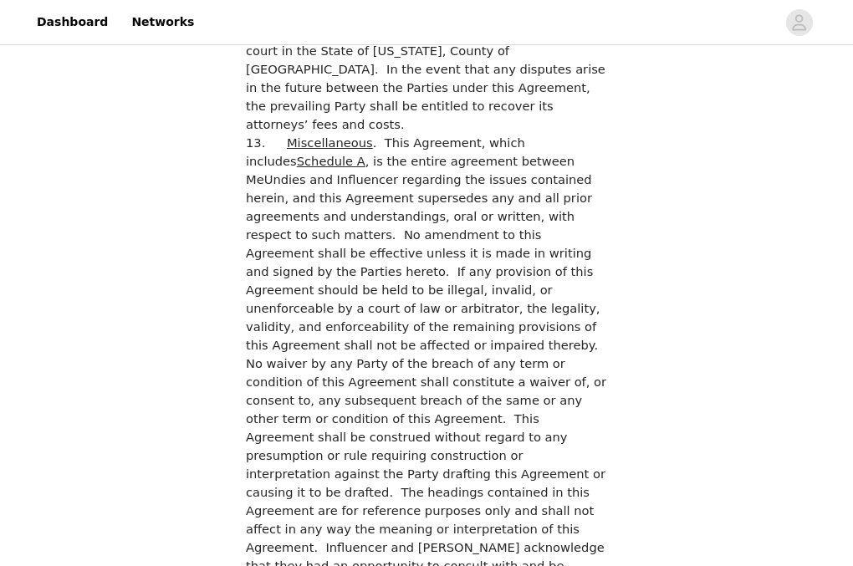
scroll to position [4633, 0]
checkbox input "true"
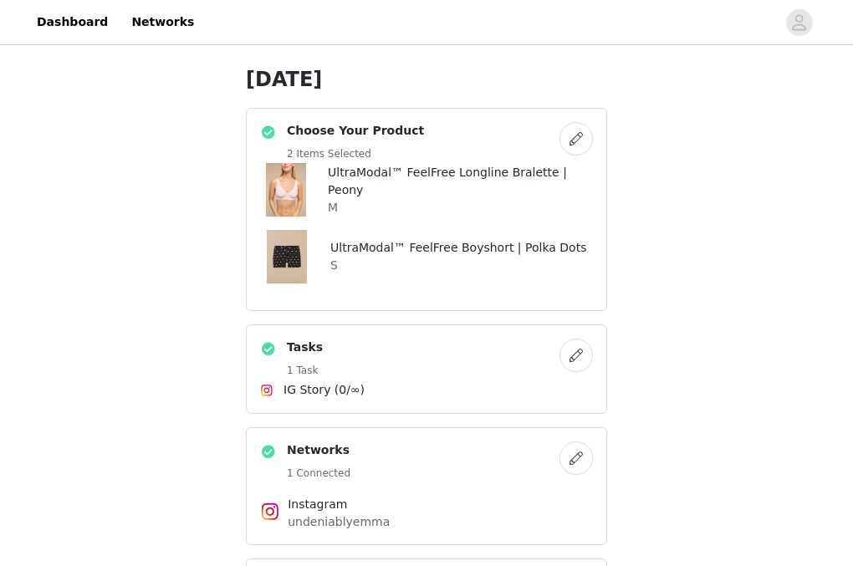
scroll to position [397, 1]
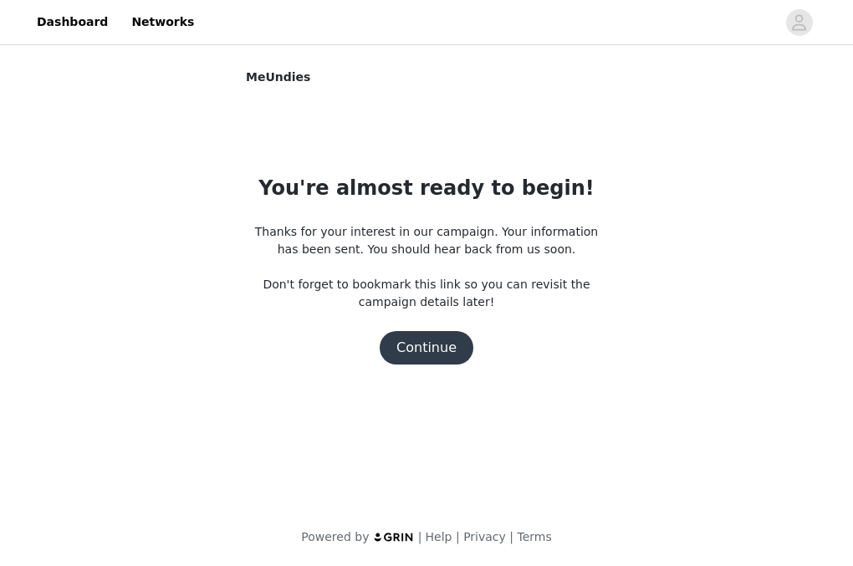
click at [436, 356] on button "Continue" at bounding box center [427, 347] width 94 height 33
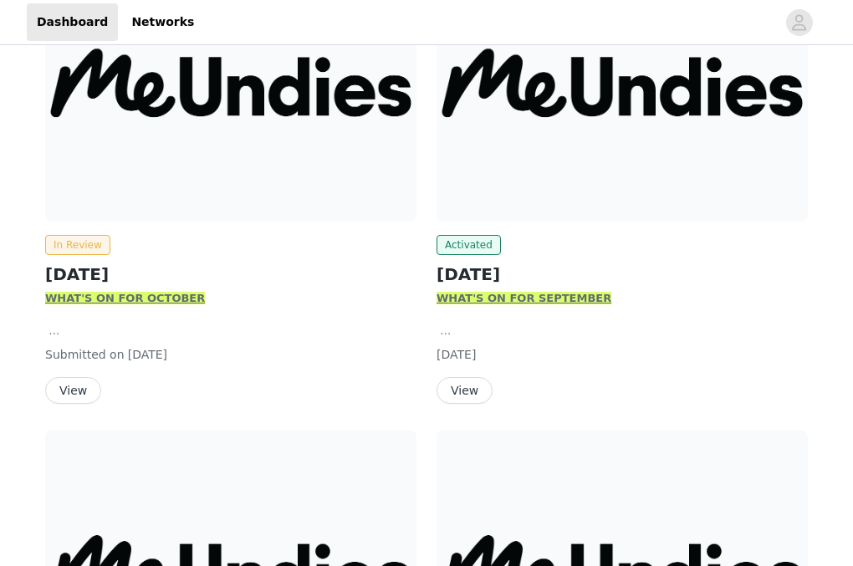
scroll to position [326, 0]
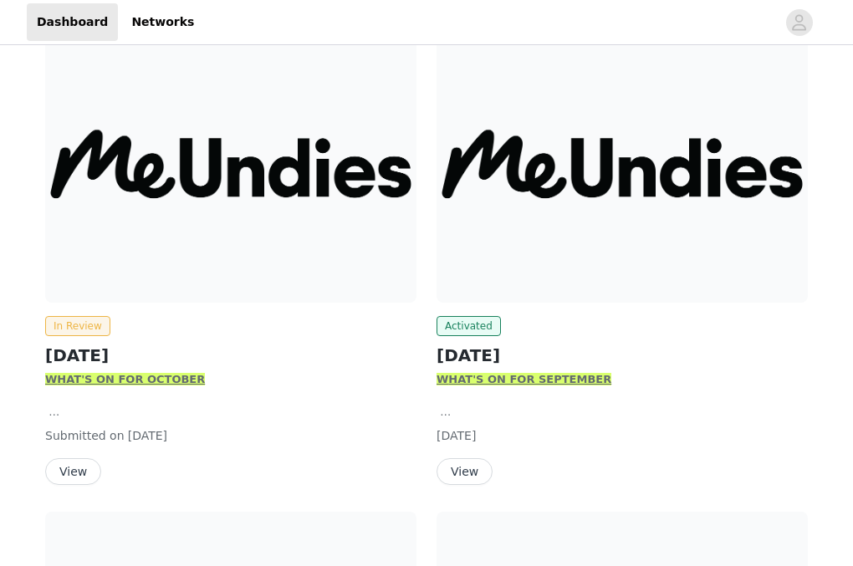
scroll to position [247, 0]
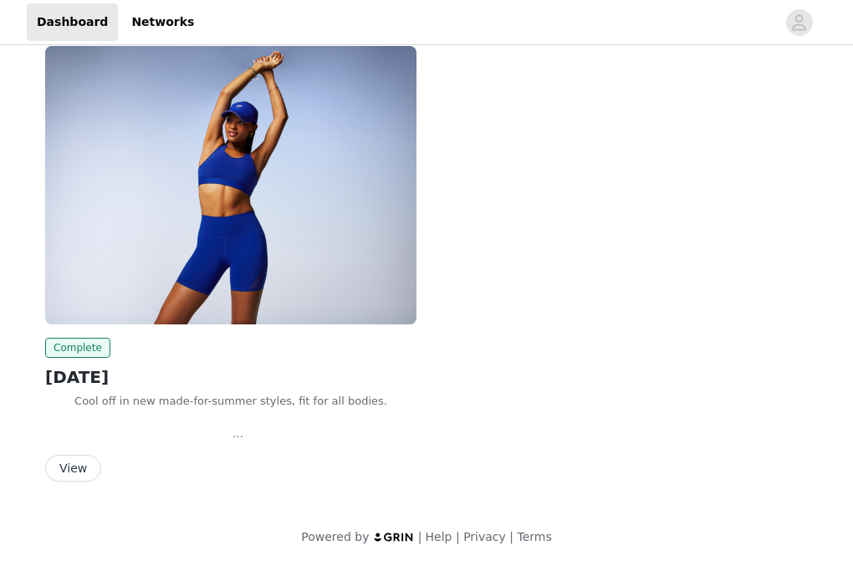
scroll to position [3500, 0]
